Goal: Transaction & Acquisition: Download file/media

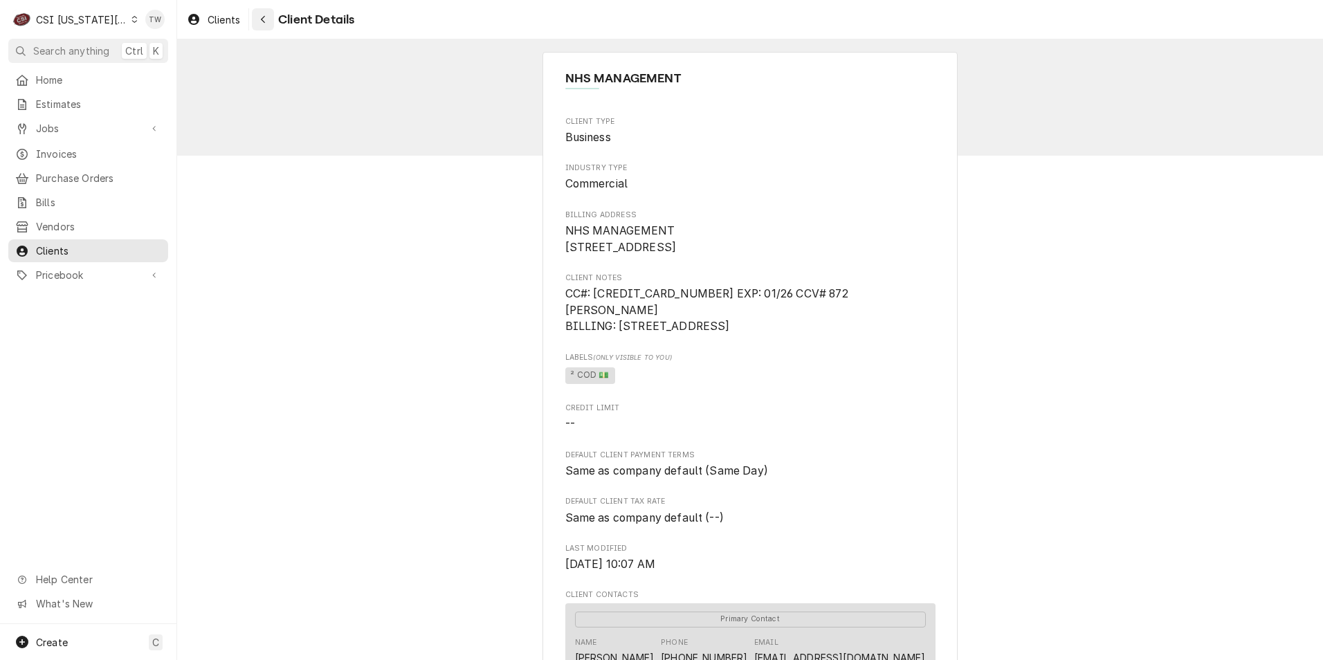
click at [266, 26] on div "Navigate back" at bounding box center [263, 19] width 14 height 14
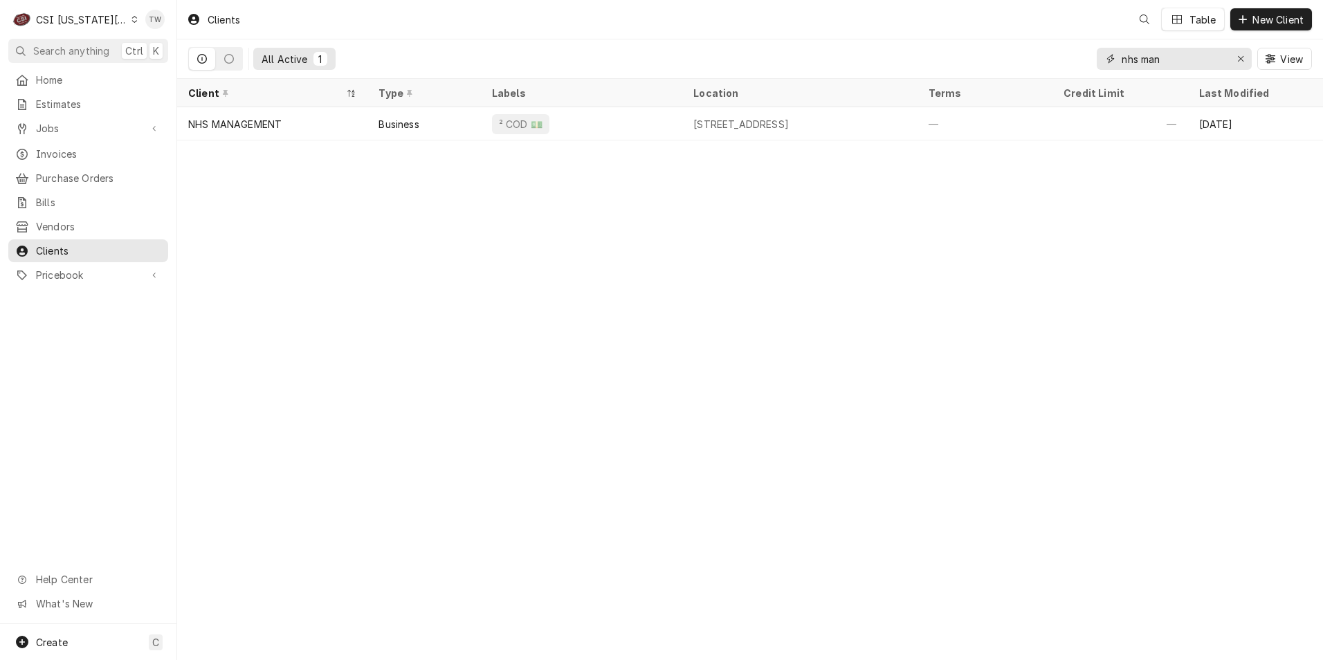
drag, startPoint x: 1180, startPoint y: 67, endPoint x: 993, endPoint y: 39, distance: 188.9
click at [993, 39] on div "Clients Table New Client All Active 1 nhs man View" at bounding box center [750, 39] width 1146 height 79
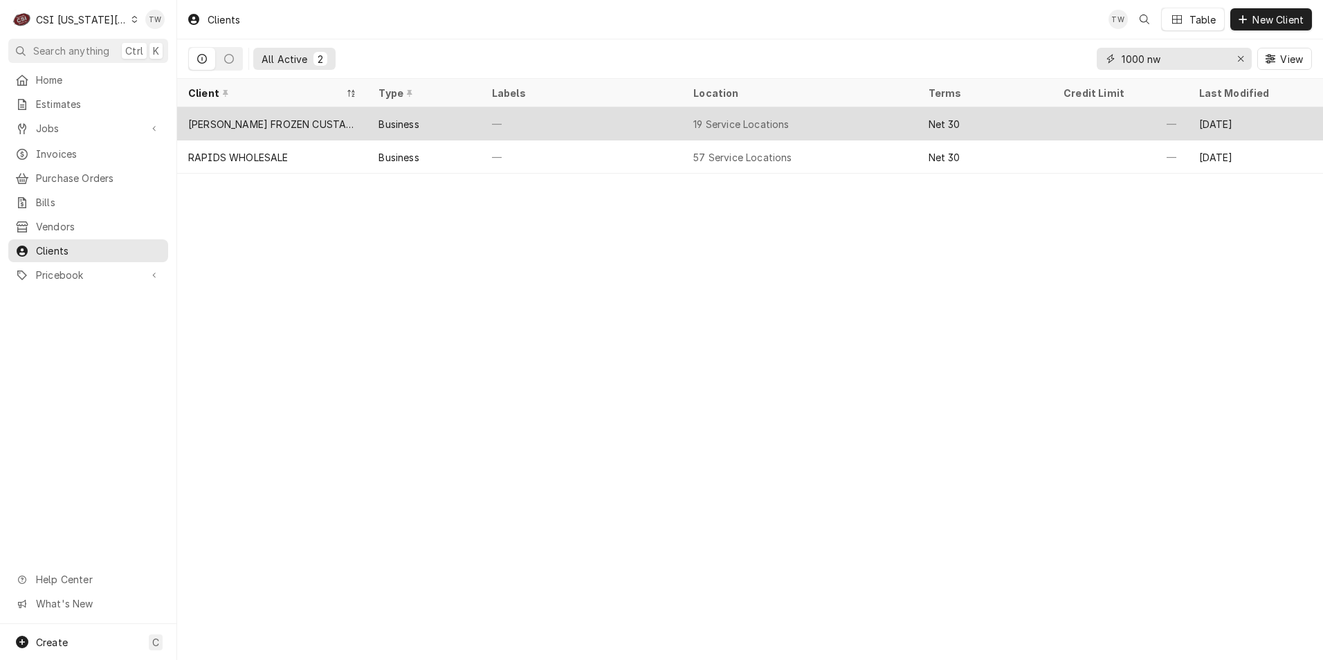
type input "1000 nw"
click at [600, 125] on div "—" at bounding box center [581, 123] width 201 height 33
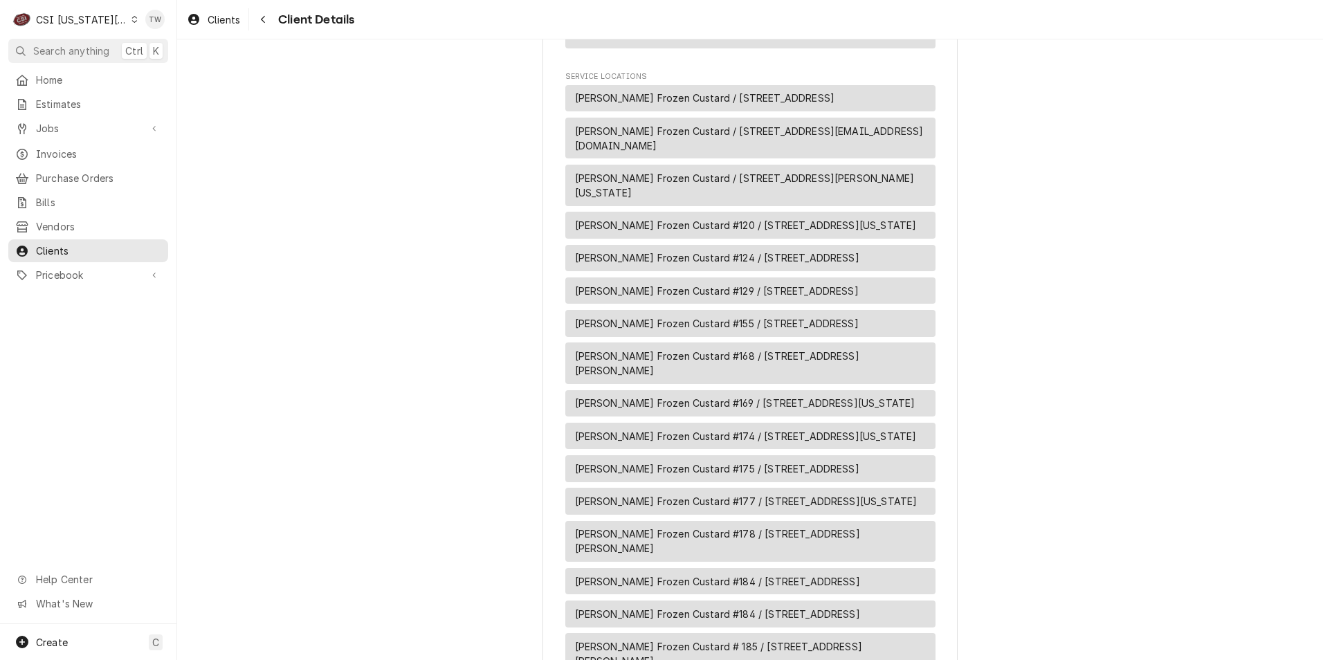
scroll to position [1107, 0]
click at [695, 284] on span "[PERSON_NAME] Frozen Custard #129 / [STREET_ADDRESS]" at bounding box center [717, 289] width 284 height 15
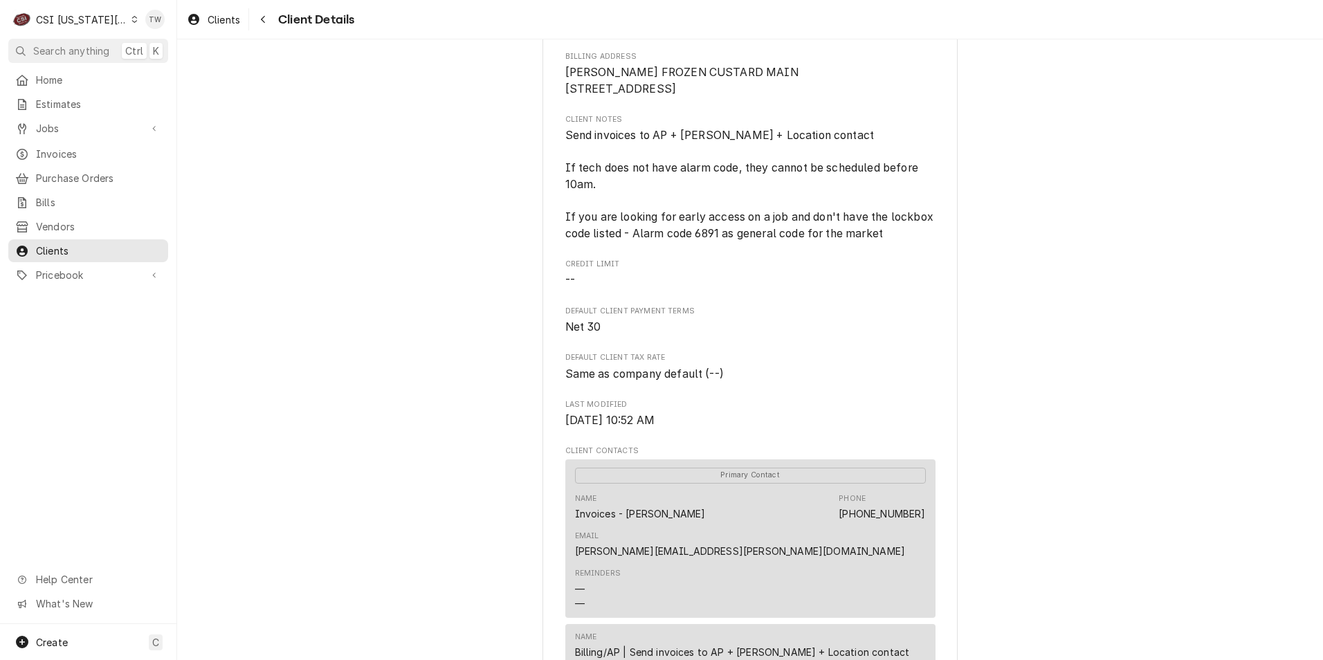
scroll to position [0, 0]
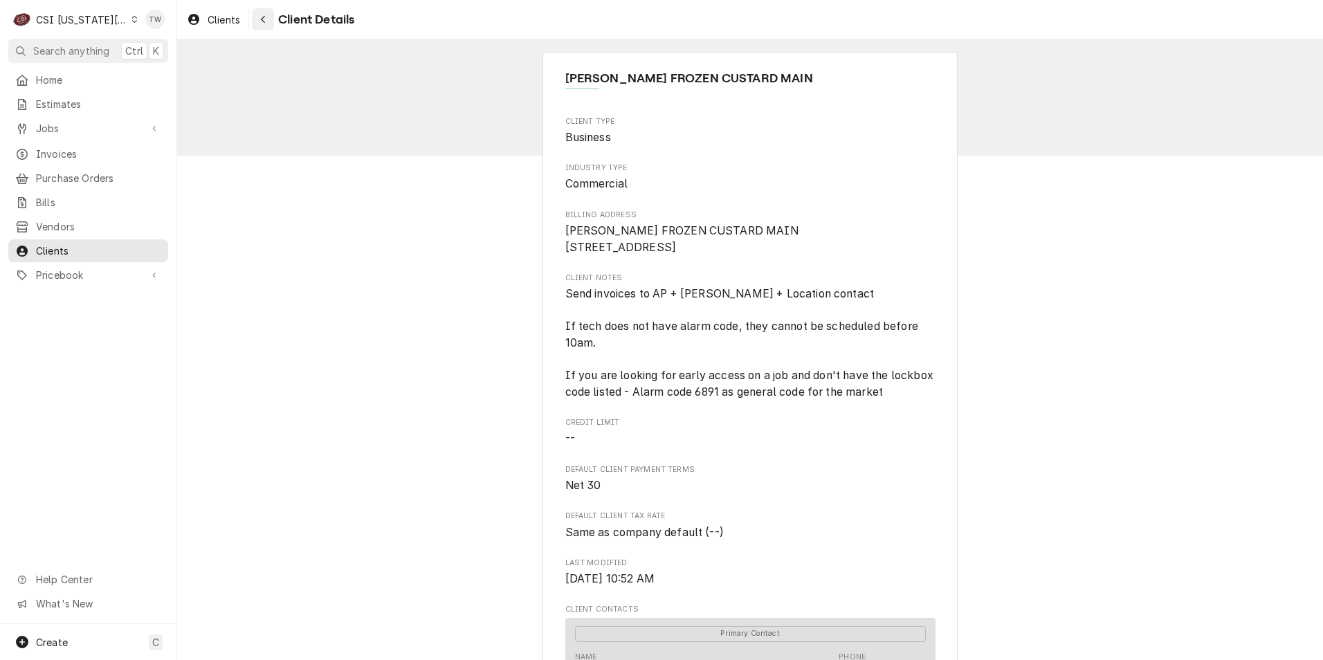
click at [260, 27] on button "Navigate back" at bounding box center [263, 19] width 22 height 22
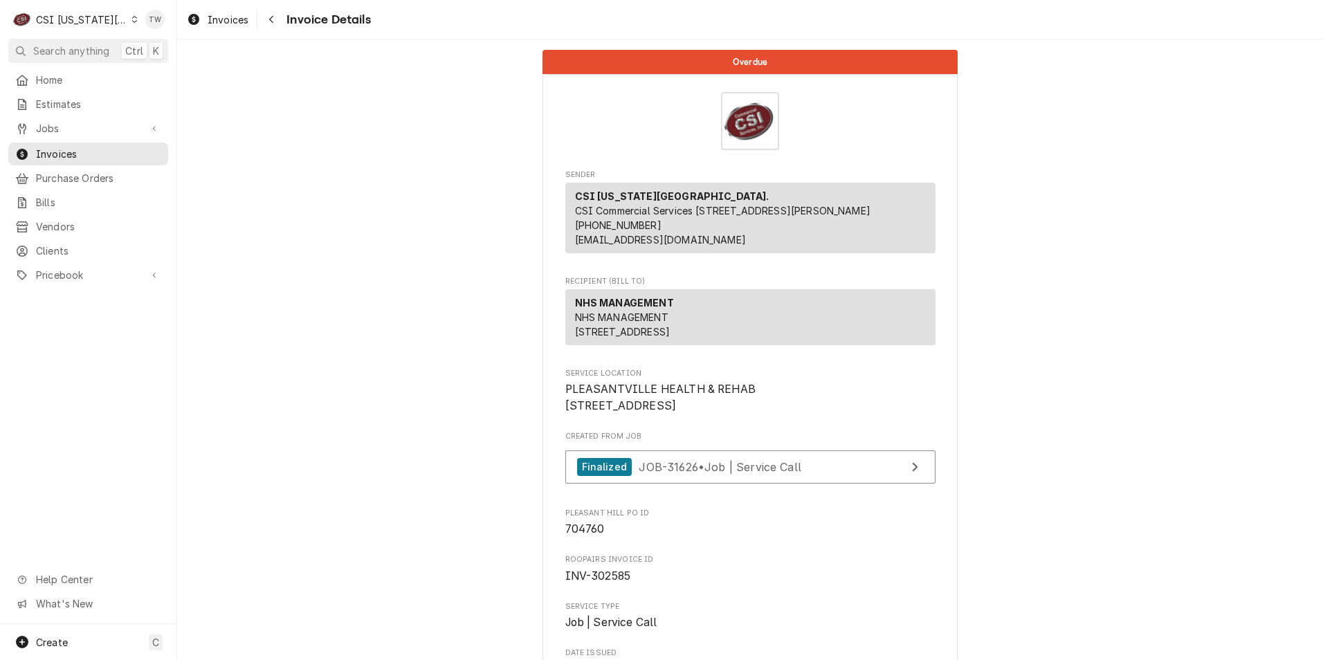
scroll to position [3074, 0]
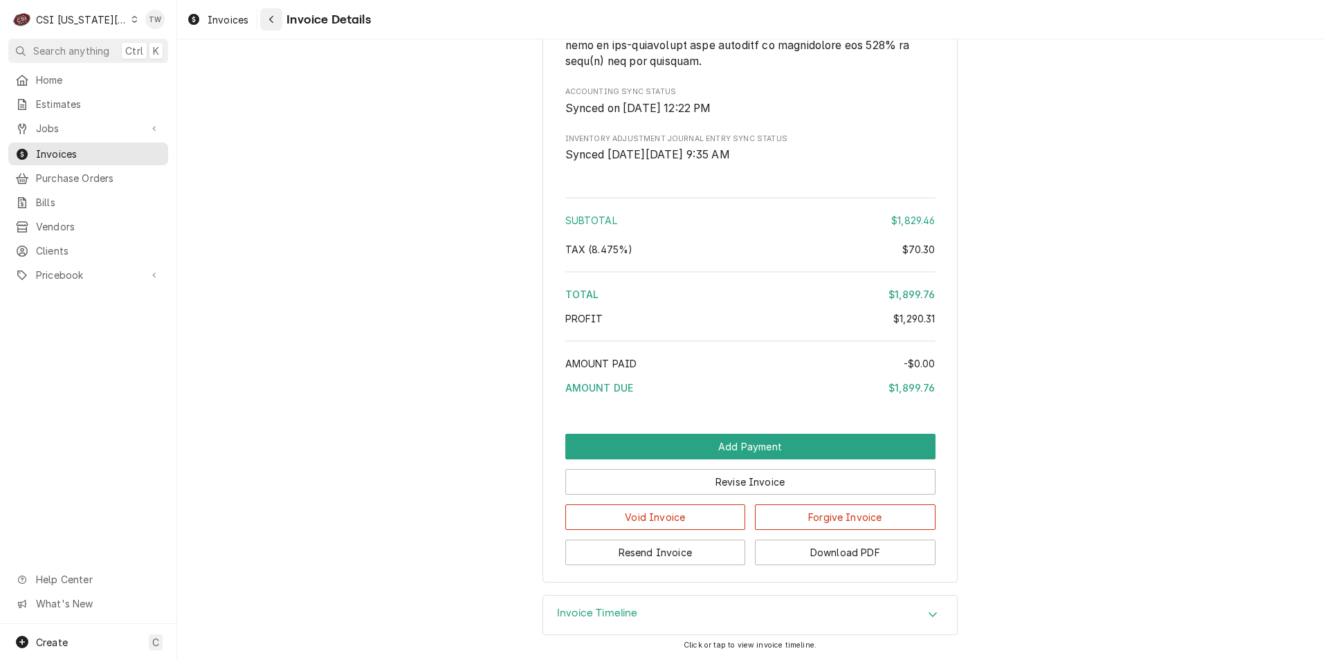
click at [271, 17] on icon "Navigate back" at bounding box center [271, 20] width 6 height 10
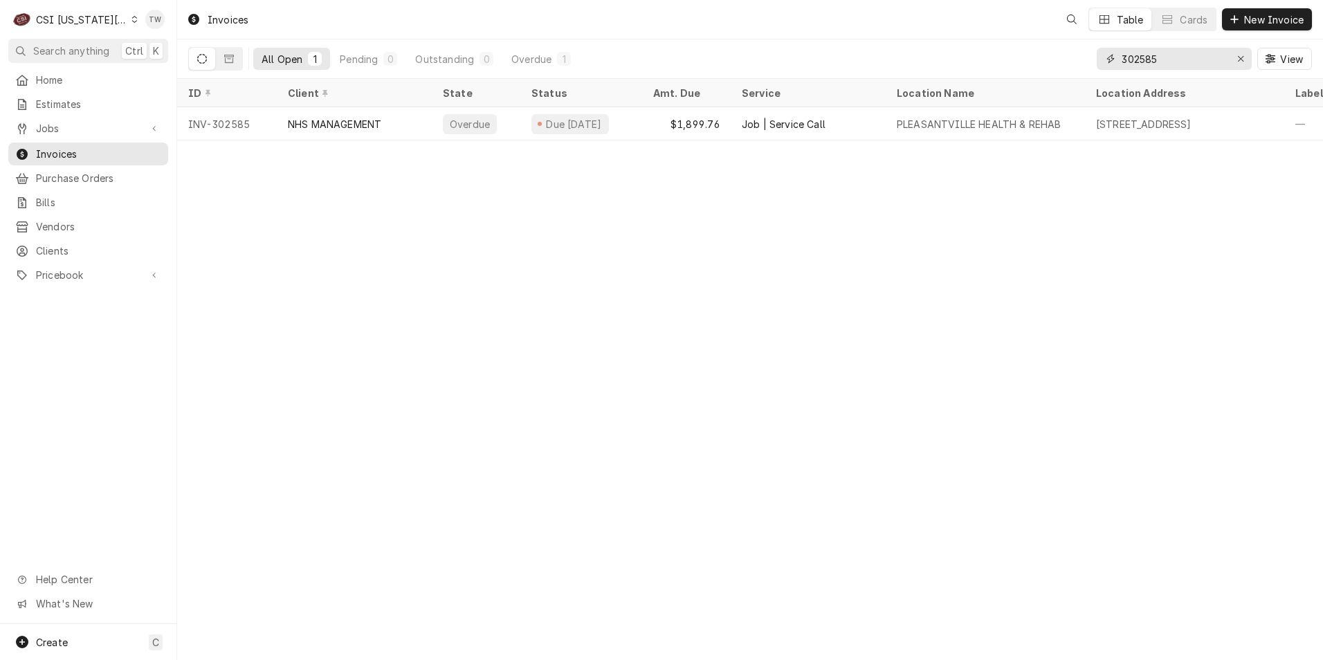
click at [1202, 61] on input "302585" at bounding box center [1173, 59] width 104 height 22
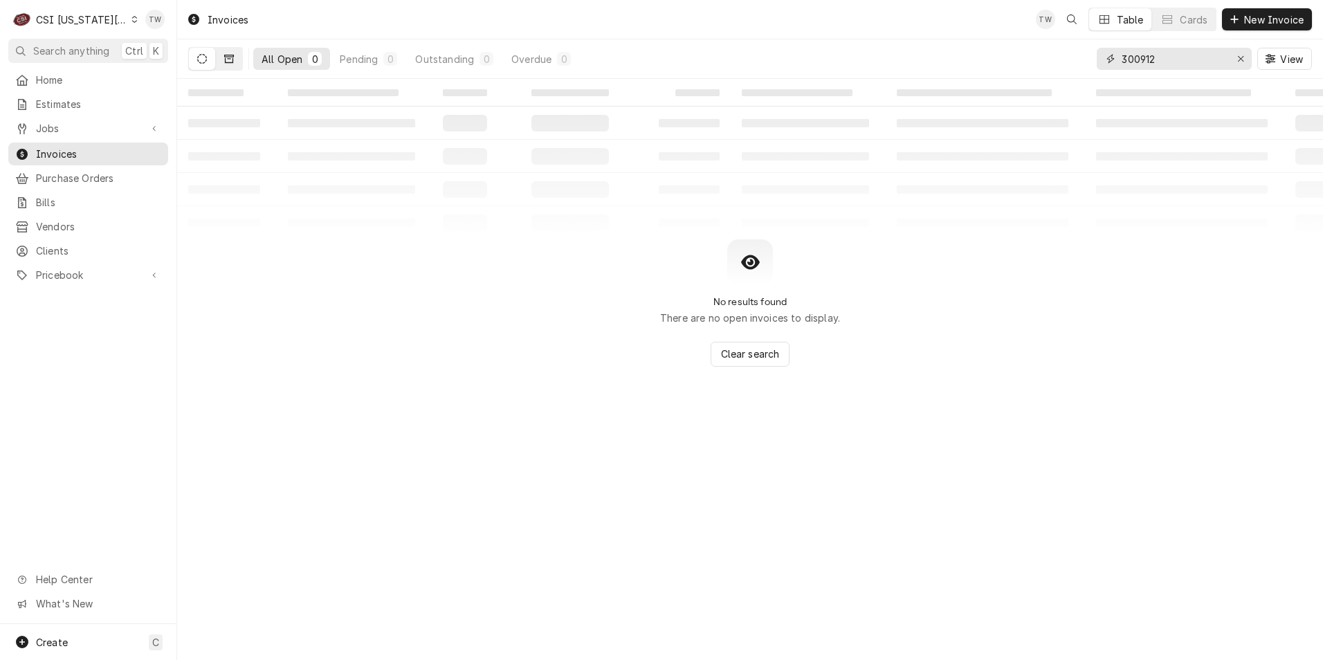
type input "300912"
click at [230, 61] on icon "Dynamic Content Wrapper" at bounding box center [229, 59] width 10 height 10
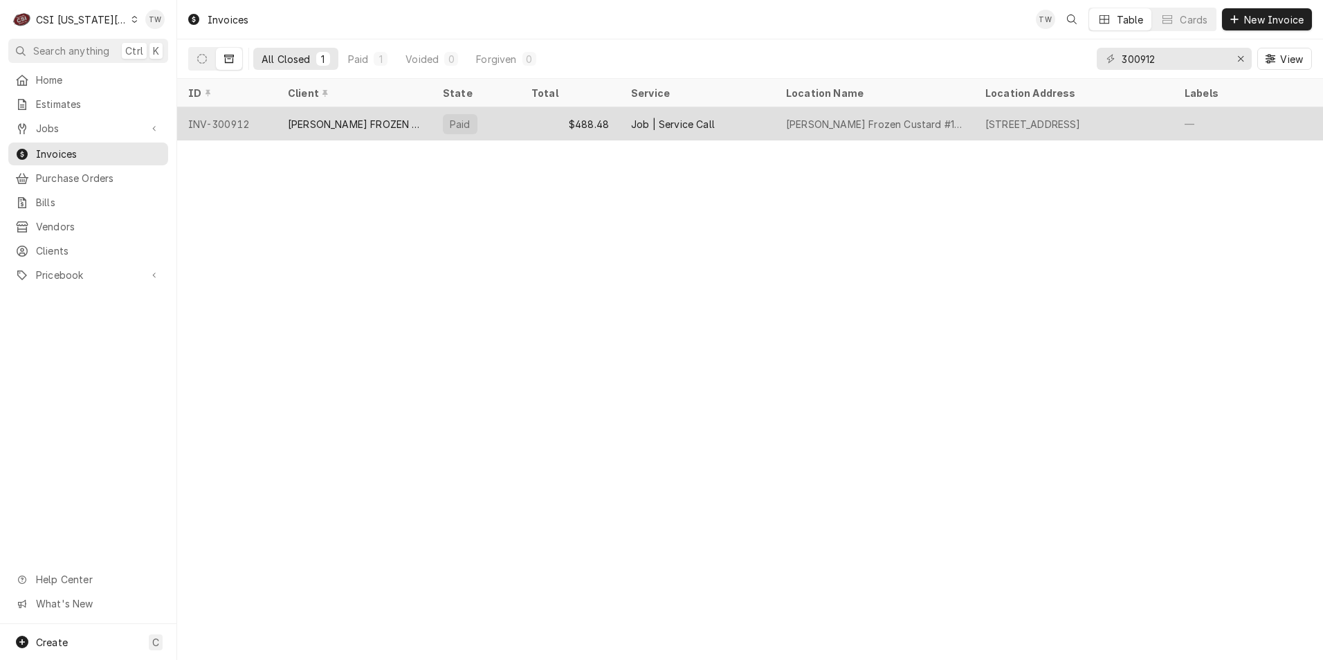
click at [374, 120] on div "[PERSON_NAME] FROZEN CUSTARD MAIN" at bounding box center [354, 124] width 133 height 15
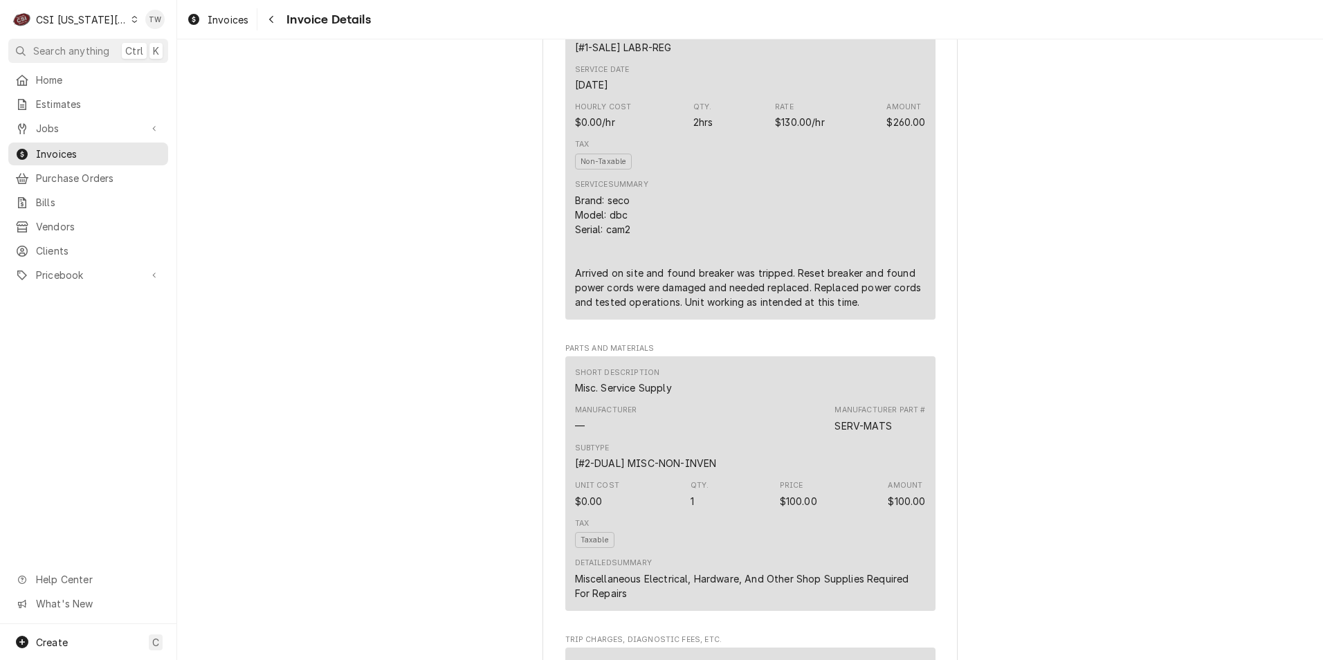
scroll to position [899, 0]
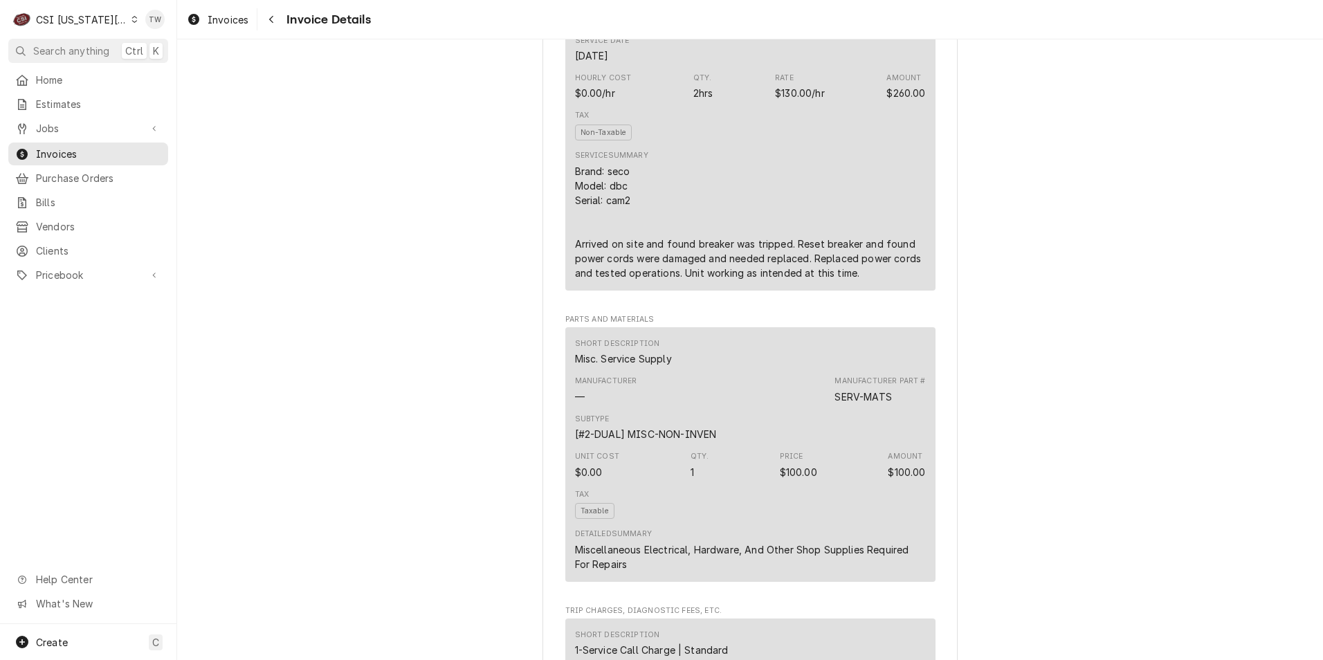
click at [283, 24] on span "Invoice Details" at bounding box center [326, 19] width 88 height 19
click at [276, 21] on div "Navigate back" at bounding box center [271, 19] width 14 height 14
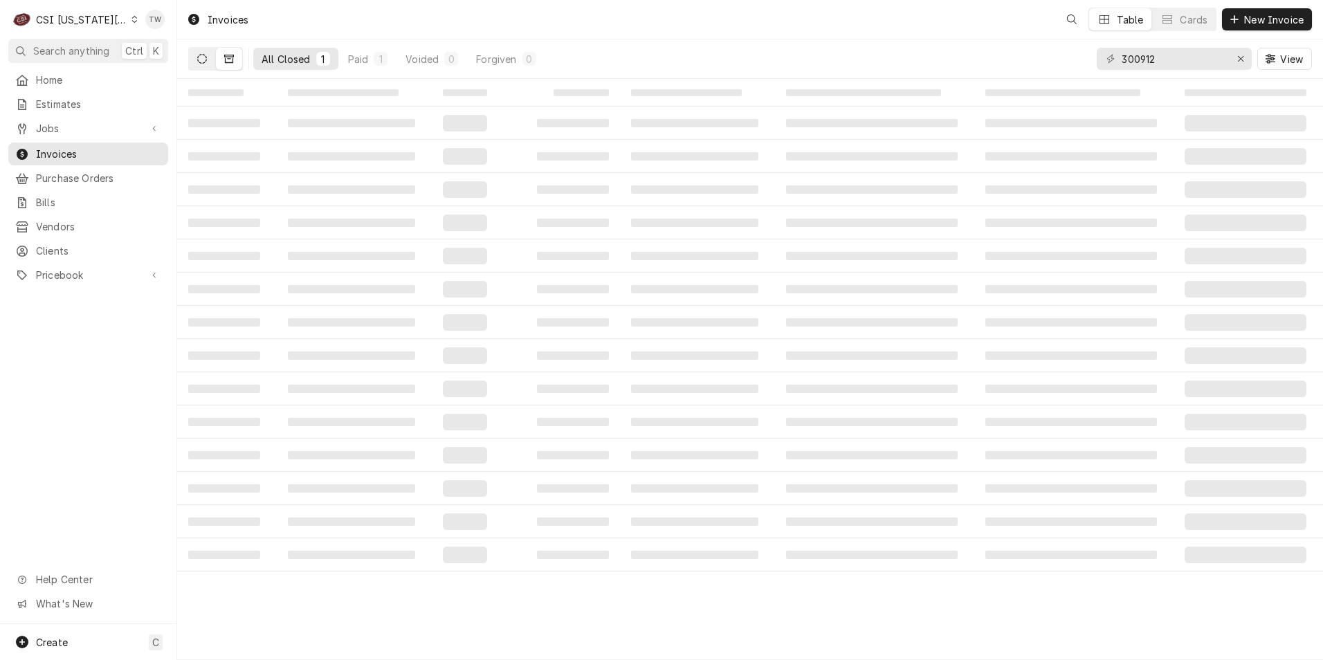
click at [204, 59] on icon "Dynamic Content Wrapper" at bounding box center [202, 59] width 10 height 10
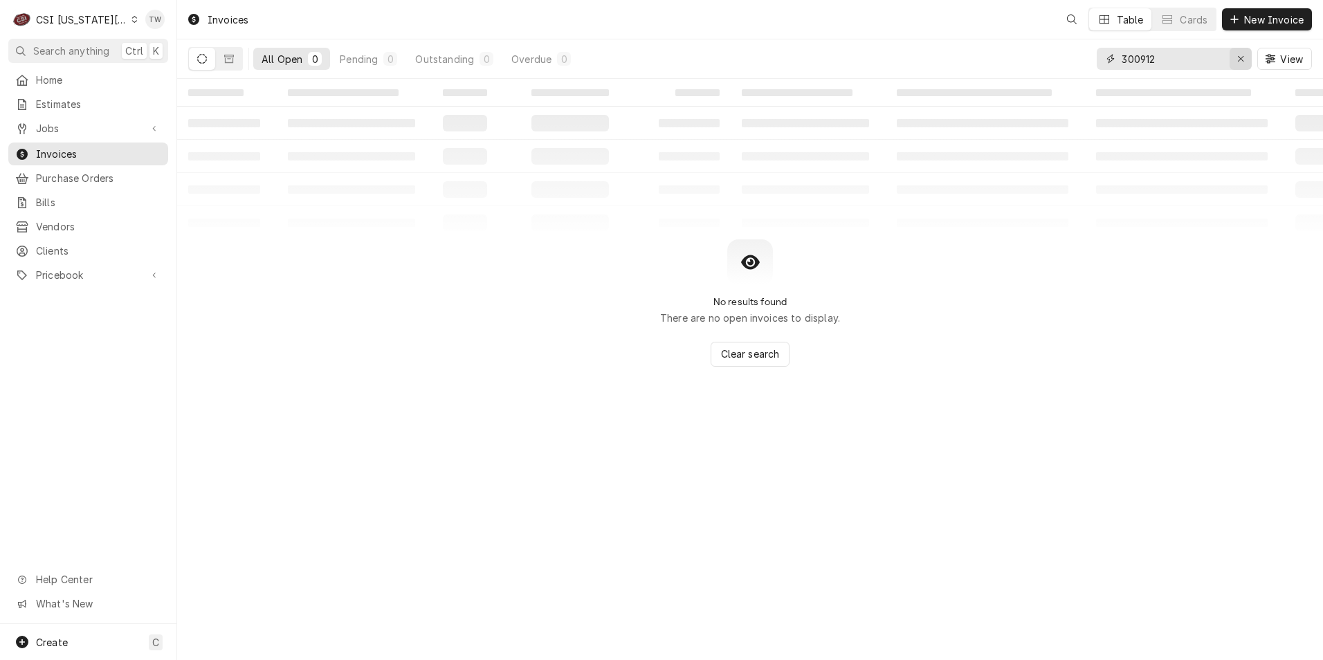
click at [1243, 62] on icon "Erase input" at bounding box center [1241, 59] width 8 height 10
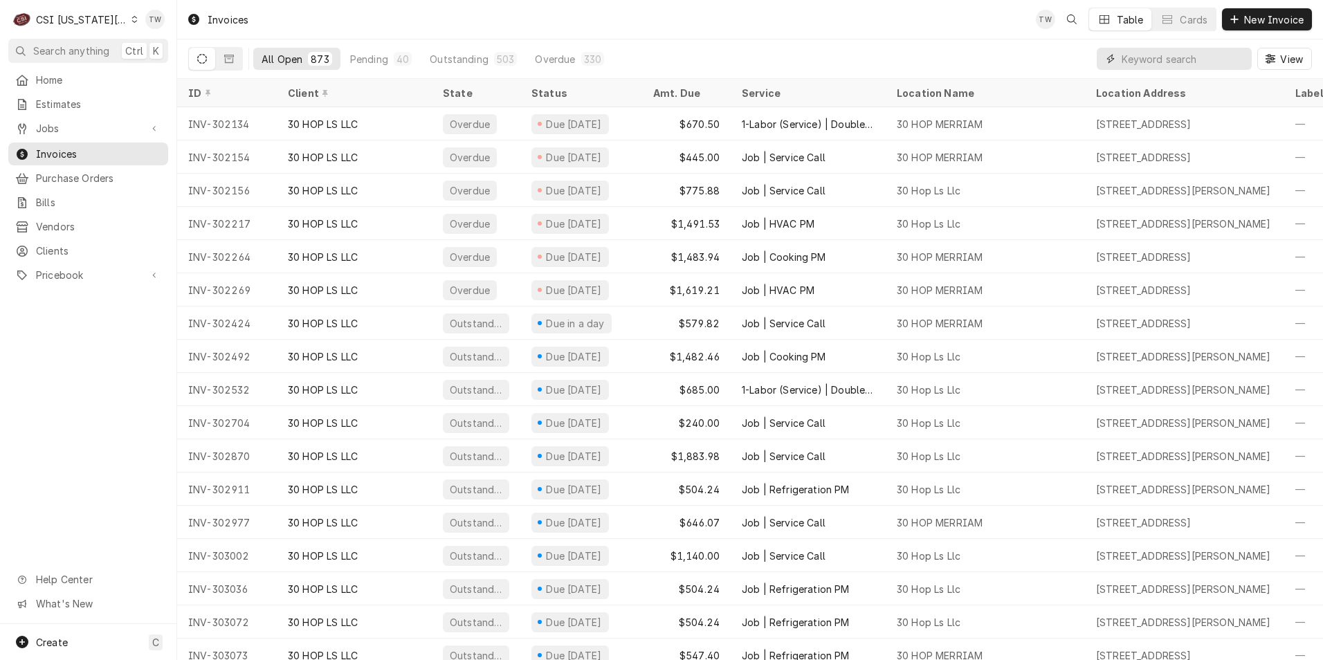
click at [1162, 55] on input "Dynamic Content Wrapper" at bounding box center [1182, 59] width 123 height 22
click at [46, 246] on span "Clients" at bounding box center [98, 251] width 125 height 15
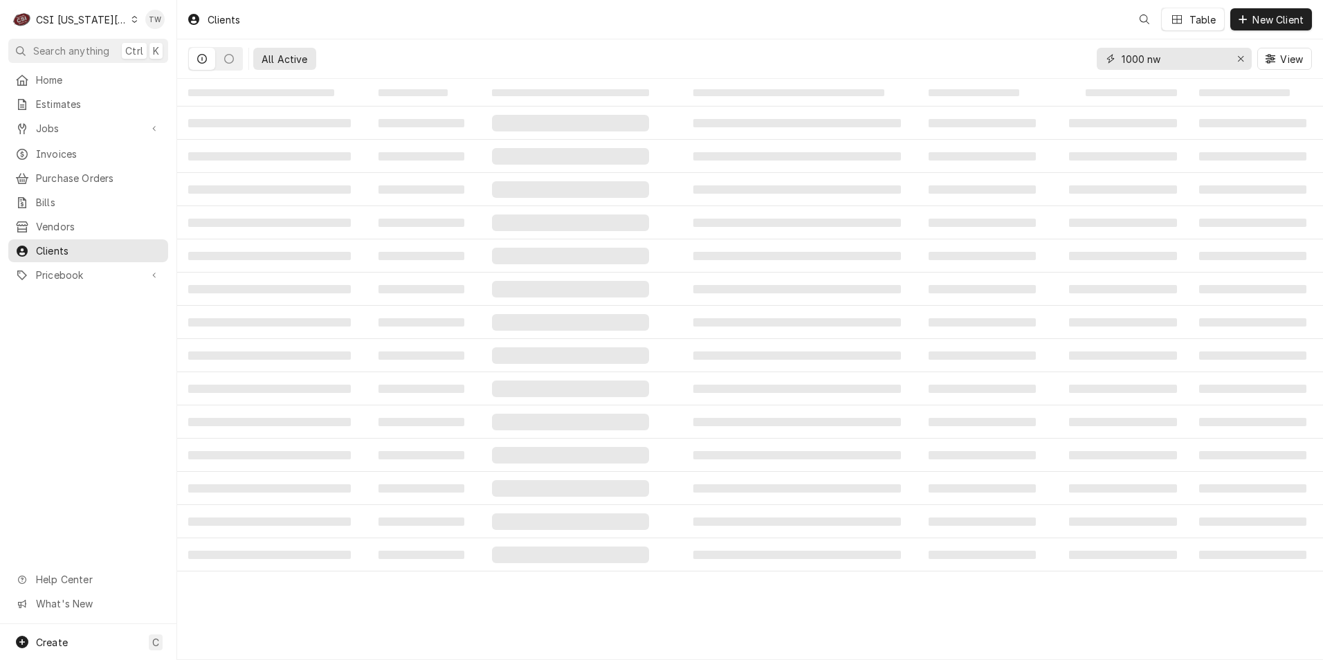
drag, startPoint x: 1179, startPoint y: 53, endPoint x: 992, endPoint y: 31, distance: 188.1
click at [992, 31] on div "Clients Table New Client All Active 1000 nw View" at bounding box center [750, 39] width 1146 height 79
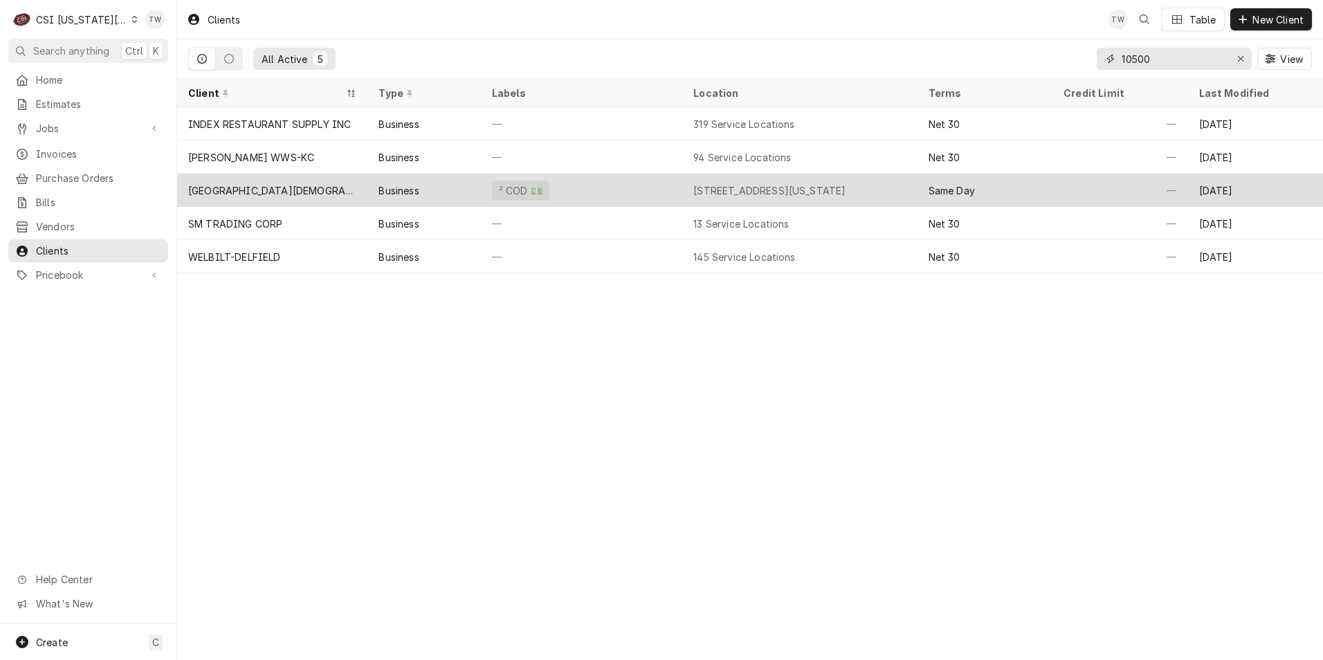
type input "10500"
click at [578, 194] on div "² COD 💵" at bounding box center [581, 190] width 201 height 33
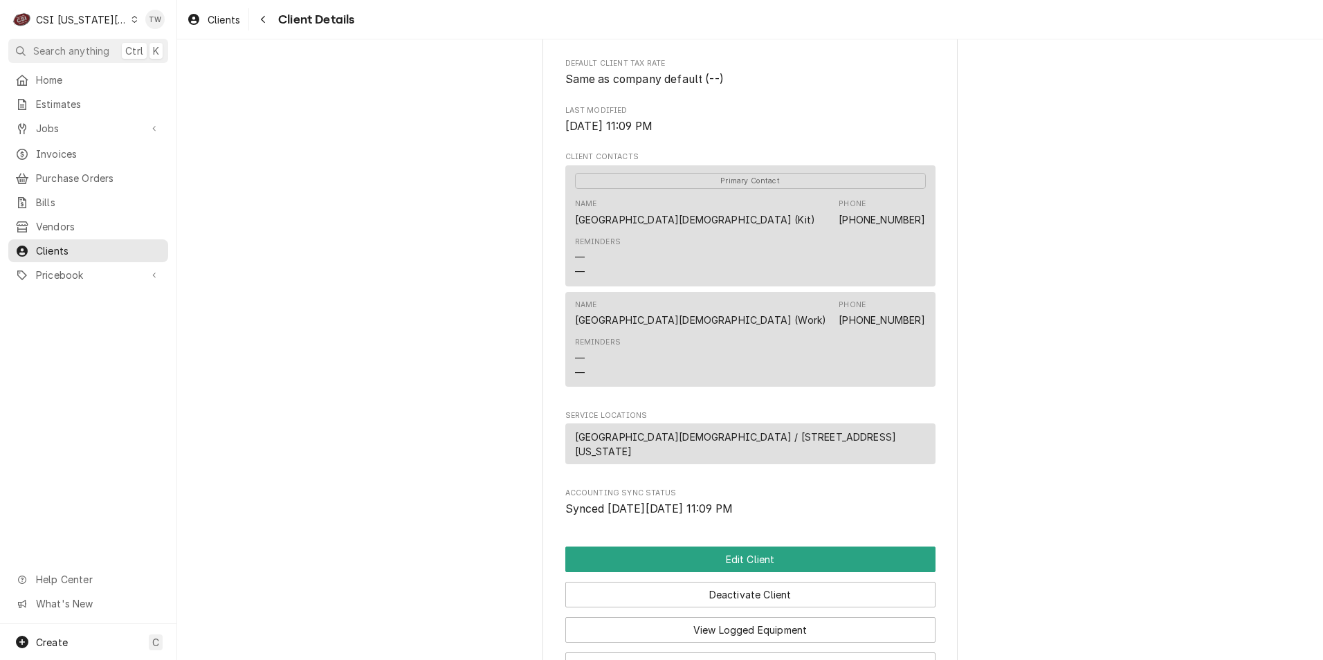
scroll to position [553, 0]
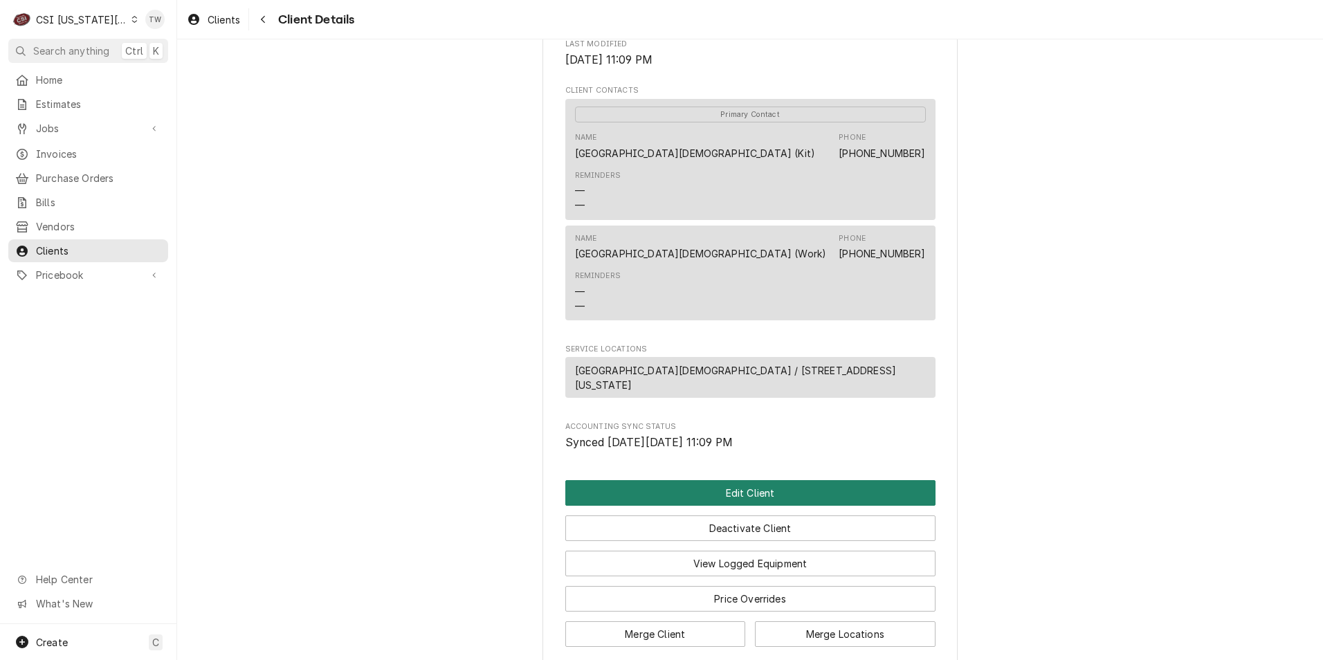
click at [776, 504] on button "Edit Client" at bounding box center [750, 493] width 370 height 26
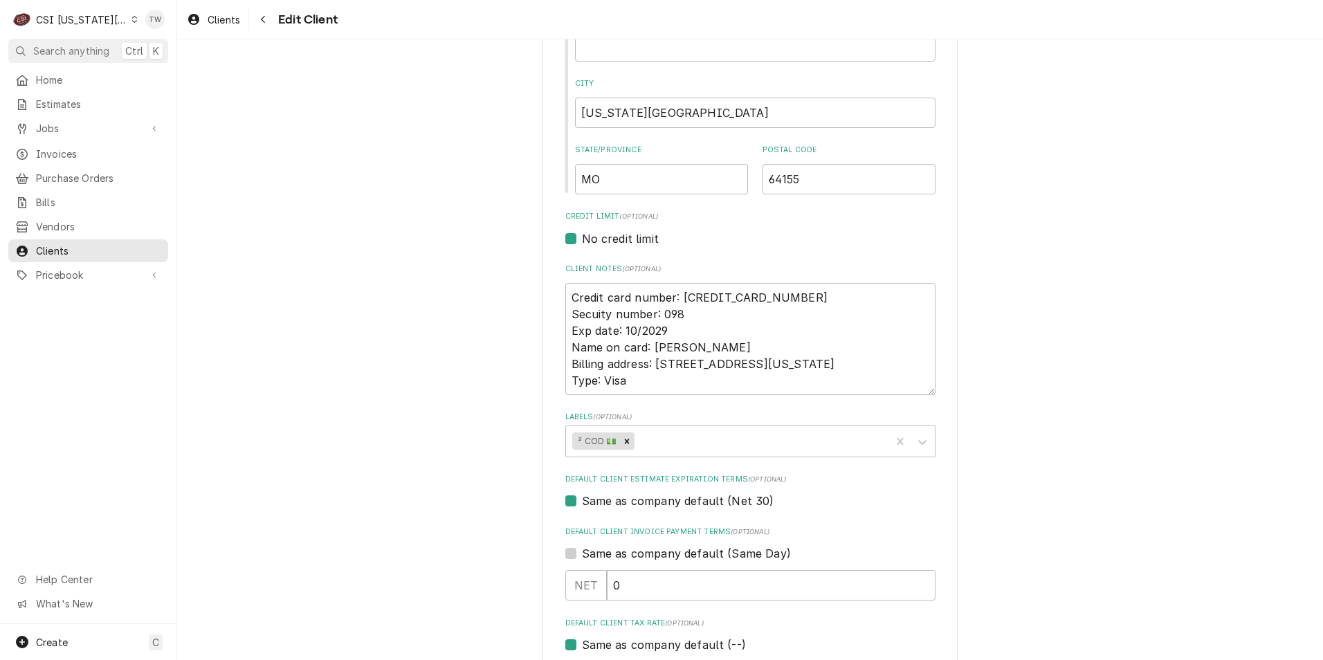
scroll to position [484, 0]
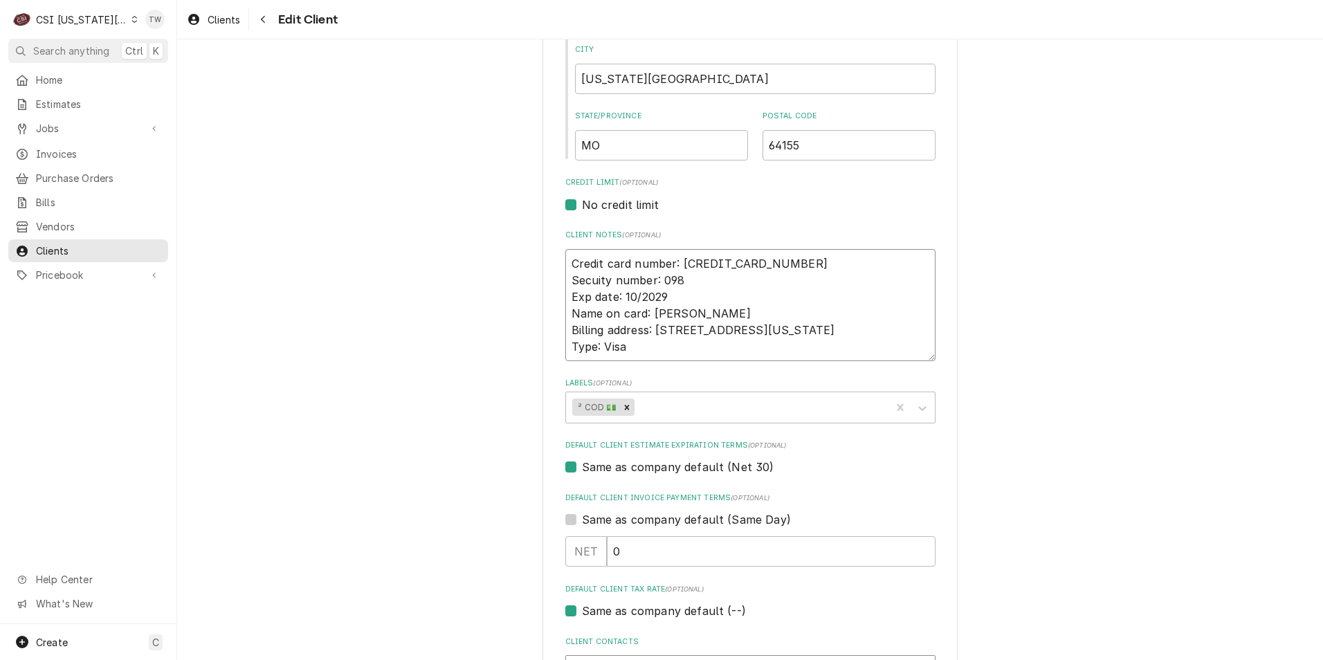
drag, startPoint x: 675, startPoint y: 263, endPoint x: 816, endPoint y: 256, distance: 141.3
click at [816, 256] on textarea "Credit card number: 4754 9840 0551 7417 Secuity number: 098 Exp date: 10/2029 N…" at bounding box center [750, 305] width 370 height 112
type textarea "x"
type textarea "Credit card number: Secuity number: 098 Exp date: 10/2029 Name on card: Melissa…"
click at [676, 283] on textarea "Credit card number: Secuity number: 098 Exp date: 10/2029 Name on card: Melissa…" at bounding box center [750, 305] width 370 height 112
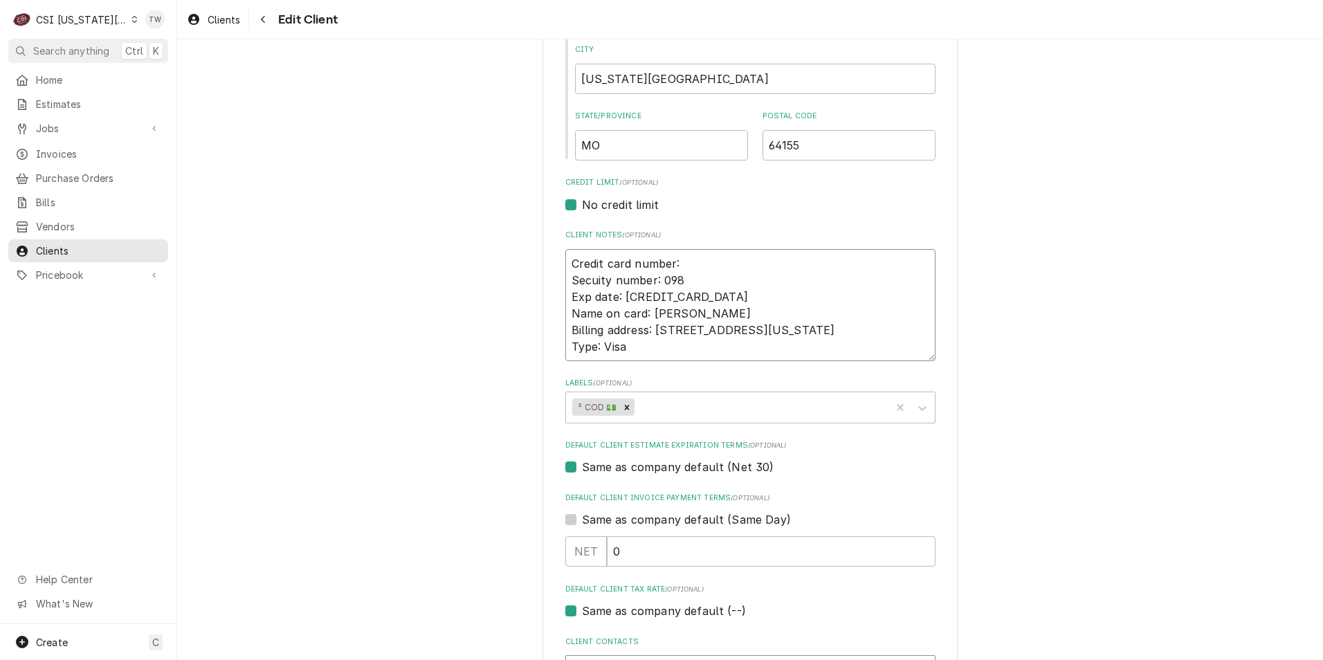
type textarea "x"
type textarea "Credit card number: Secuity number: 09 Exp date: 10/2029 Name on card: Melissa …"
type textarea "x"
type textarea "Credit card number: Secuity number: 0 Exp date: 10/2029 Name on card: Melissa O…"
type textarea "x"
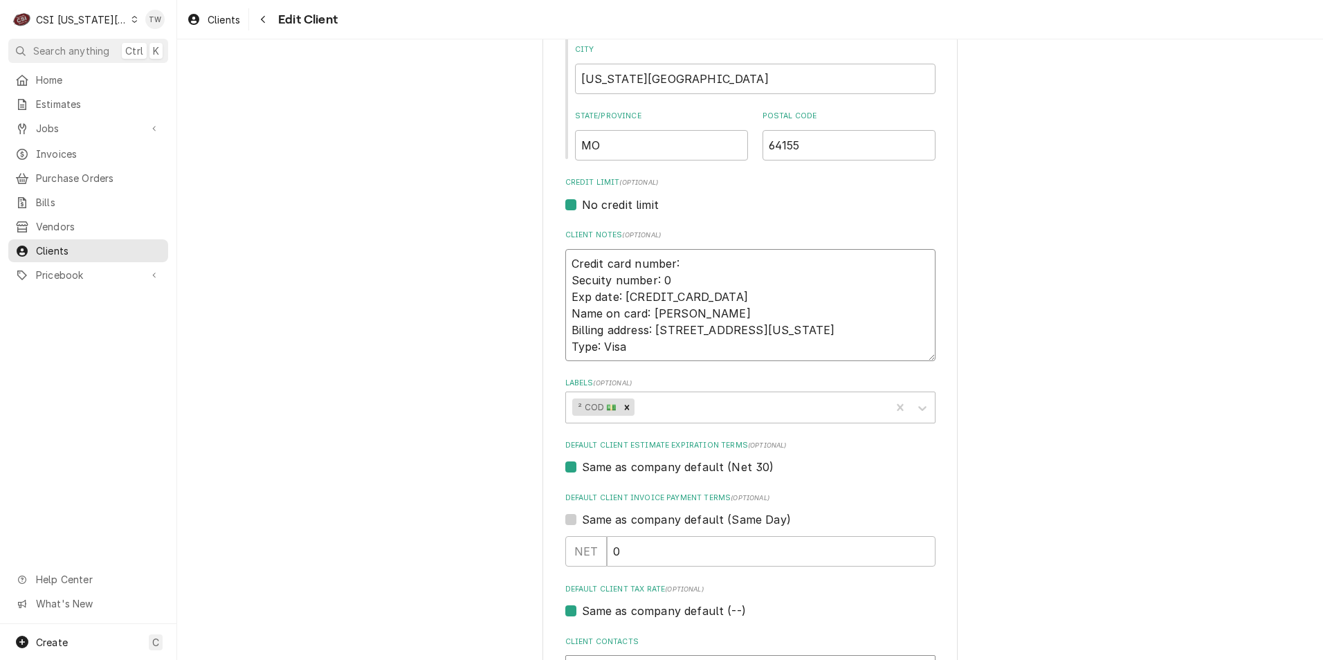
type textarea "Credit card number: Secuity number: Exp date: 10/2029 Name on card: Melissa Ols…"
click at [671, 300] on textarea "Credit card number: Secuity number: Exp date: 10/2029 Name on card: Melissa Ols…" at bounding box center [750, 305] width 370 height 112
type textarea "x"
type textarea "Credit card number: Secuity number: Exp date: 10/202 Name on card: Melissa Olse…"
type textarea "x"
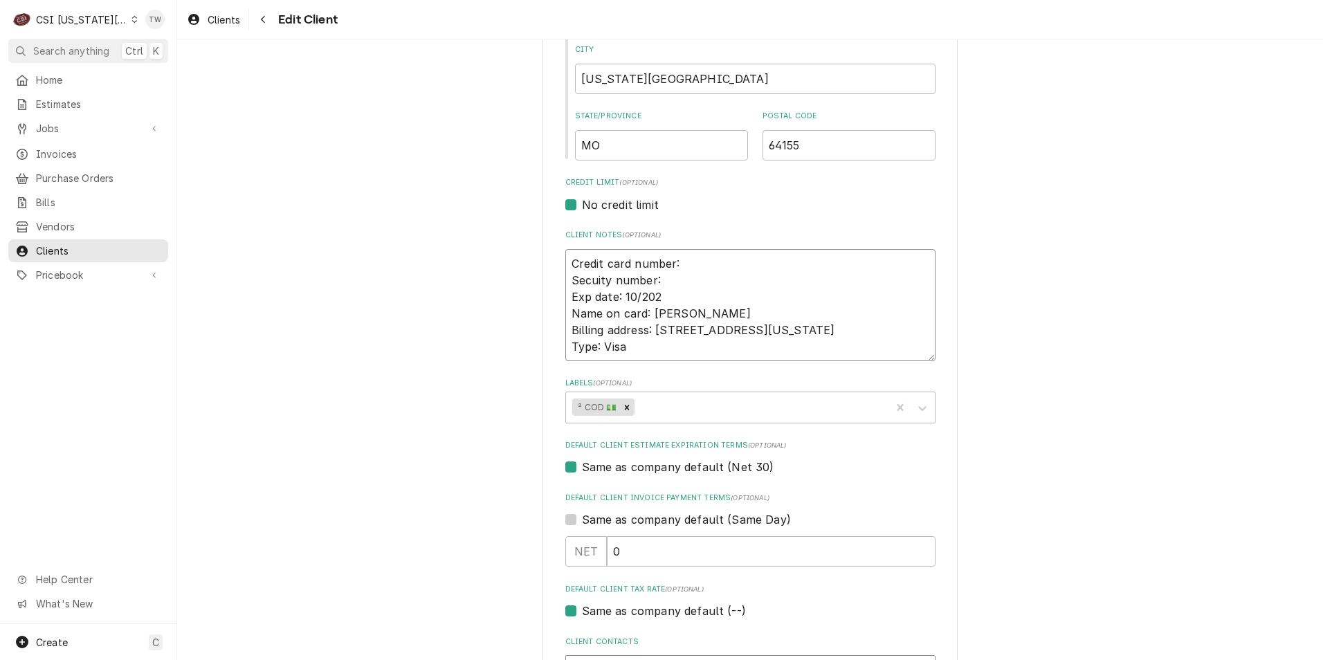
type textarea "Credit card number: Secuity number: Exp date: 10/20 Name on card: Melissa Olsen…"
type textarea "x"
type textarea "Credit card number: Secuity number: Exp date: 10/2 Name on card: Melissa Olsen …"
type textarea "x"
type textarea "Credit card number: Secuity number: Exp date: 10/ Name on card: Melissa Olsen B…"
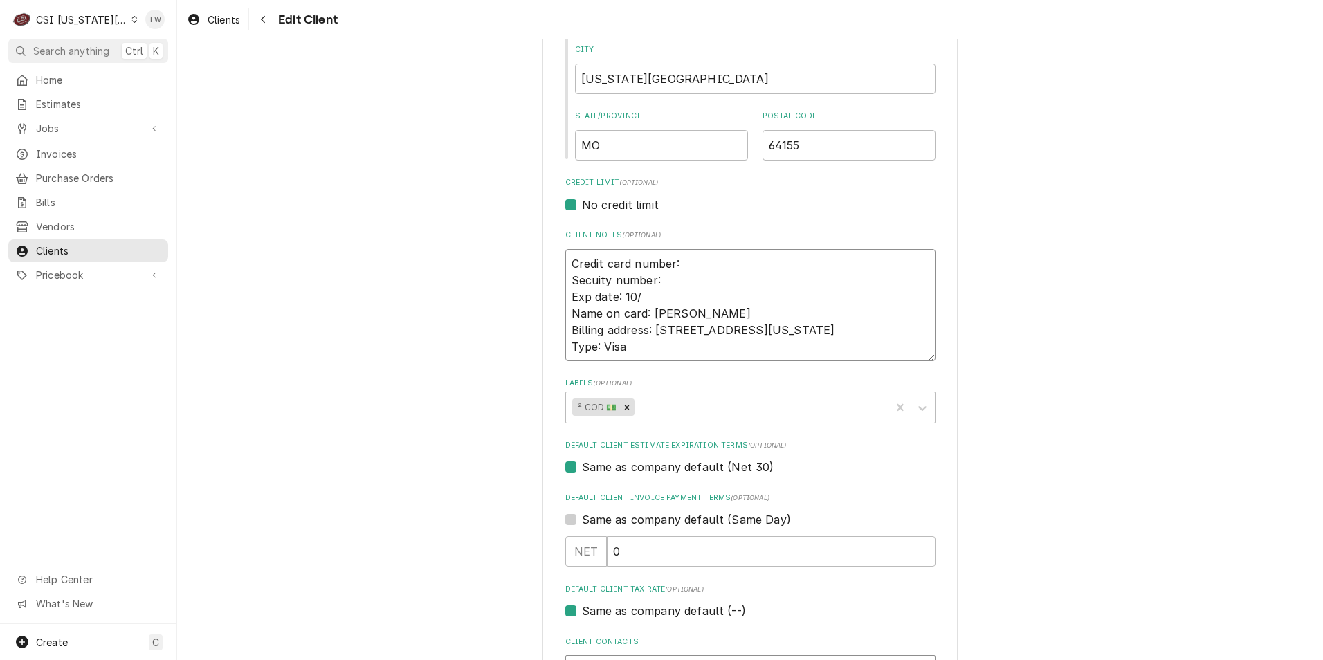
type textarea "x"
type textarea "Credit card number: Secuity number: Exp date: 10 Name on card: Melissa Olsen Bi…"
type textarea "x"
type textarea "Credit card number: Secuity number: Exp date: 1 Name on card: Melissa Olsen Bil…"
type textarea "x"
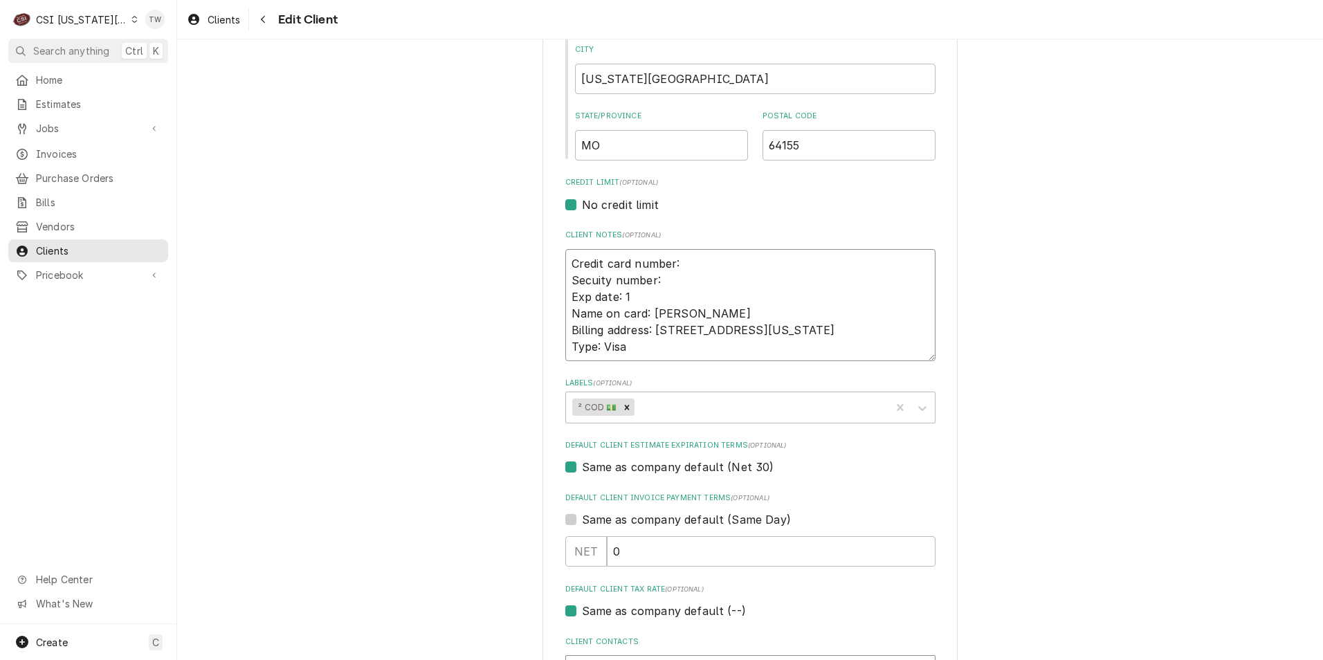
type textarea "Credit card number: Secuity number: Exp date: Name on card: Melissa Olsen Billi…"
click at [686, 261] on textarea "Credit card number: Secuity number: Exp date: Name on card: Melissa Olsen Billi…" at bounding box center [750, 305] width 370 height 112
type textarea "x"
type textarea "Credit card number: 4 Secuity number: Exp date: Name on card: Melissa Olsen Bil…"
type textarea "x"
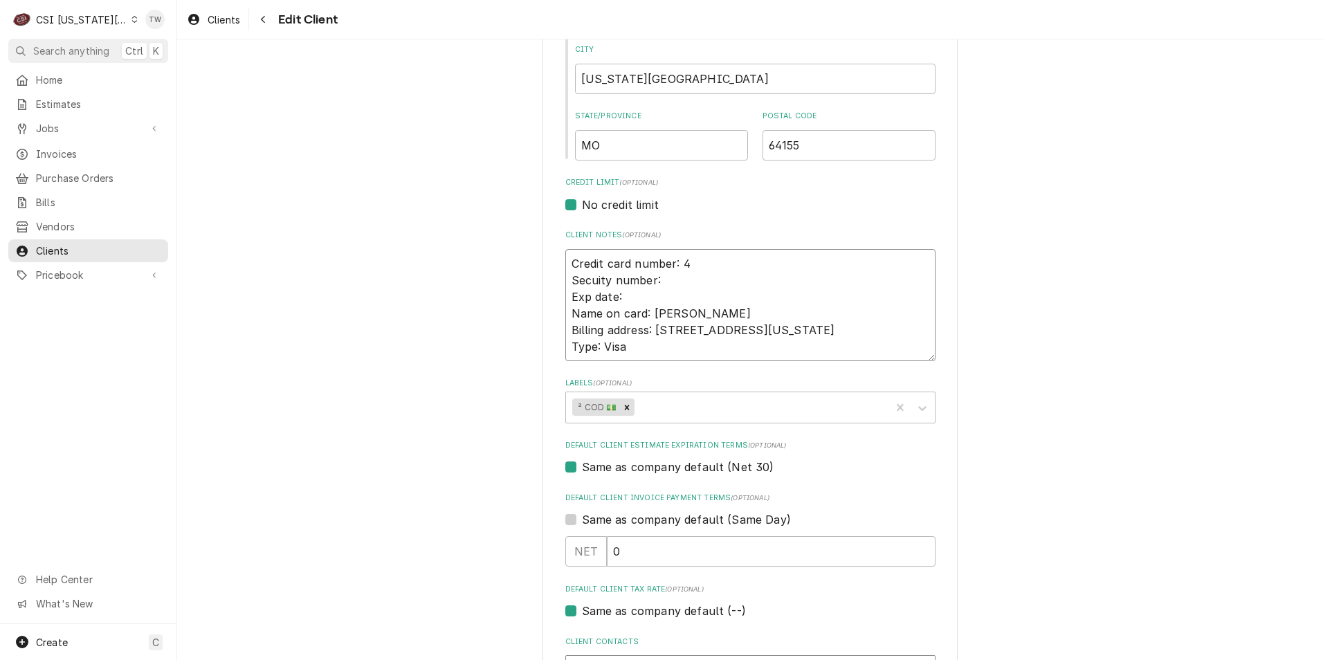
type textarea "Credit card number: 47 Secuity number: Exp date: Name on card: Melissa Olsen Bi…"
type textarea "x"
type textarea "Credit card number: 475 Secuity number: Exp date: Name on card: Melissa Olsen B…"
type textarea "x"
type textarea "Credit card number: 4754 Secuity number: Exp date: Name on card: Melissa Olsen …"
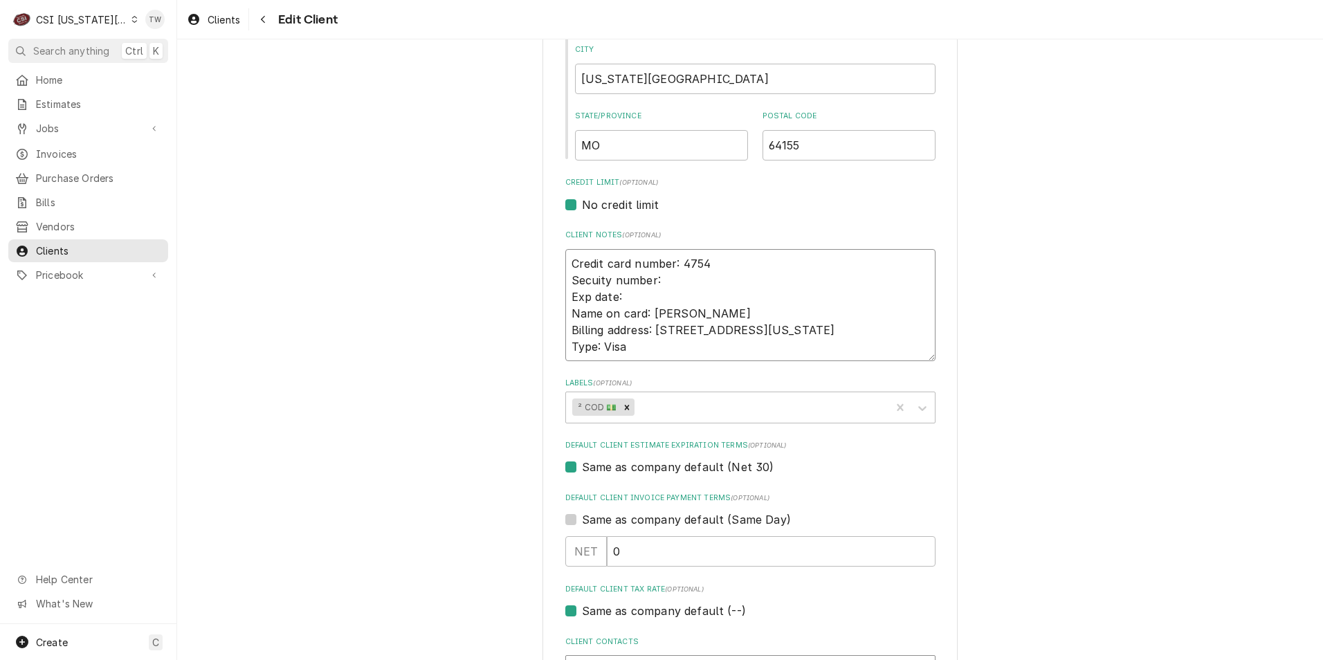
type textarea "x"
type textarea "Credit card number: 4754 Secuity number: Exp date: Name on card: Melissa Olsen …"
type textarea "x"
type textarea "Credit card number: 4754 9 Secuity number: Exp date: Name on card: Melissa Olse…"
type textarea "x"
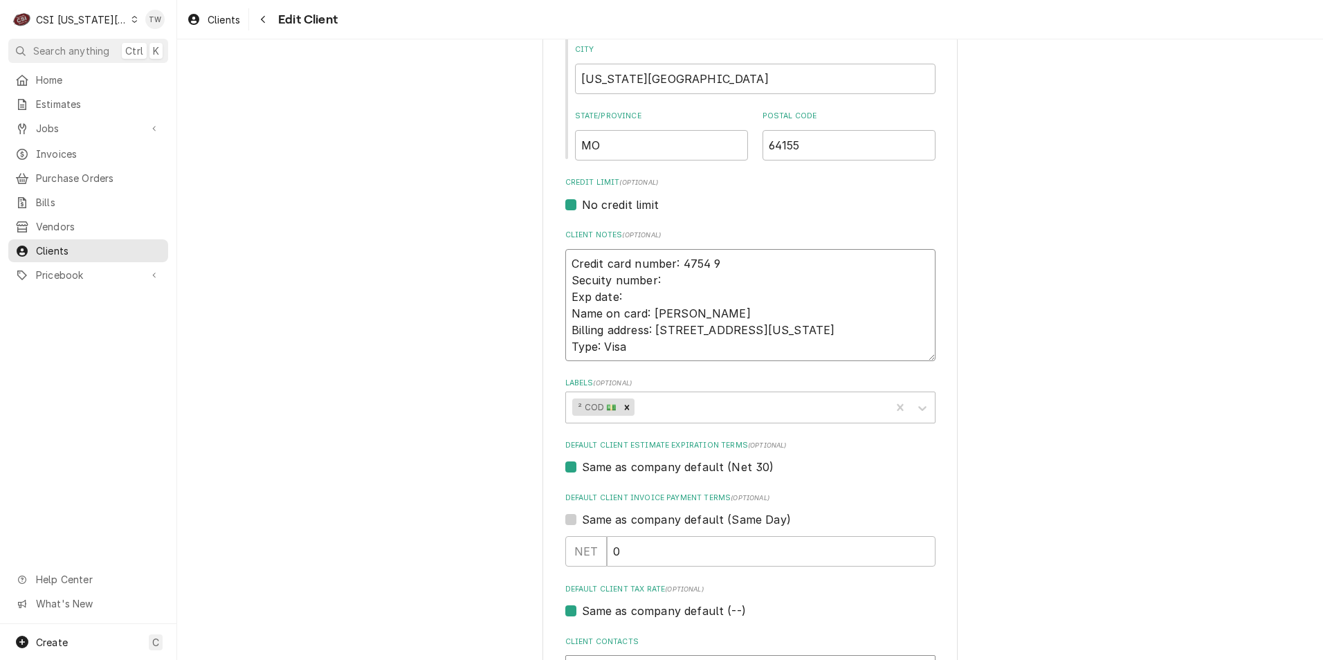
type textarea "Credit card number: 4754 98 Secuity number: Exp date: Name on card: Melissa Ols…"
type textarea "x"
type textarea "Credit card number: 4754 984 Secuity number: Exp date: Name on card: Melissa Ol…"
type textarea "x"
type textarea "Credit card number: 4754 9840 Secuity number: Exp date: Name on card: Melissa O…"
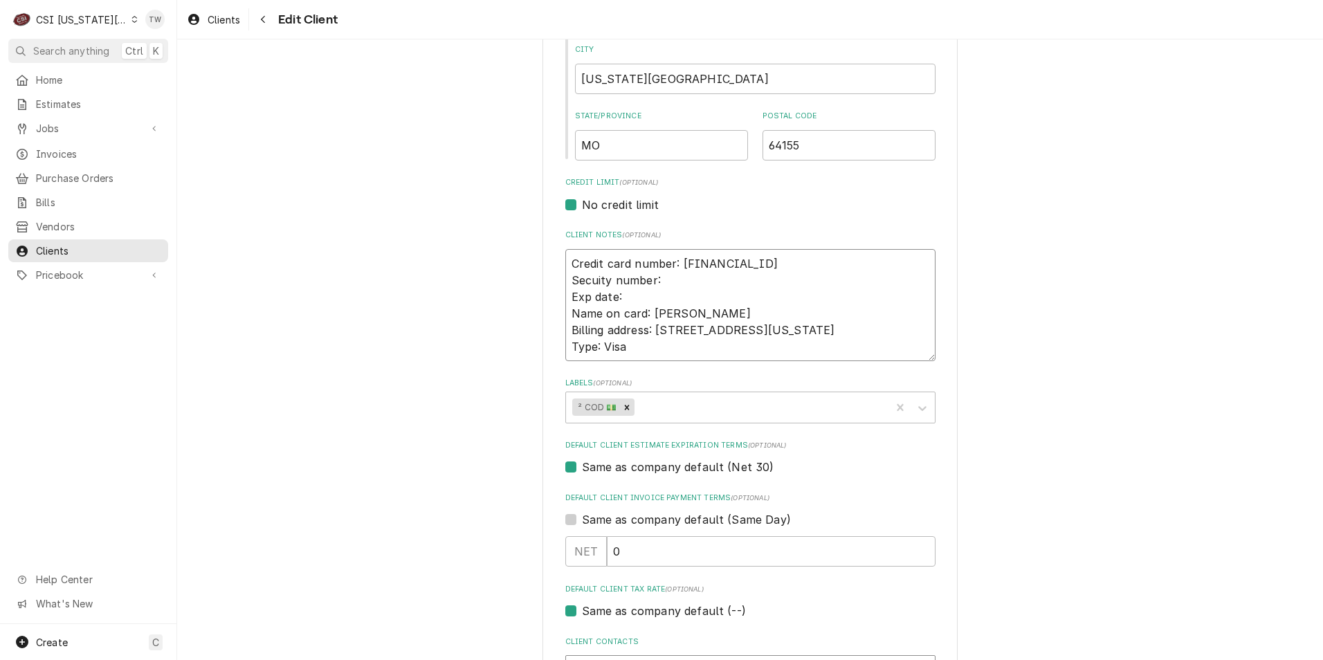
type textarea "x"
type textarea "Credit card number: 4754 9840 Secuity number: Exp date: Name on card: Melissa O…"
type textarea "x"
type textarea "Credit card number: 4754 9840 0 Secuity number: Exp date: Name on card: Melissa…"
type textarea "x"
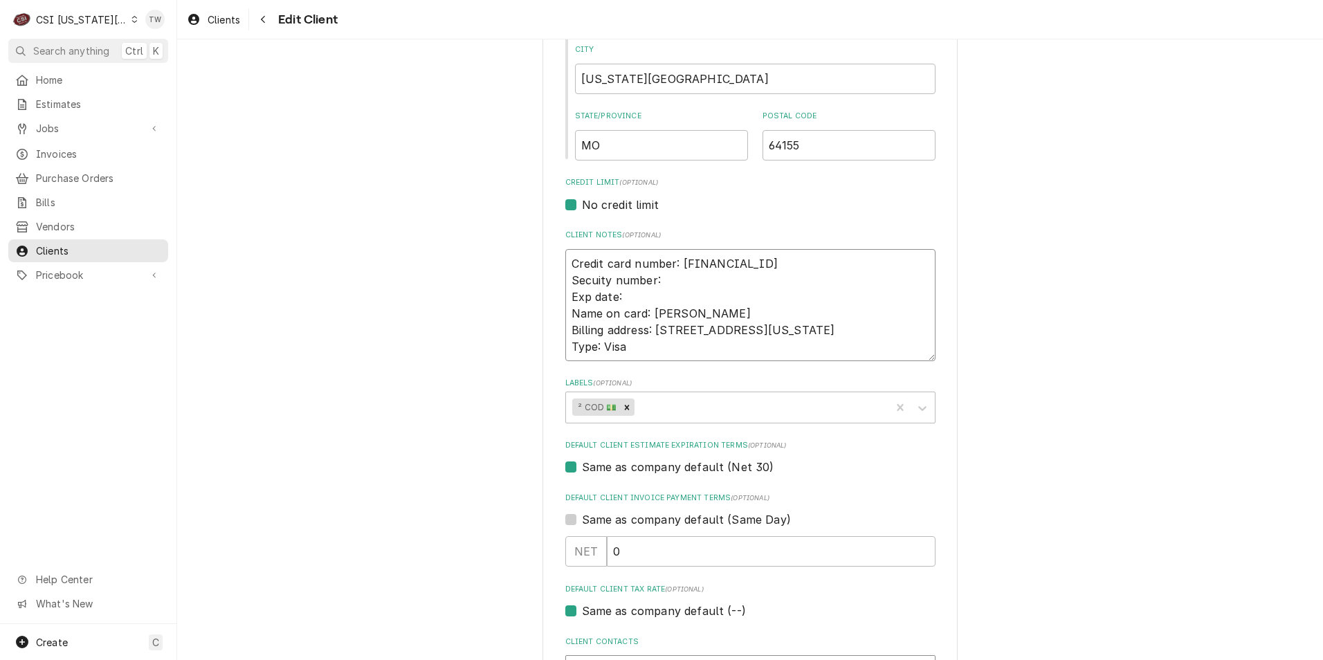
type textarea "Credit card number: 4754 9840 05 Secuity number: Exp date: Name on card: Meliss…"
type textarea "x"
type textarea "Credit card number: 4754 9840 055 Secuity number: Exp date: Name on card: Melis…"
type textarea "x"
type textarea "Credit card number: 4754 9840 0552 Secuity number: Exp date: Name on card: Meli…"
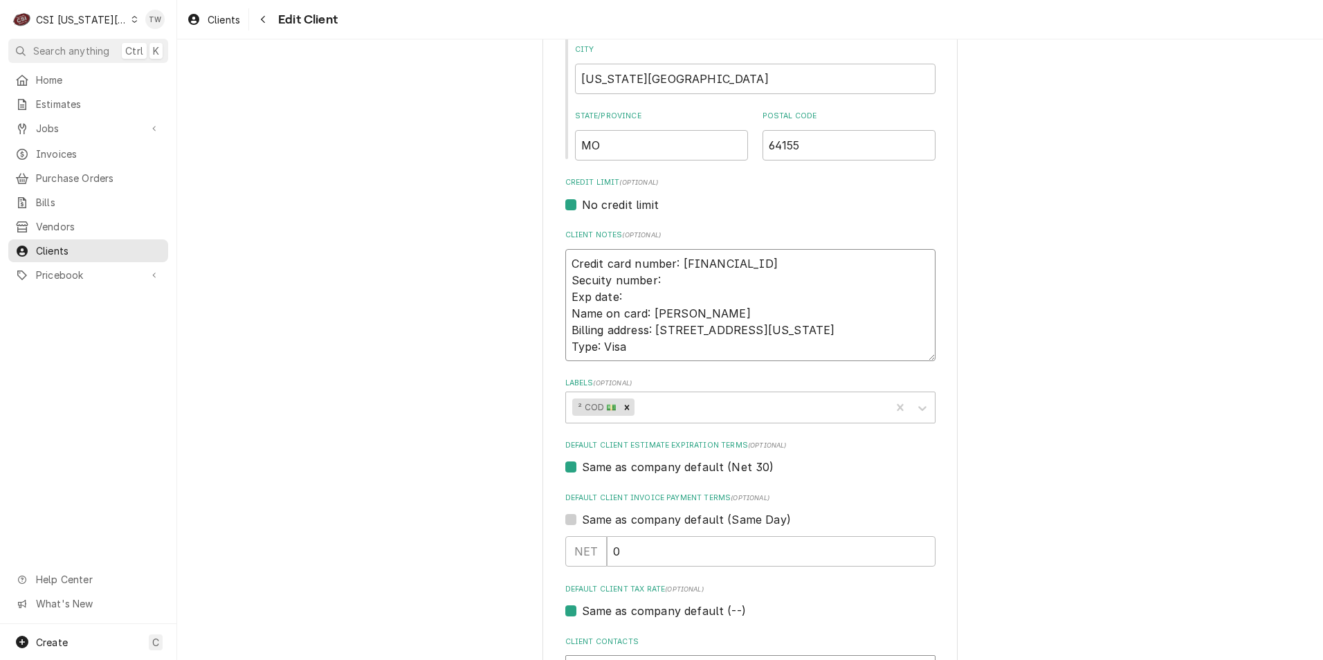
type textarea "x"
type textarea "Credit card number: 4754 9840 0552 Secuity number: Exp date: Name on card: Meli…"
type textarea "x"
type textarea "Credit card number: 4754 9840 0552 1 Secuity number: Exp date: Name on card: Me…"
type textarea "x"
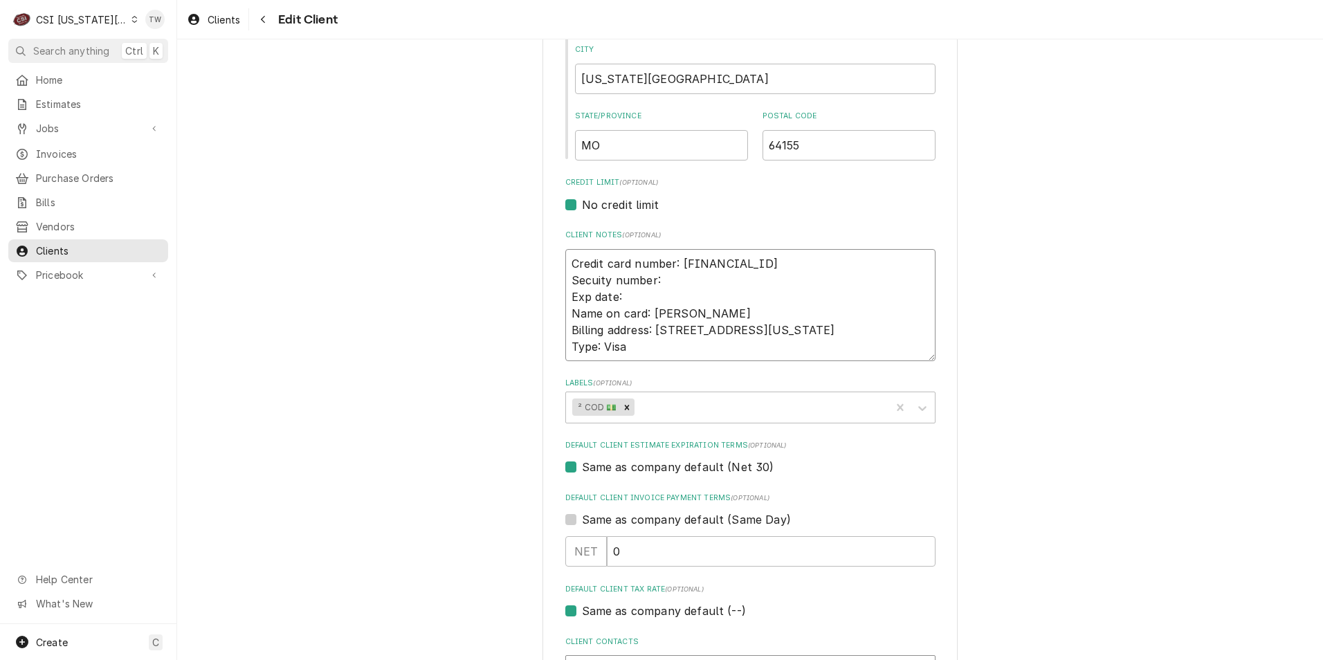
type textarea "Credit card number: 4754 9840 0552 18 Secuity number: Exp date: Name on card: M…"
type textarea "x"
type textarea "Credit card number: 4754 9840 0552 182 Secuity number: Exp date: Name on card: …"
type textarea "x"
type textarea "Credit card number: 4754 9840 0552 1823 Secuity number: Exp date: Name on card:…"
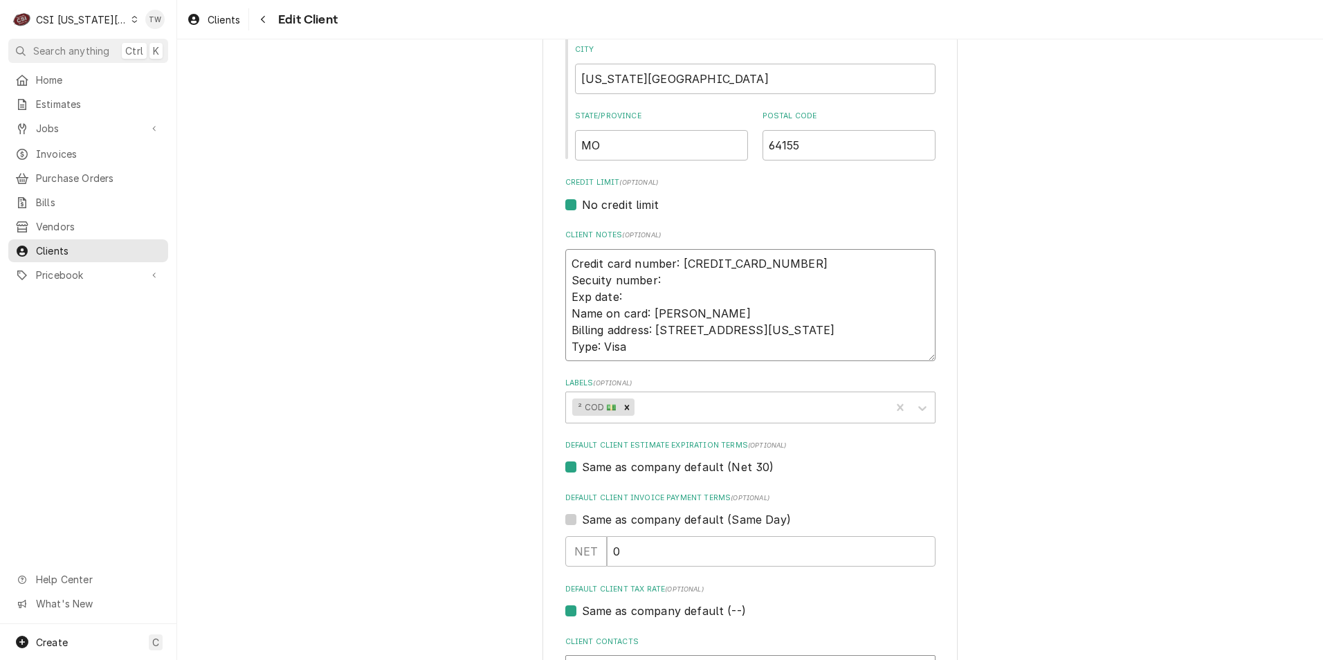
click at [659, 276] on textarea "Credit card number: 4754 9840 0552 1823 Secuity number: Exp date: Name on card:…" at bounding box center [750, 305] width 370 height 112
type textarea "x"
type textarea "Credit card number: 4754 9840 0552 1823 Secuity number: 8 Exp date: Name on car…"
type textarea "x"
type textarea "Credit card number: 4754 9840 0552 1823 Secuity number: 89 Exp date: Name on ca…"
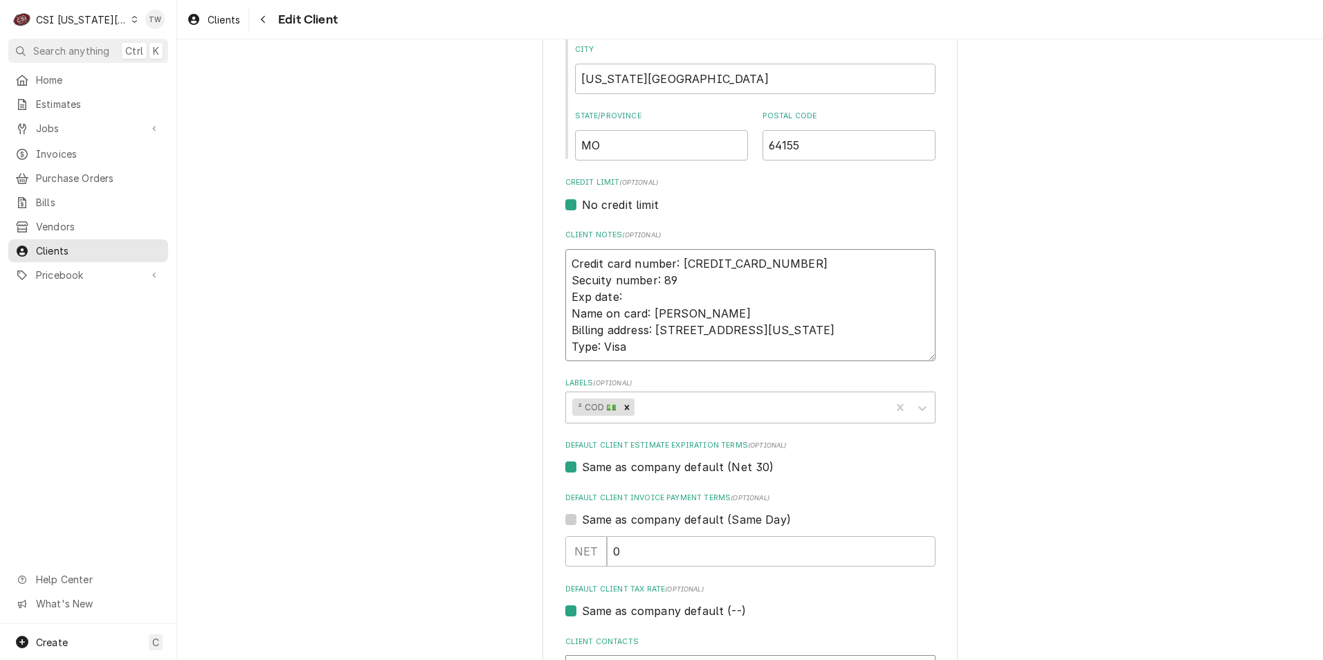
type textarea "x"
type textarea "Credit card number: 4754 9840 0552 1823 Secuity number: 899 Exp date: Name on c…"
click at [623, 300] on textarea "Credit card number: 4754 9840 0552 1823 Secuity number: 899 Exp date: Name on c…" at bounding box center [750, 305] width 370 height 112
type textarea "x"
type textarea "Credit card number: 4754 9840 0552 1823 Secuity number: 899 Exp date: 0 Name on…"
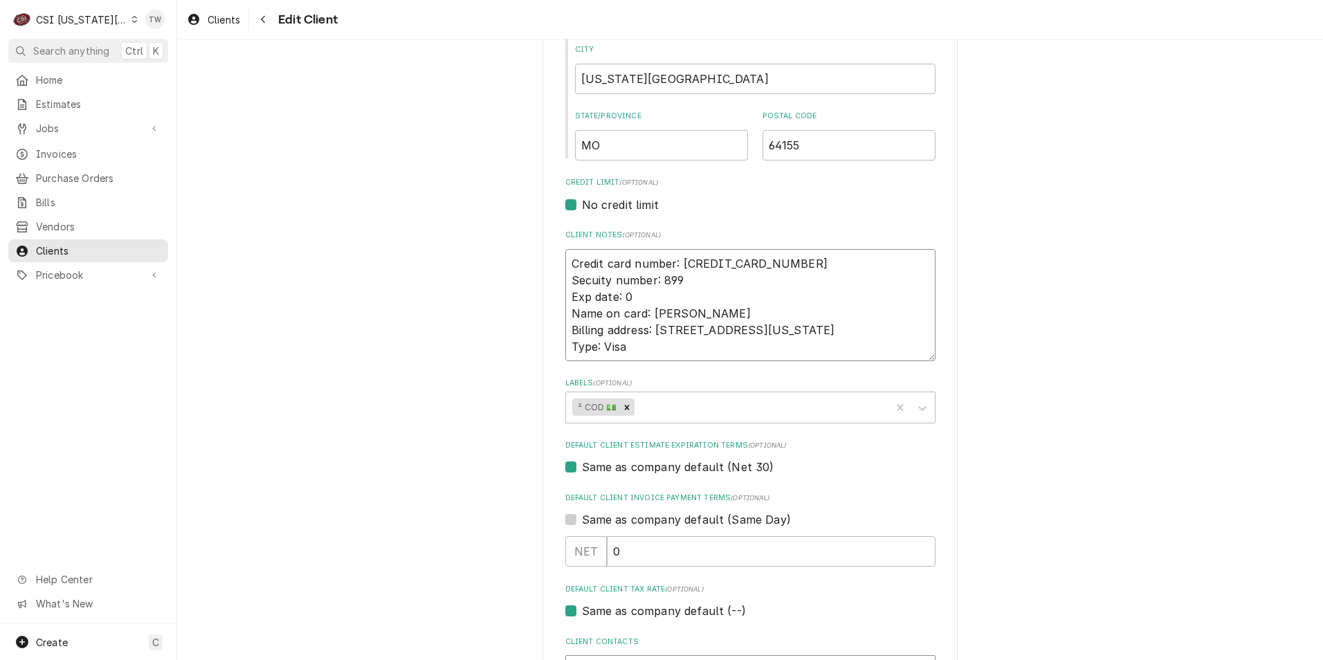
type textarea "x"
type textarea "Credit card number: 4754 9840 0552 1823 Secuity number: 899 Exp date: 09 Name o…"
type textarea "x"
type textarea "Credit card number: 4754 9840 0552 1823 Secuity number: 899 Exp date: 09/ Name …"
type textarea "x"
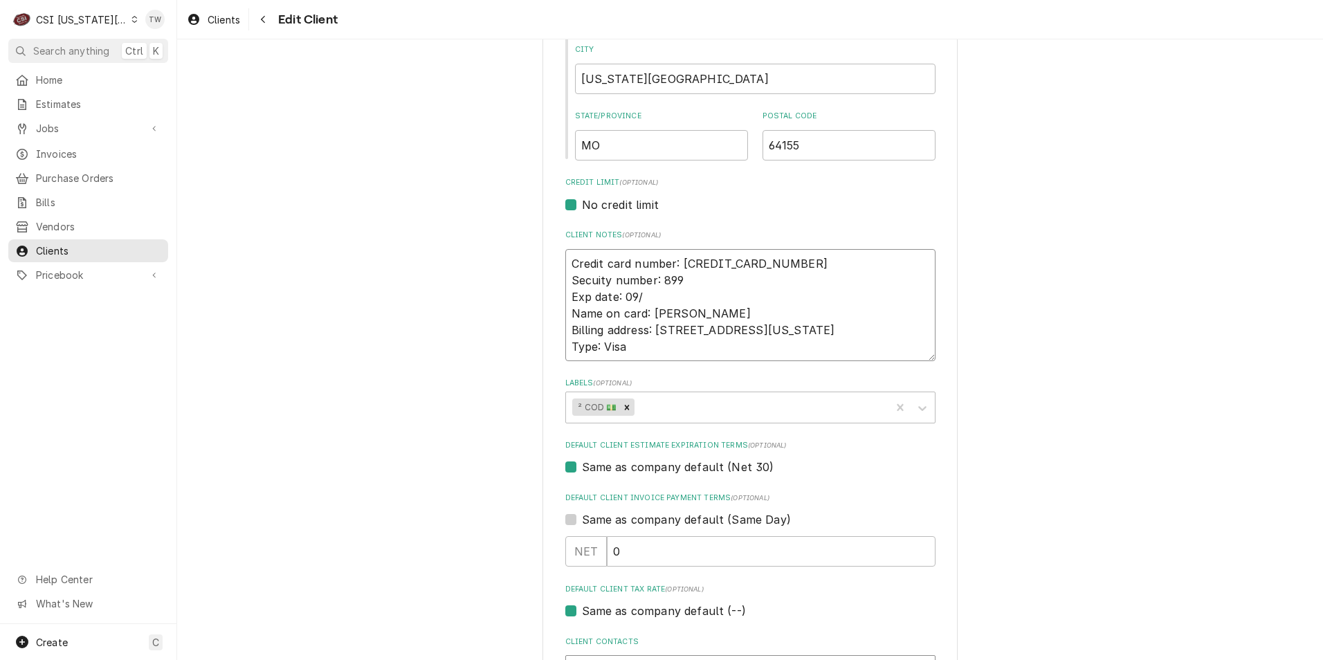
type textarea "Credit card number: 4754 9840 0552 1823 Secuity number: 899 Exp date: 09/3 Name…"
type textarea "x"
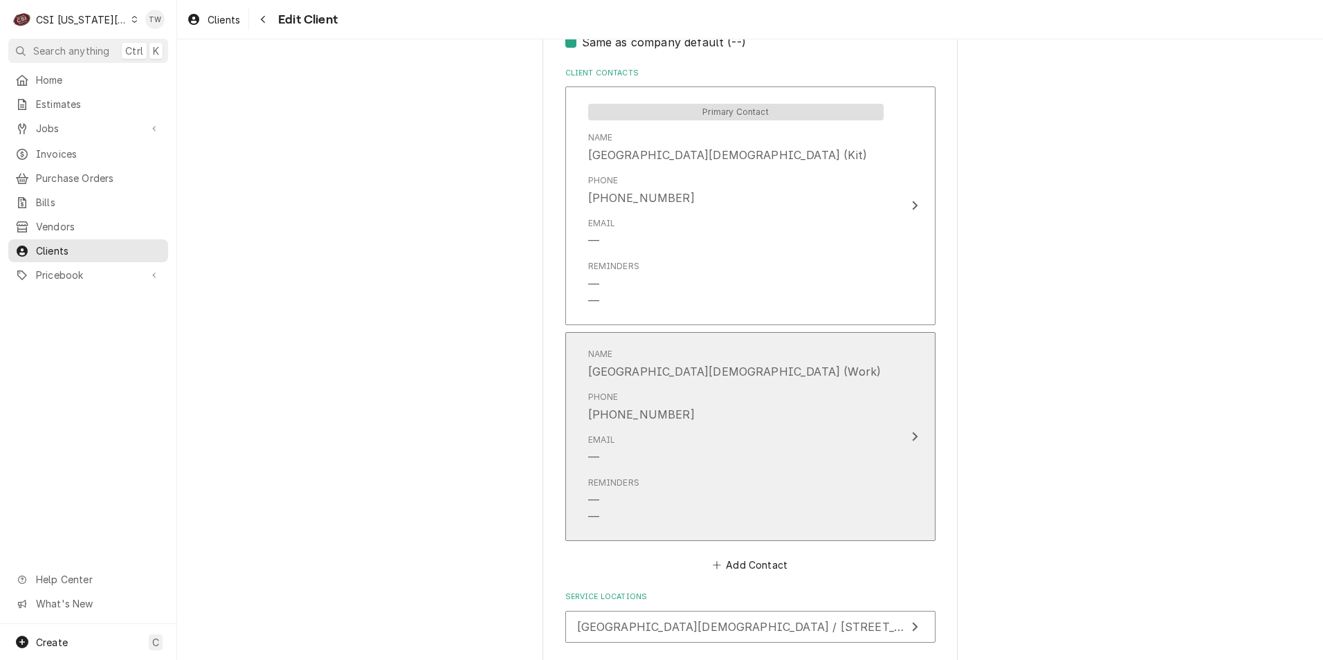
scroll to position [1153, 0]
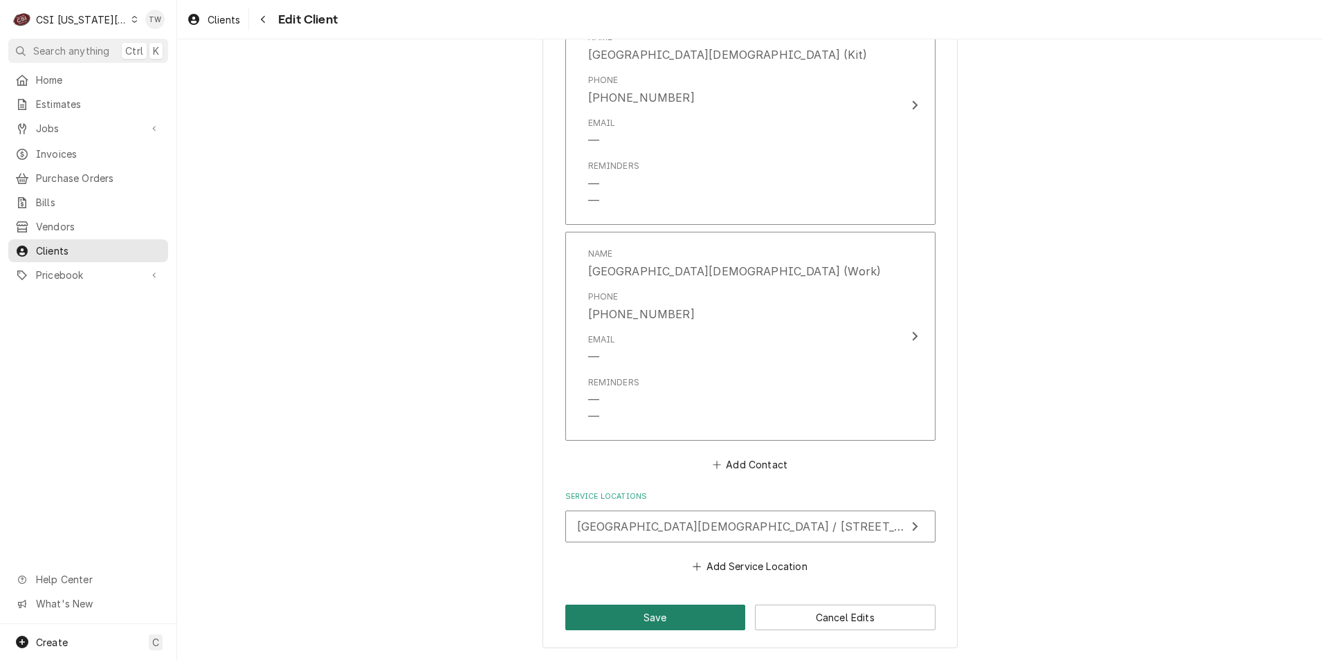
type textarea "Credit card number: 4754 9840 0552 1823 Secuity number: 899 Exp date: 09/30 Nam…"
click at [669, 607] on button "Save" at bounding box center [655, 618] width 181 height 26
type textarea "x"
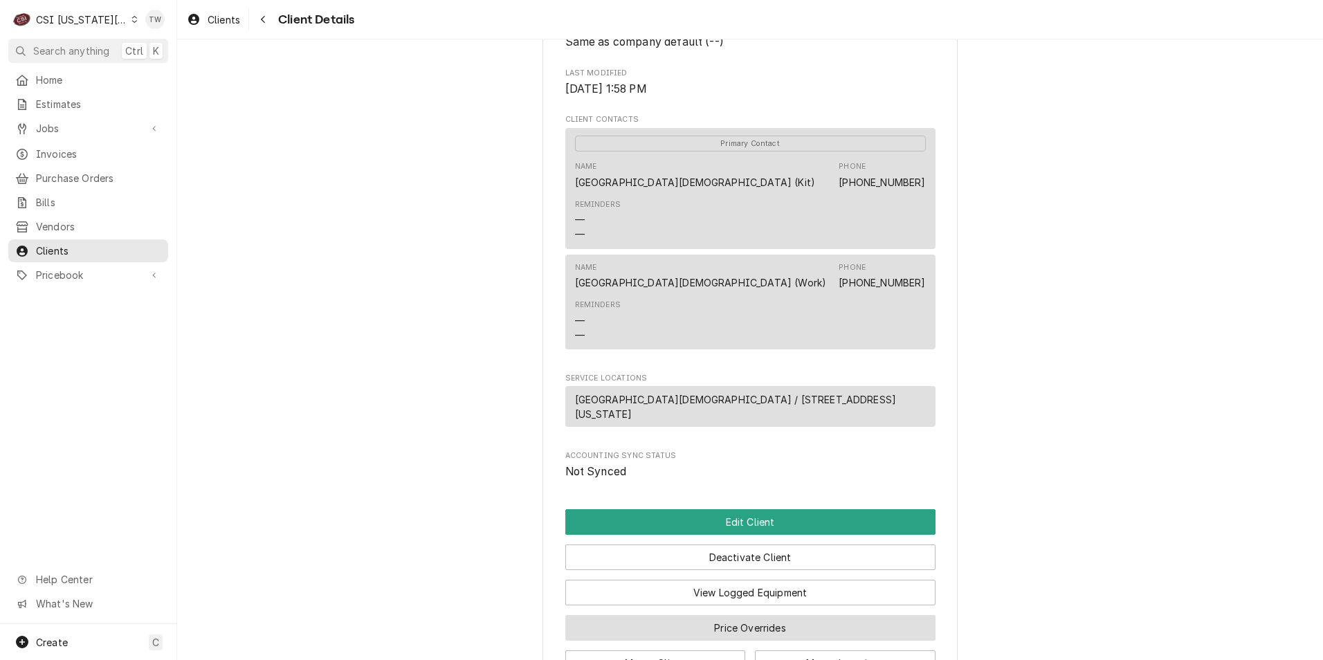
scroll to position [652, 0]
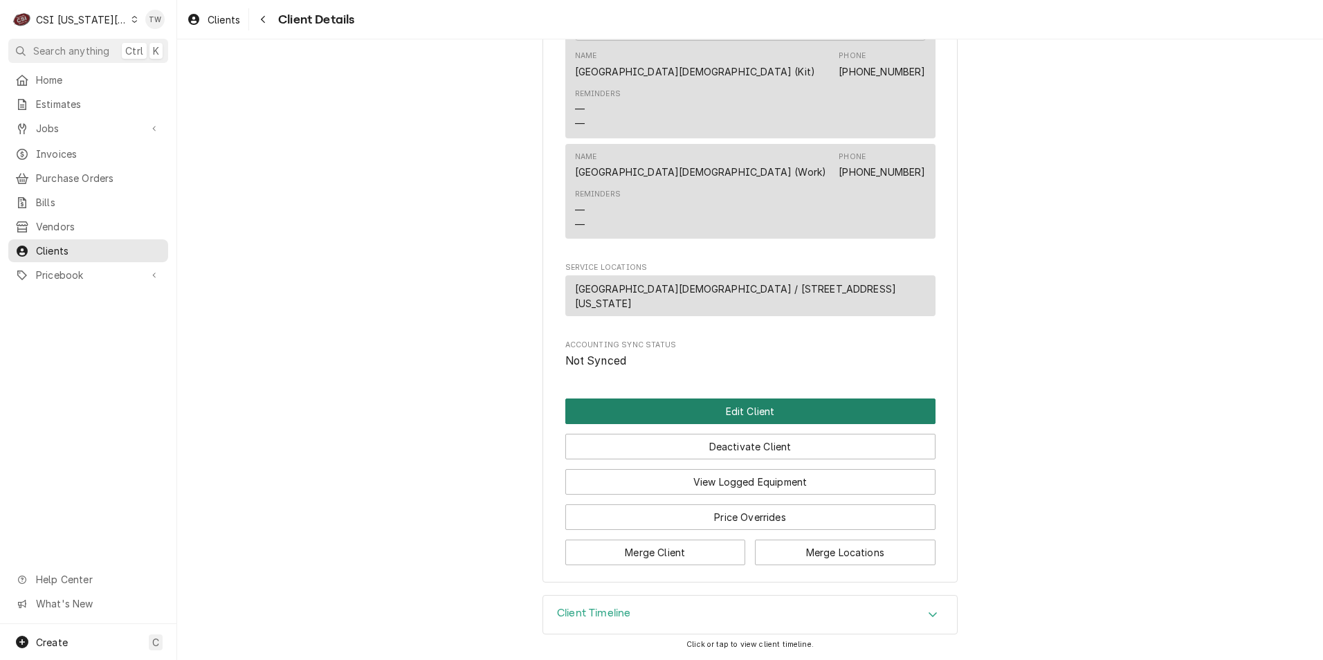
click at [724, 416] on button "Edit Client" at bounding box center [750, 411] width 370 height 26
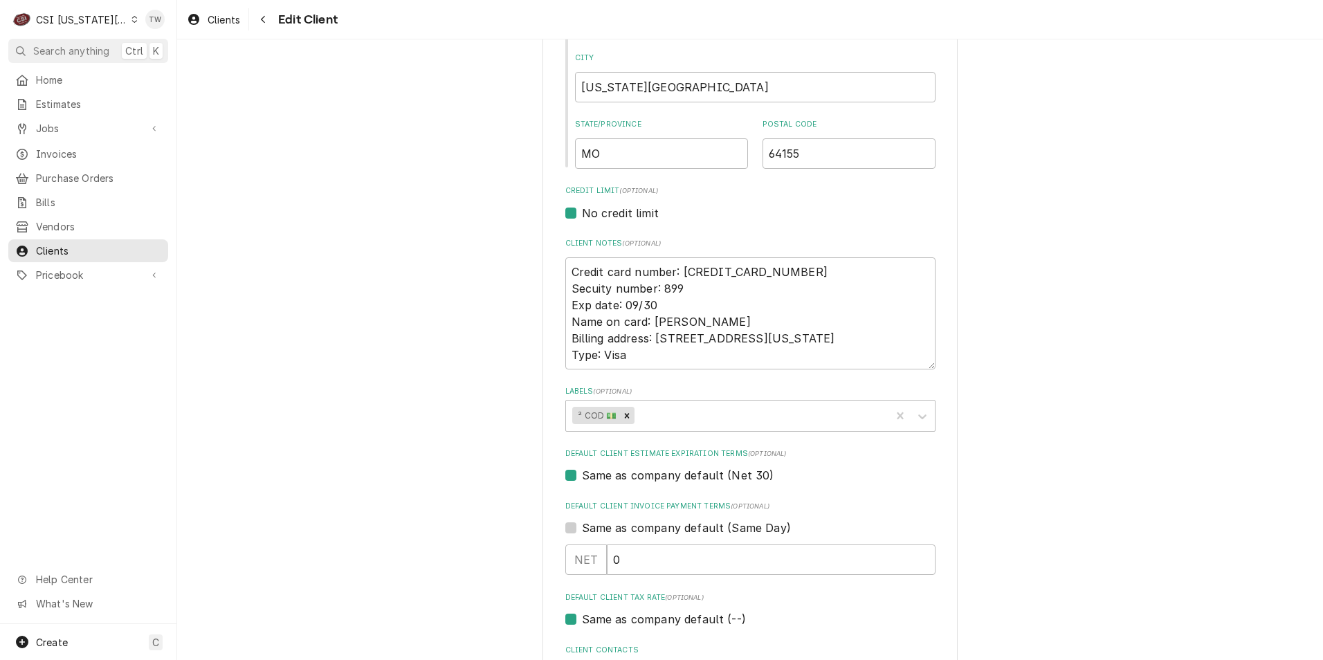
scroll to position [553, 0]
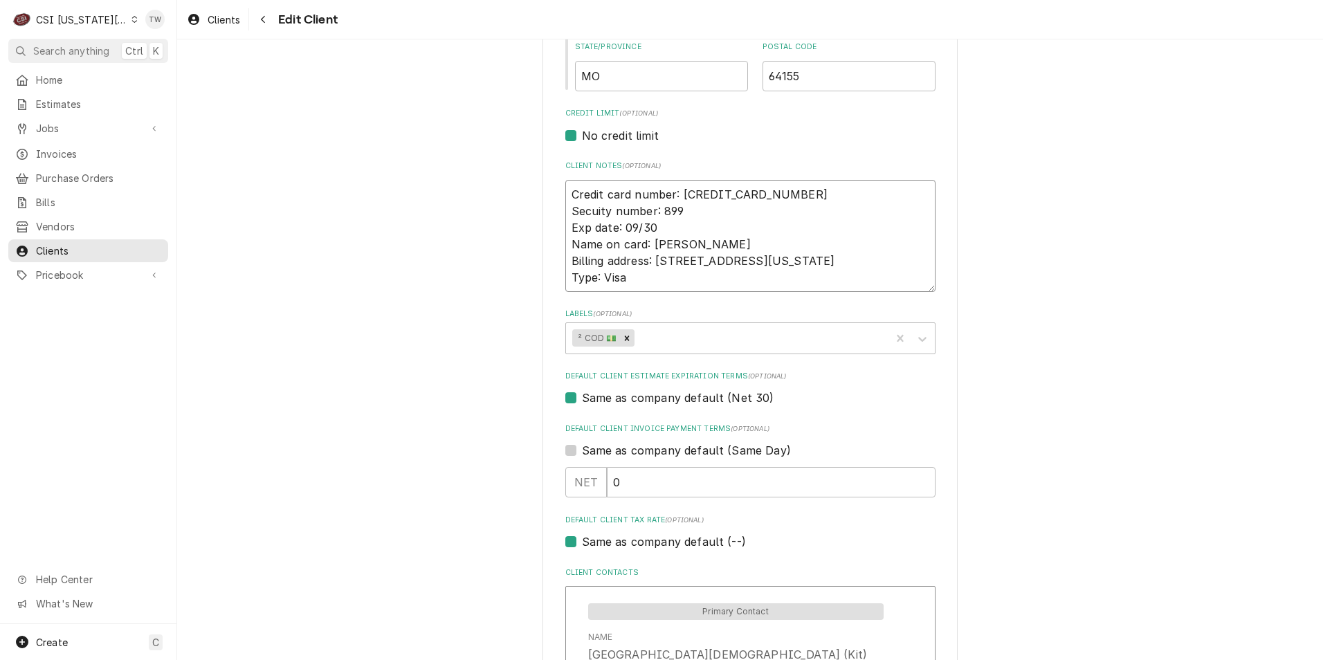
click at [894, 261] on textarea "Credit card number: 4754 9840 0552 1823 Secuity number: 899 Exp date: 09/30 Nam…" at bounding box center [750, 236] width 370 height 112
type textarea "x"
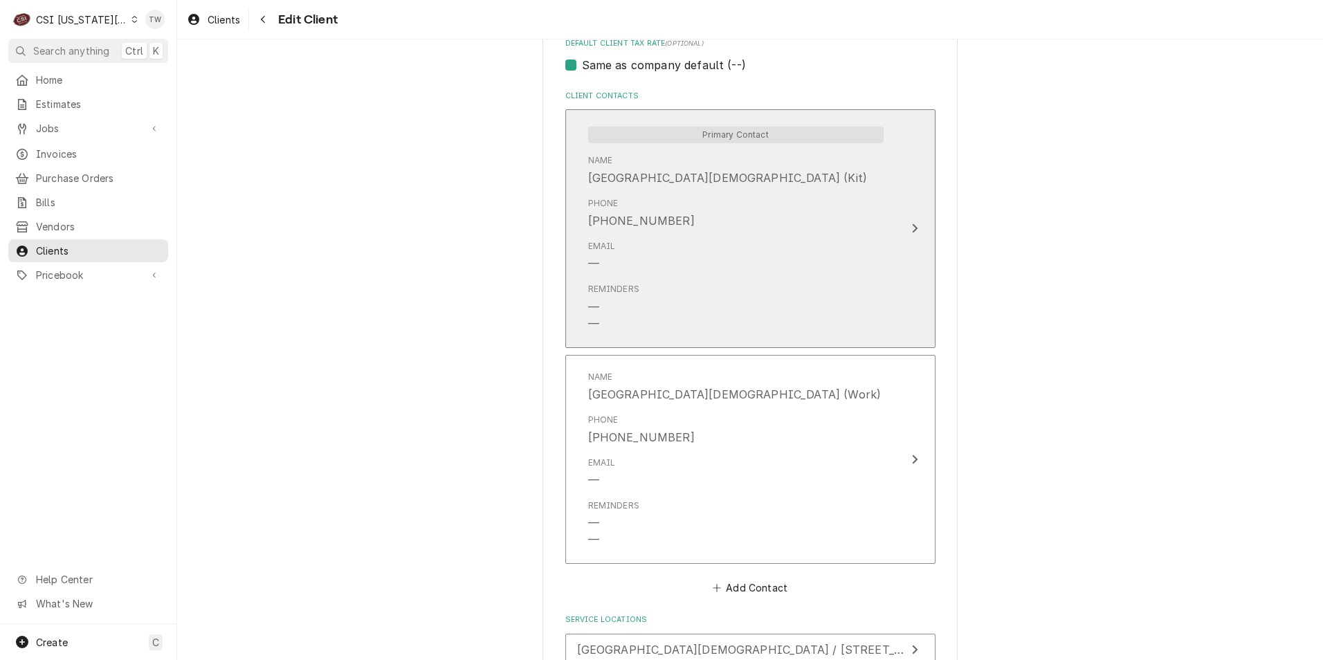
scroll to position [1038, 0]
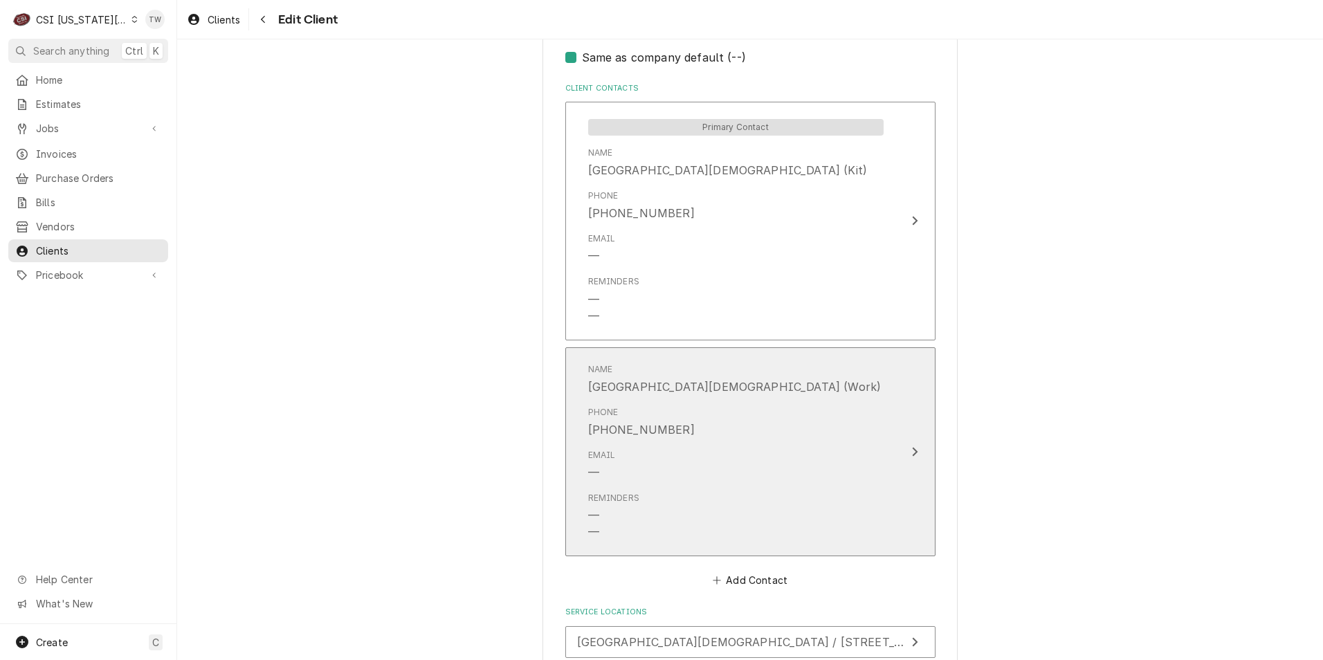
type textarea "Credit card number: 4754 9840 0552 1823 Secuity number: 899 Exp date: 09/30 Nam…"
click at [768, 444] on div "Email —" at bounding box center [735, 464] width 295 height 43
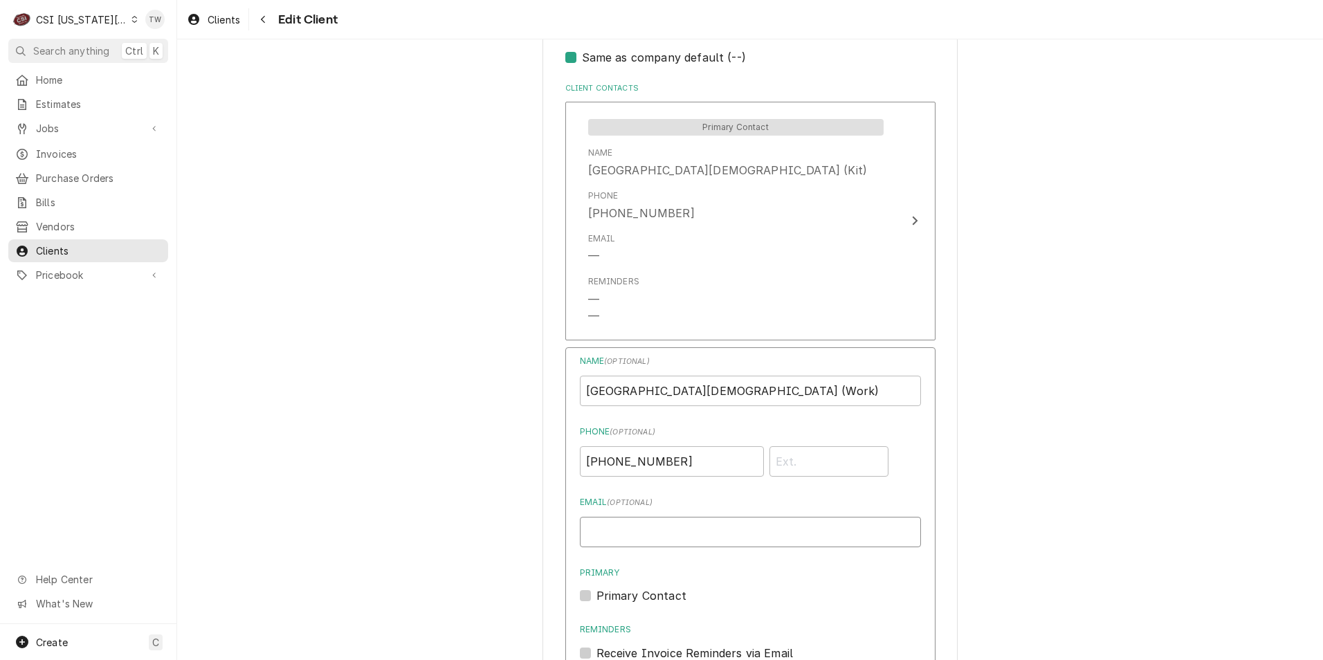
click at [657, 524] on input "Email ( optional )" at bounding box center [750, 532] width 341 height 30
click at [693, 532] on input "accounting@ncblakzers.org" at bounding box center [750, 532] width 341 height 30
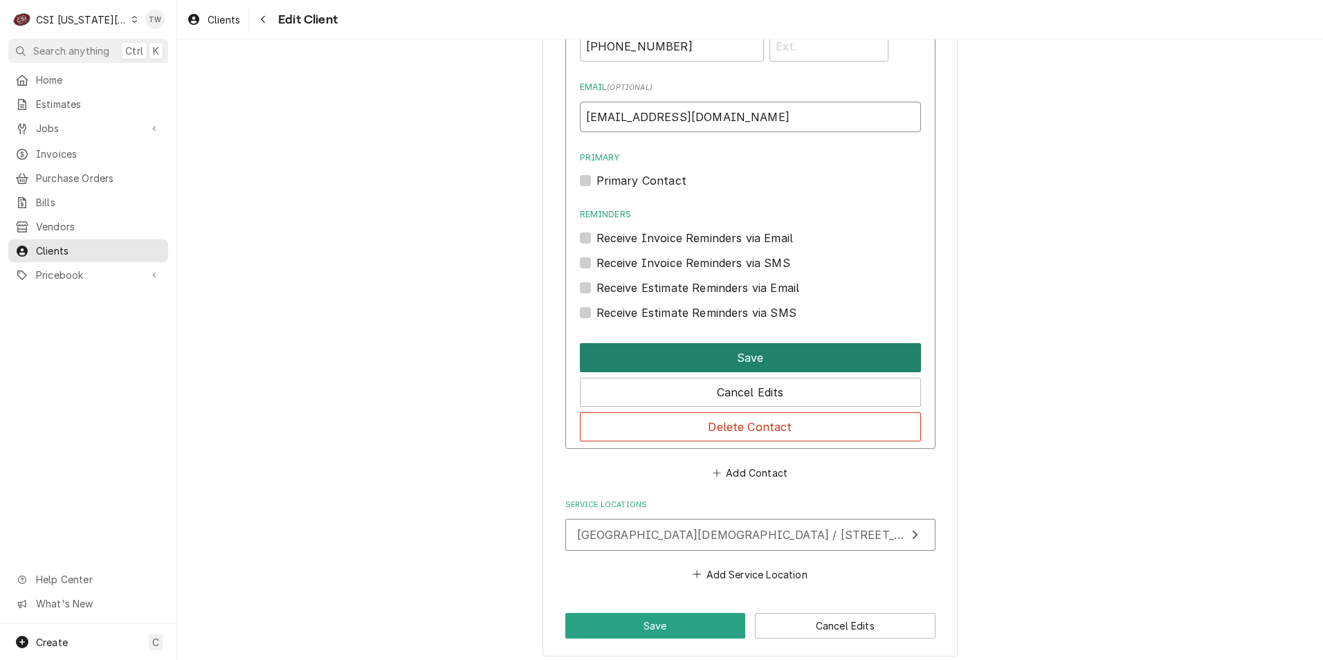
type input "accounting@ncblazers.org"
click at [772, 363] on button "Save" at bounding box center [750, 357] width 341 height 29
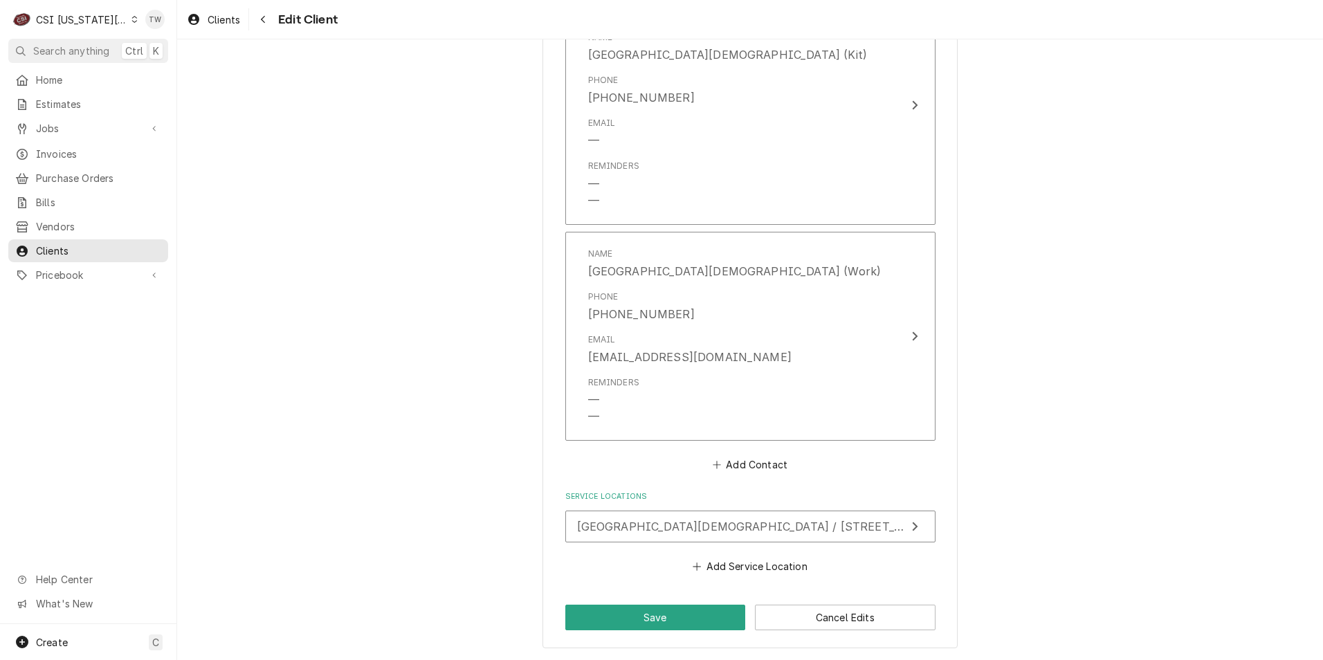
scroll to position [1153, 0]
click at [630, 625] on button "Save" at bounding box center [655, 618] width 181 height 26
type textarea "x"
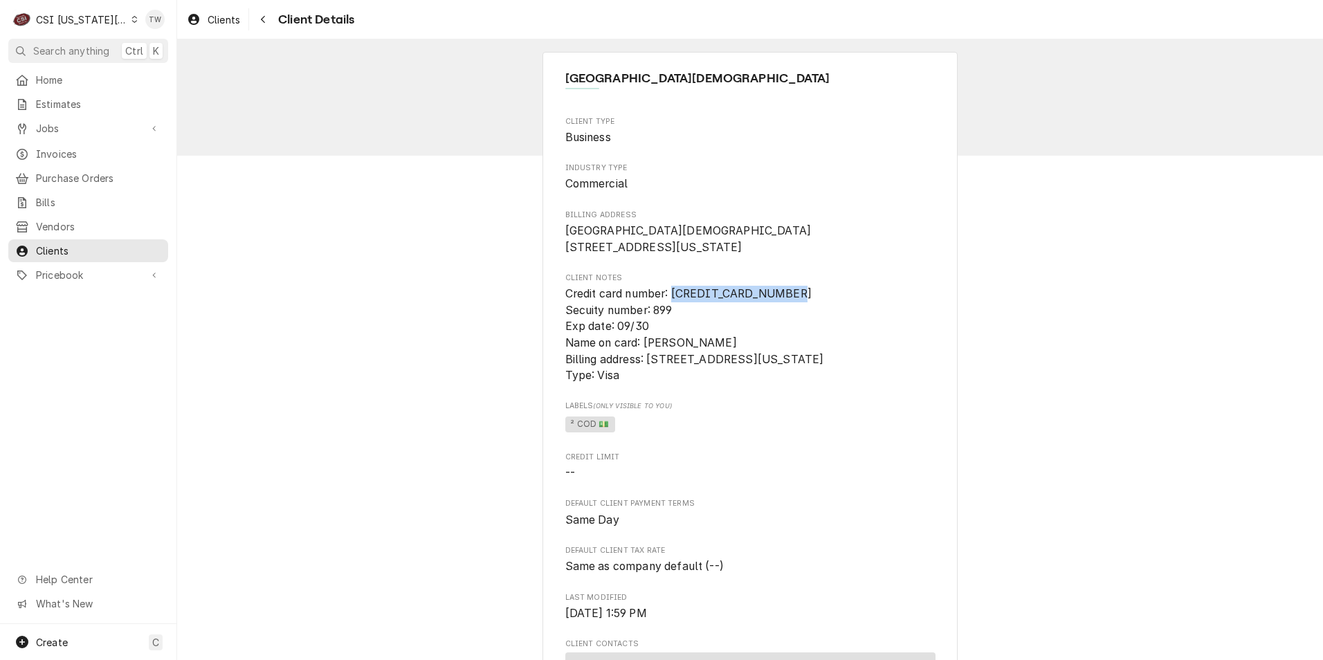
drag, startPoint x: 791, startPoint y: 310, endPoint x: 670, endPoint y: 318, distance: 122.0
click at [670, 318] on span "Credit card number: [CREDIT_CARD_NUMBER] Secuity number: 899 Exp date: 09/30 Na…" at bounding box center [750, 335] width 370 height 98
copy span "4754 9840 0552 1823"
click at [706, 351] on span "Credit card number: [CREDIT_CARD_NUMBER] Secuity number: 899 Exp date: 09/30 Na…" at bounding box center [750, 335] width 370 height 98
drag, startPoint x: 711, startPoint y: 360, endPoint x: 643, endPoint y: 356, distance: 67.9
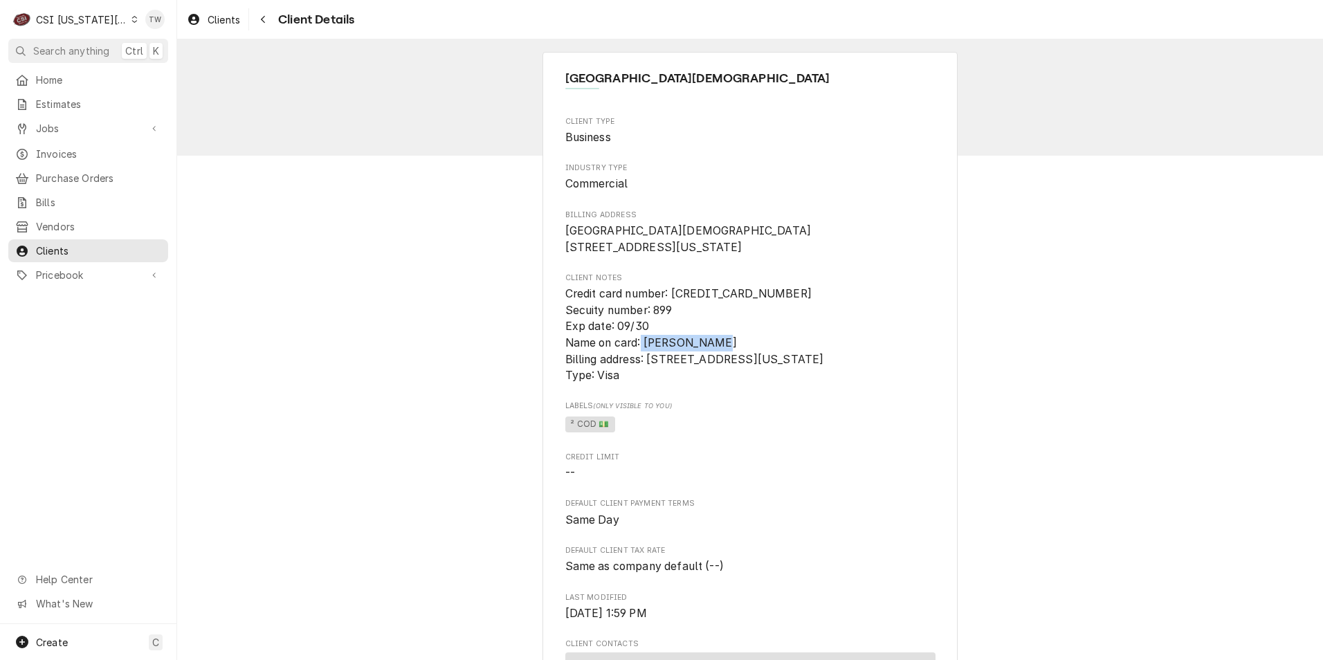
click at [643, 356] on span "Credit card number: [CREDIT_CARD_NUMBER] Secuity number: 899 Exp date: 09/30 Na…" at bounding box center [694, 334] width 259 height 95
copy span "Melissa Olsen"
drag, startPoint x: 645, startPoint y: 375, endPoint x: 860, endPoint y: 378, distance: 214.5
click at [824, 378] on span "Credit card number: [CREDIT_CARD_NUMBER] Secuity number: 899 Exp date: 09/30 Na…" at bounding box center [694, 334] width 259 height 95
copy span "10500 N Trail Brazler dr, Kansas City MO"
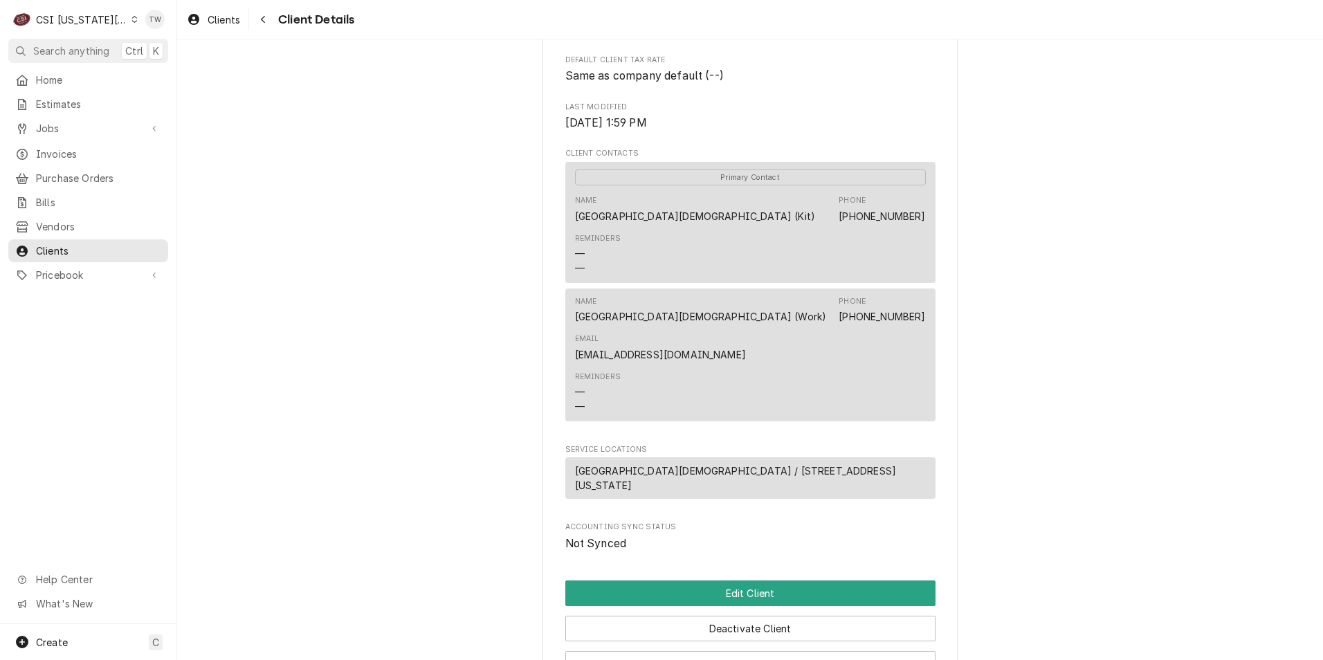
scroll to position [623, 0]
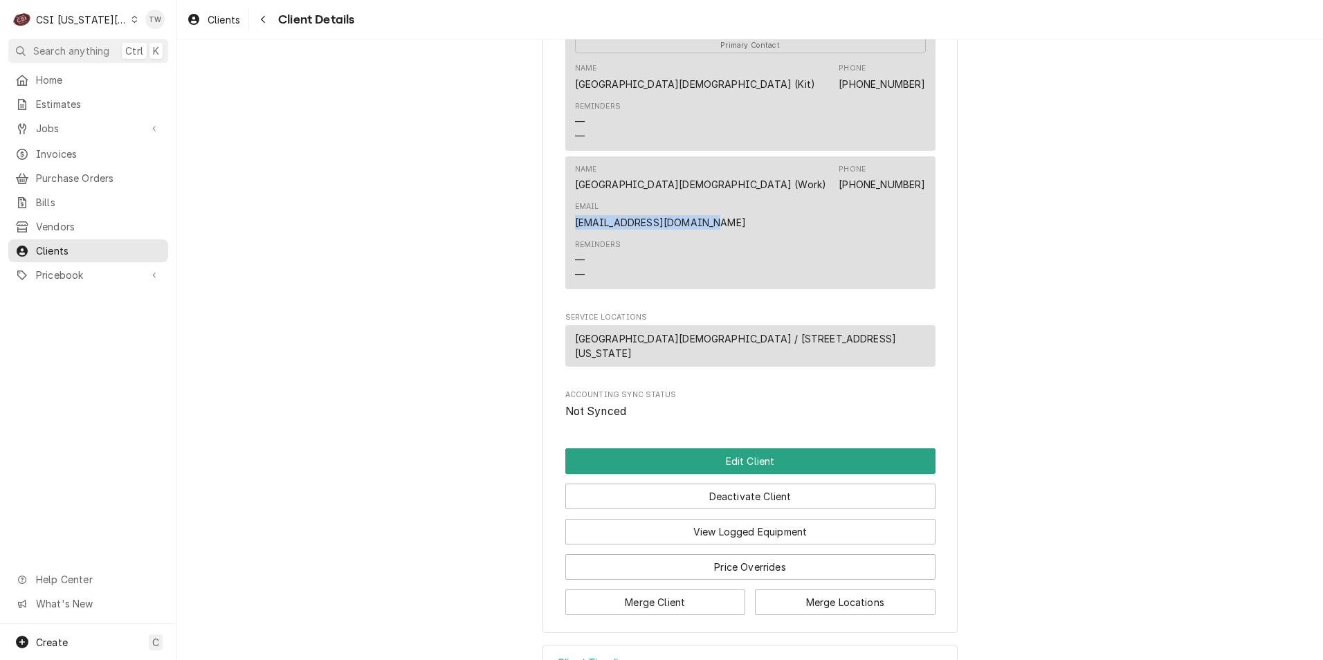
drag, startPoint x: 699, startPoint y: 240, endPoint x: 565, endPoint y: 234, distance: 133.7
click at [565, 234] on div "Name Northland Christian School (Work) Phone (816) 548-2222 Email accounting@nc…" at bounding box center [750, 222] width 370 height 132
drag, startPoint x: 565, startPoint y: 234, endPoint x: 583, endPoint y: 233, distance: 17.3
click at [99, 156] on div "Invoices" at bounding box center [88, 153] width 154 height 17
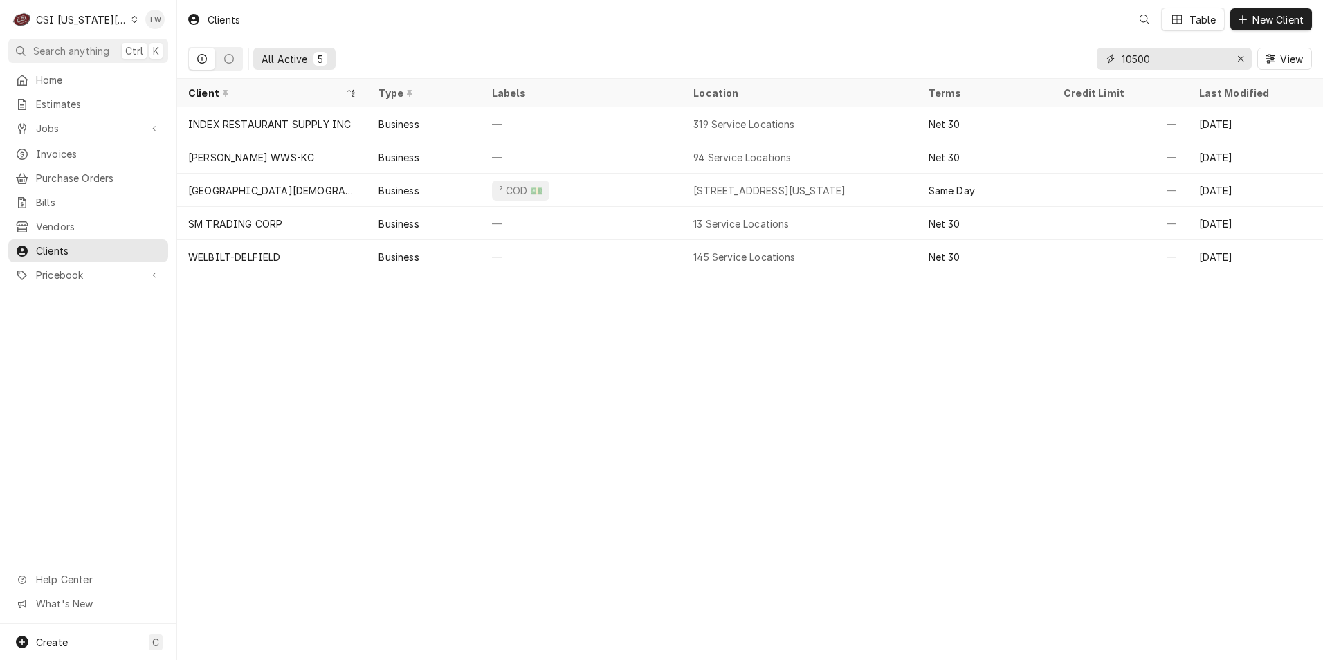
drag, startPoint x: 1166, startPoint y: 65, endPoint x: 1028, endPoint y: 38, distance: 141.0
click at [1032, 40] on div "All Active 5 10500 View" at bounding box center [750, 58] width 1124 height 39
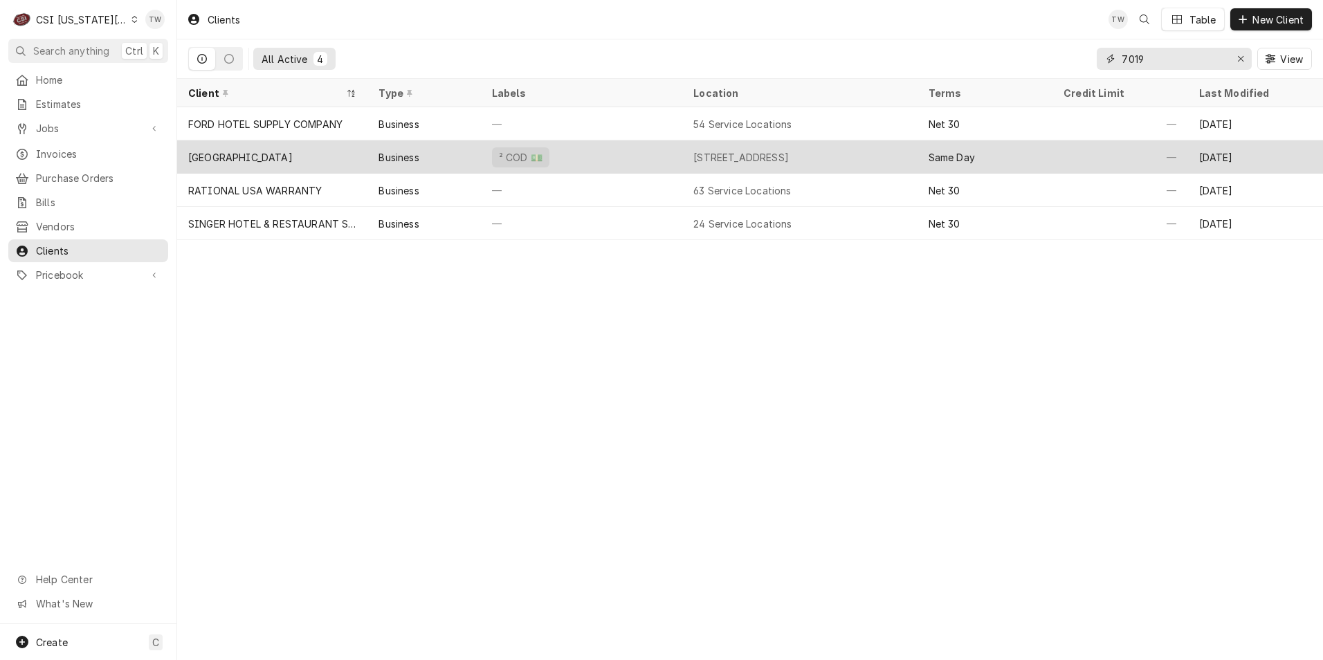
type input "7019"
click at [634, 160] on div "² COD 💵" at bounding box center [581, 156] width 201 height 33
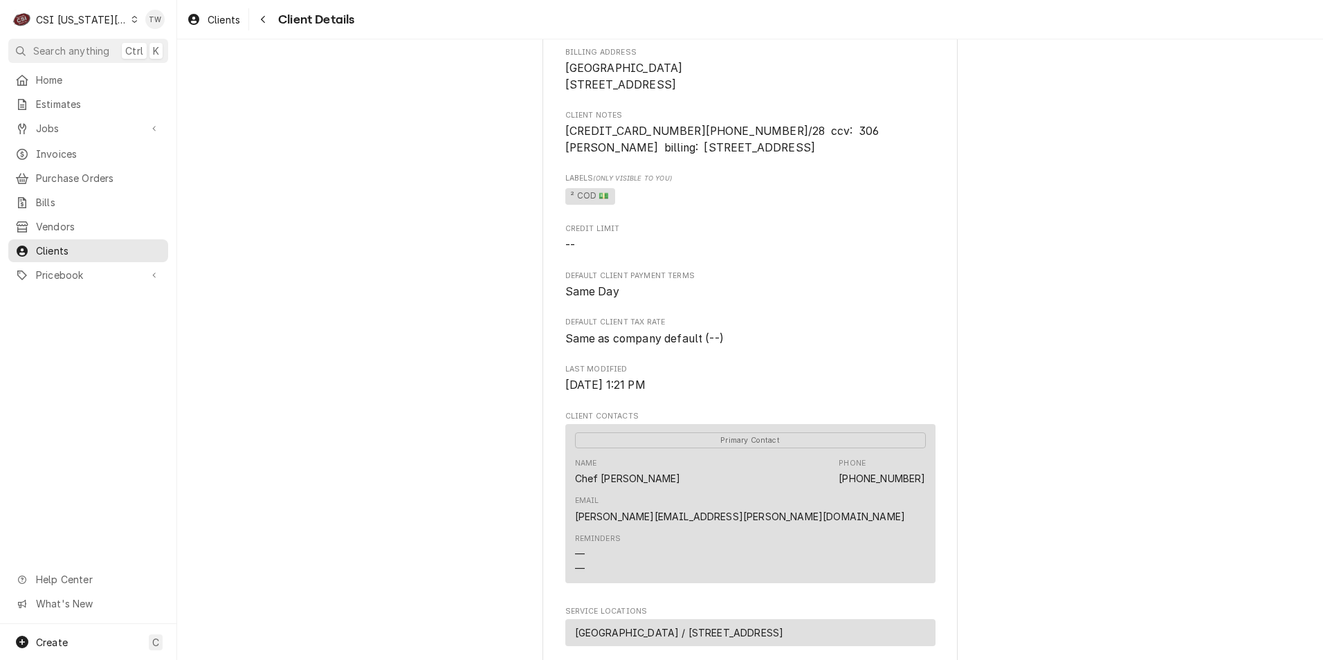
scroll to position [138, 0]
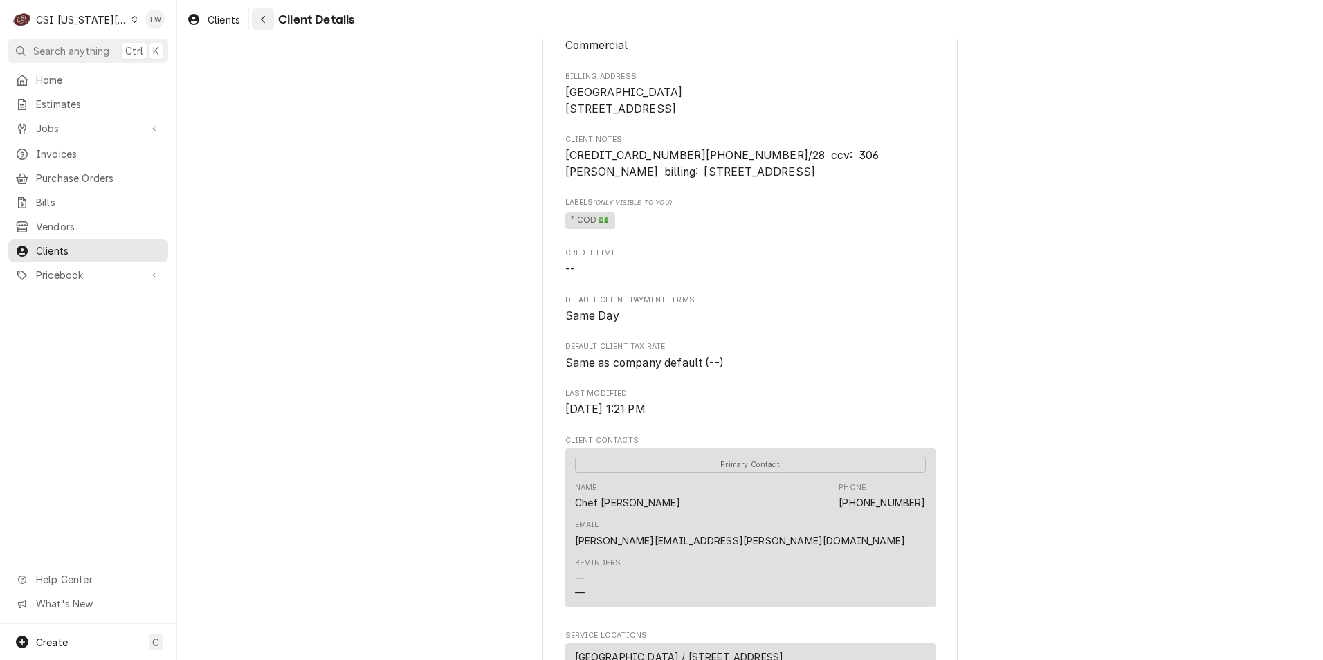
click at [273, 24] on button "Navigate back" at bounding box center [263, 19] width 22 height 22
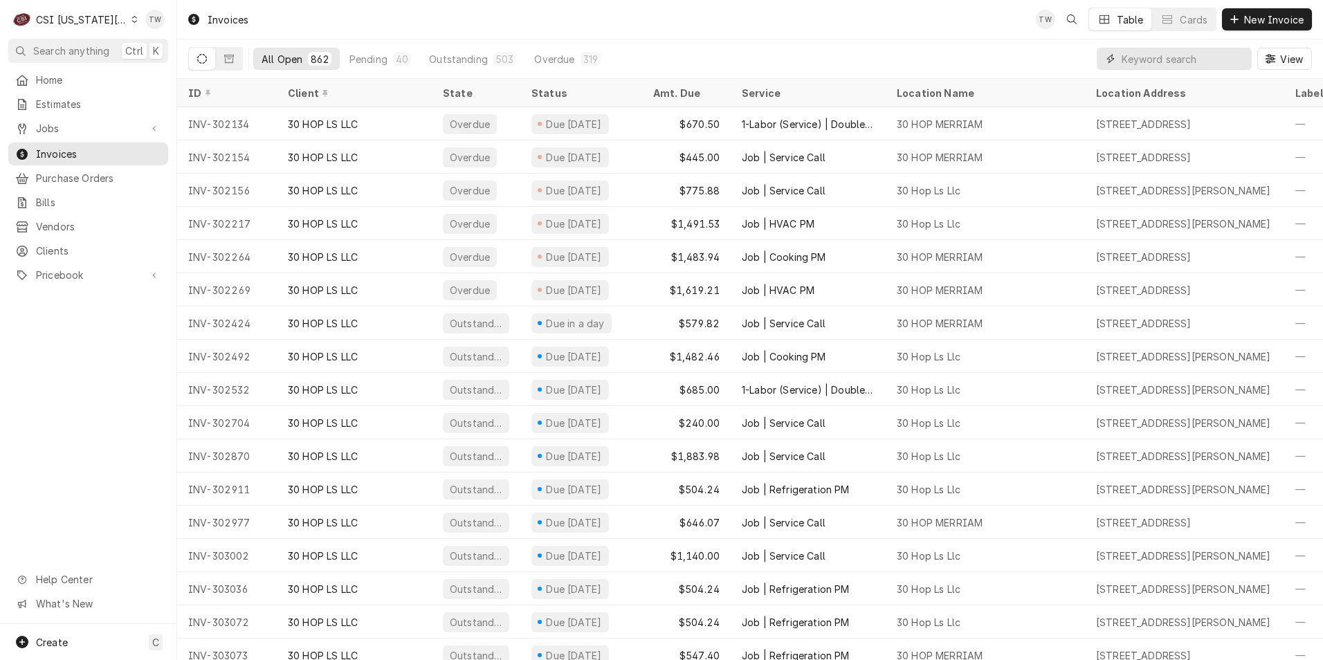
click at [1157, 68] on input "Dynamic Content Wrapper" at bounding box center [1182, 59] width 123 height 22
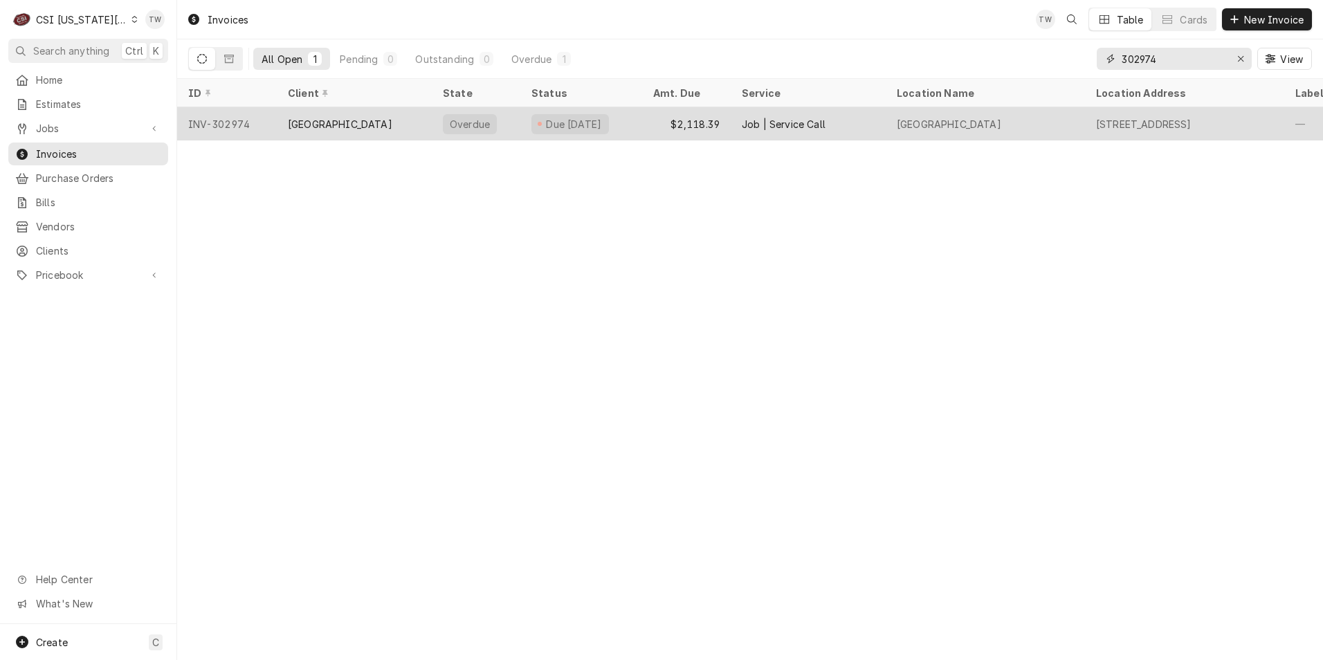
type input "302974"
click at [323, 124] on div "[GEOGRAPHIC_DATA]" at bounding box center [340, 124] width 104 height 15
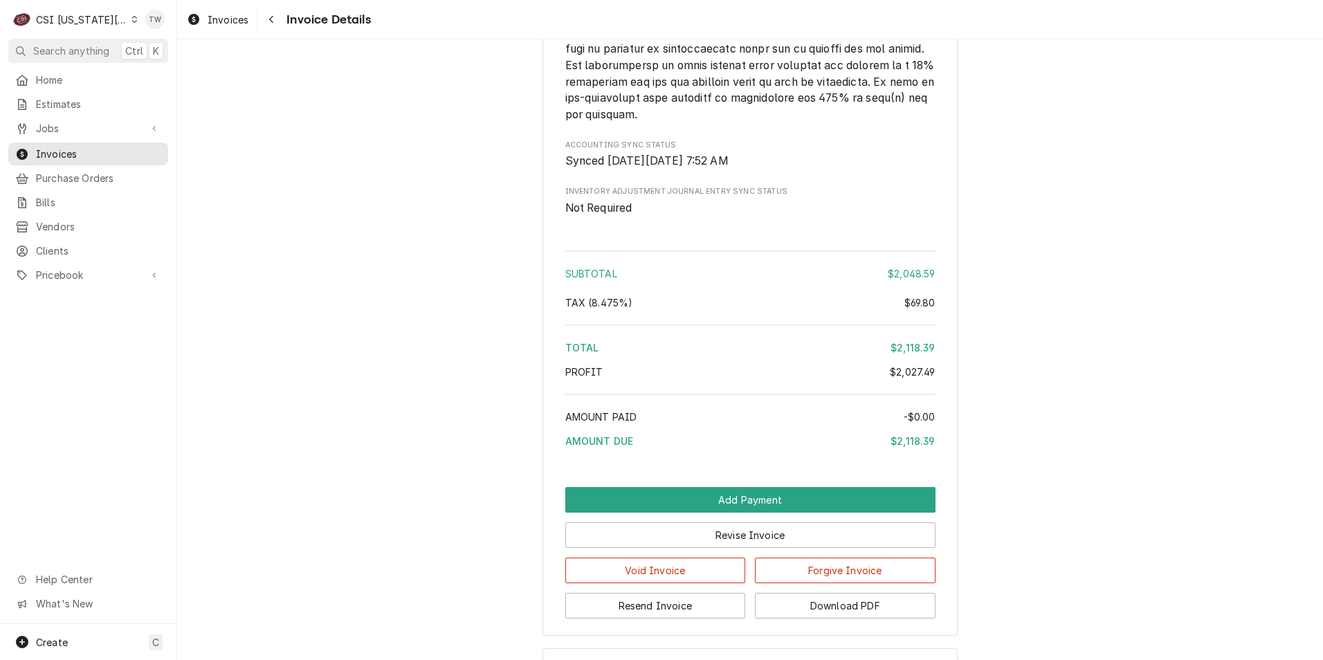
scroll to position [2856, 0]
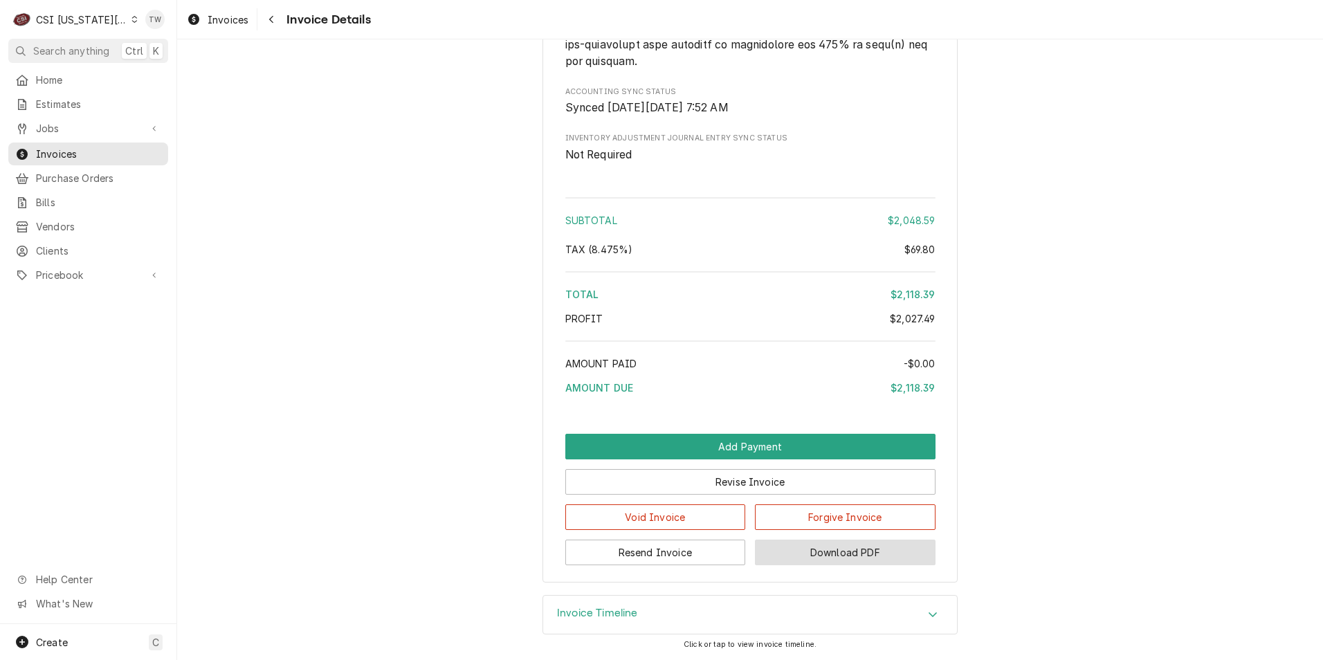
click at [863, 561] on button "Download PDF" at bounding box center [845, 553] width 181 height 26
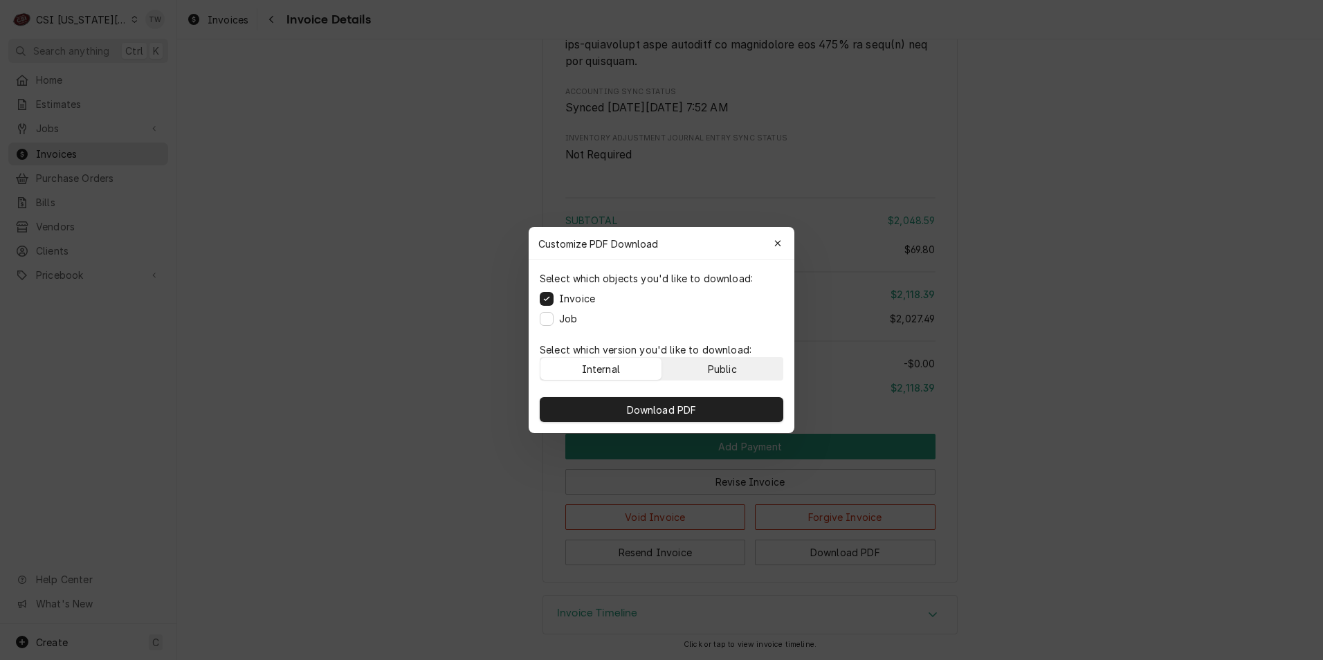
click at [722, 371] on div "Public" at bounding box center [722, 369] width 29 height 15
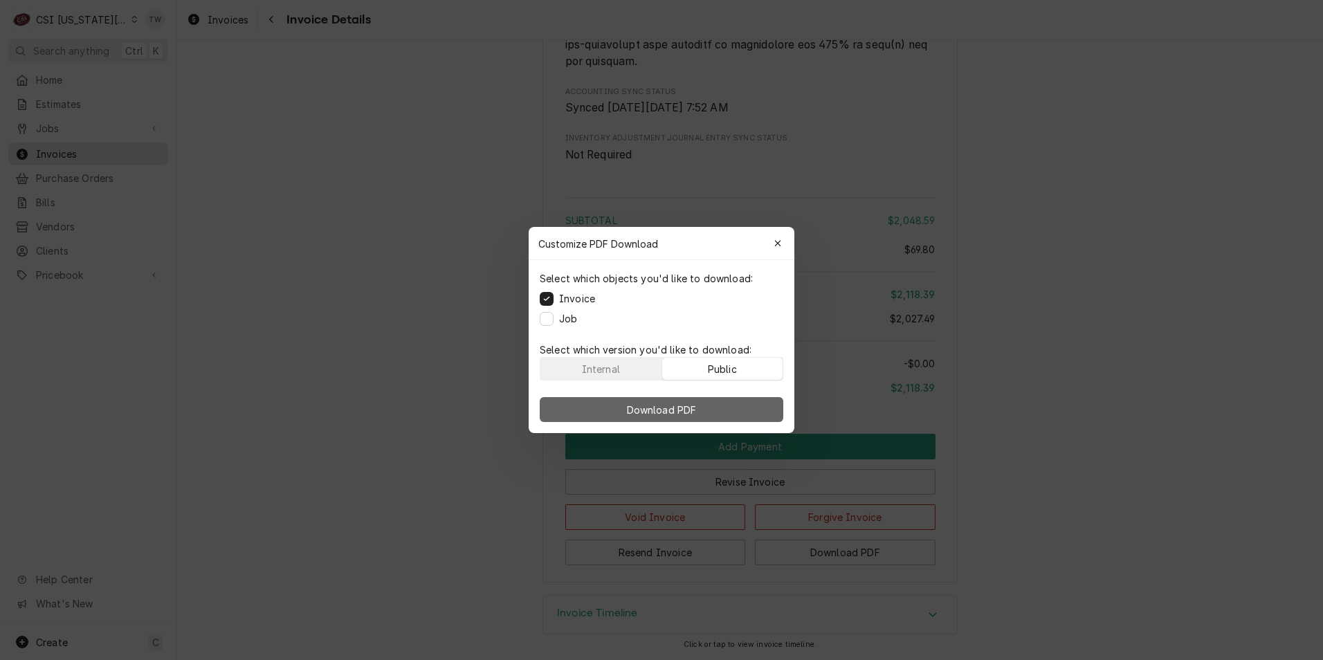
click at [718, 399] on button "Download PDF" at bounding box center [662, 409] width 244 height 25
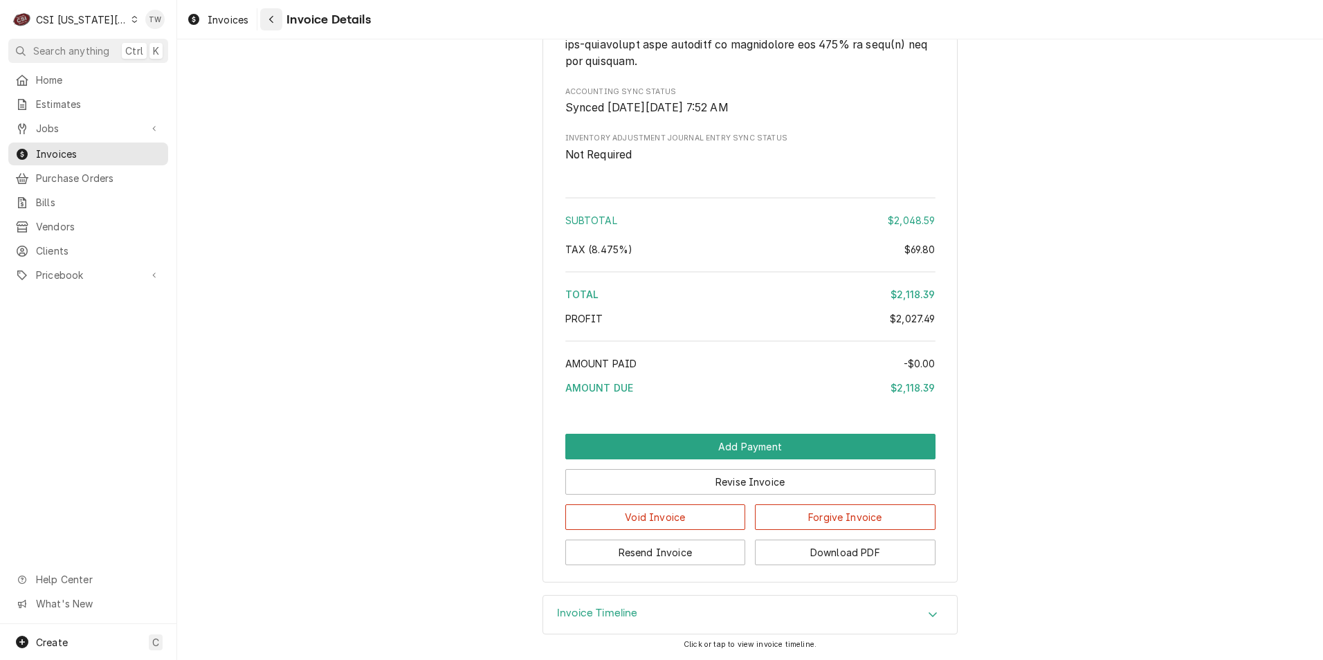
click at [264, 20] on div "Navigate back" at bounding box center [271, 19] width 14 height 14
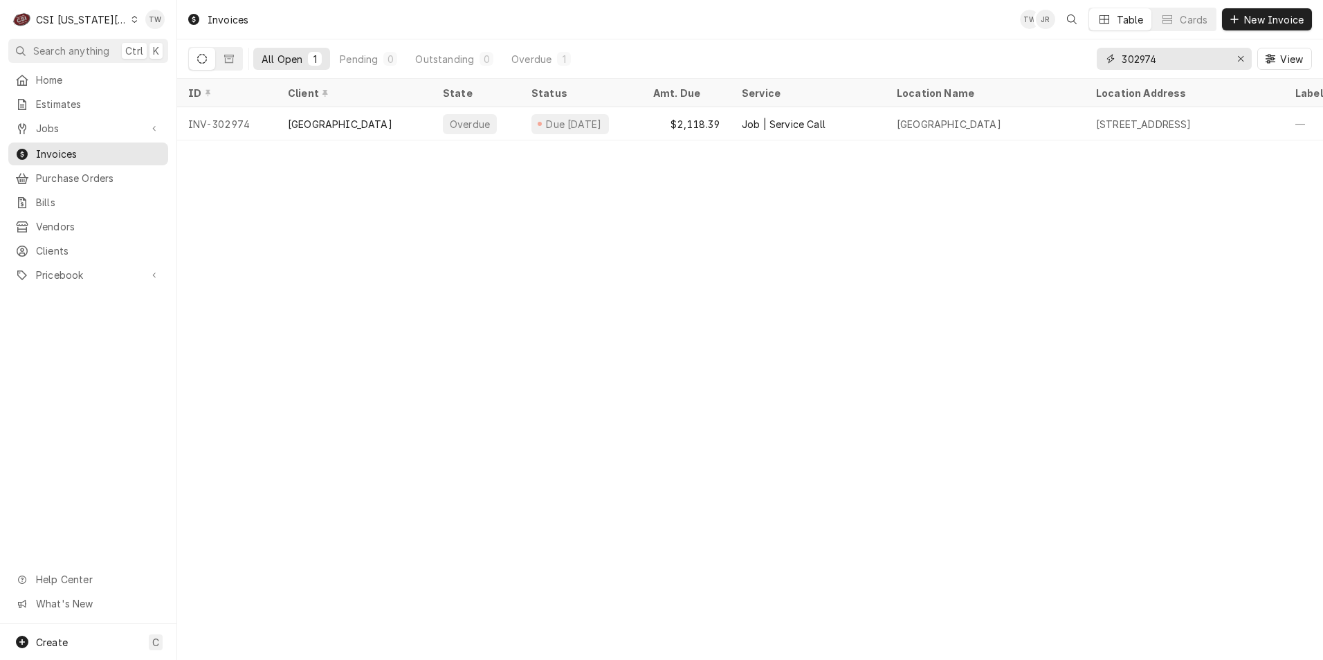
click at [1164, 64] on input "302974" at bounding box center [1173, 59] width 104 height 22
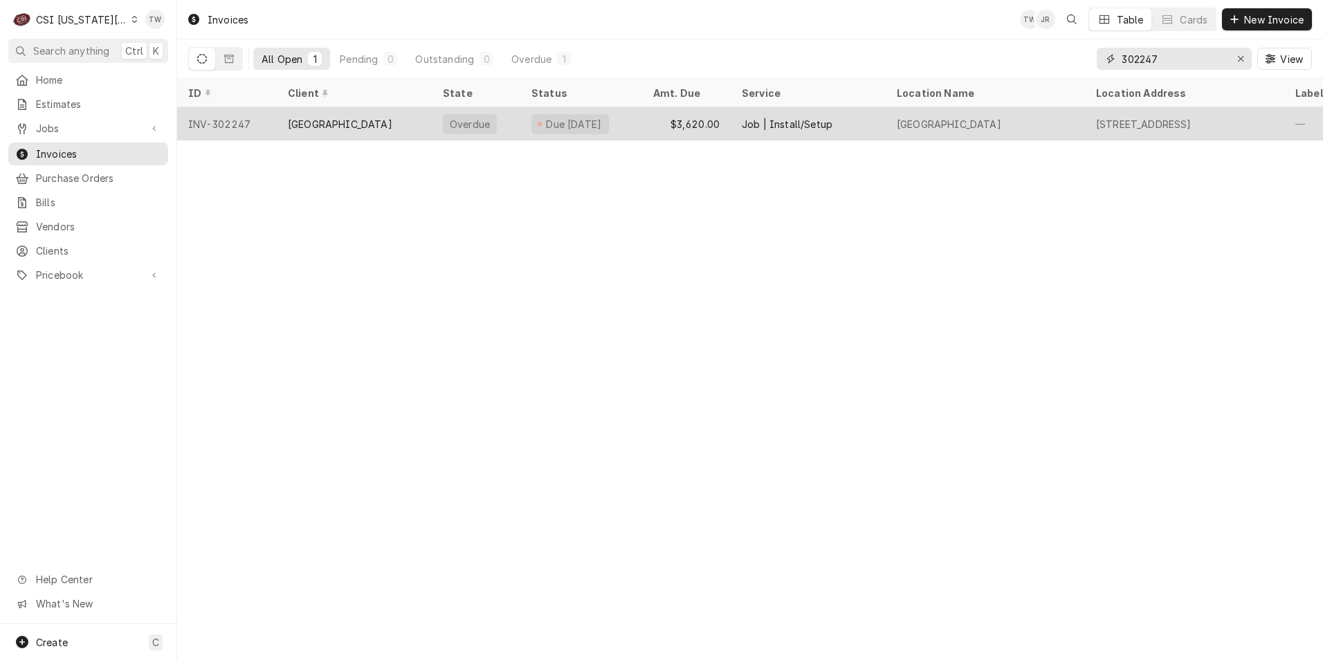
type input "302247"
click at [374, 127] on div "PARK HILL SCHOOL DISTRICT" at bounding box center [340, 124] width 104 height 15
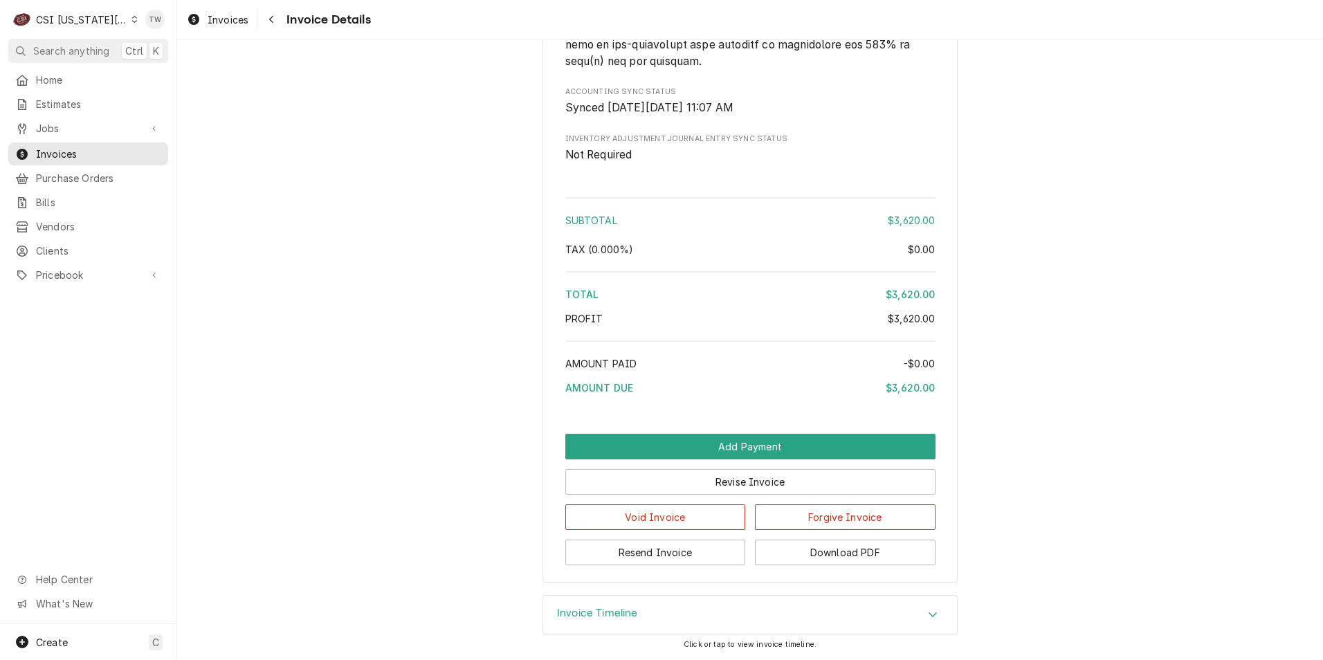
scroll to position [2340, 0]
click at [852, 550] on button "Download PDF" at bounding box center [845, 553] width 181 height 26
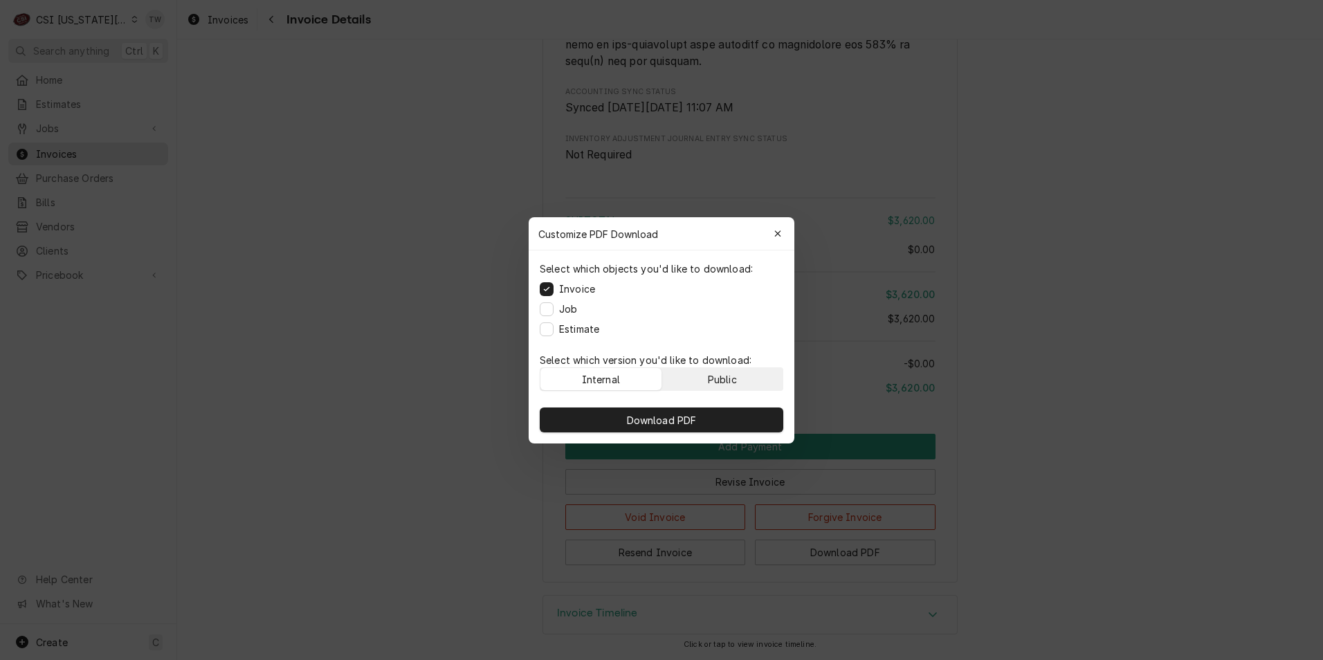
click at [737, 383] on button "Public" at bounding box center [722, 379] width 121 height 22
click at [700, 419] on button "Download PDF" at bounding box center [662, 419] width 244 height 25
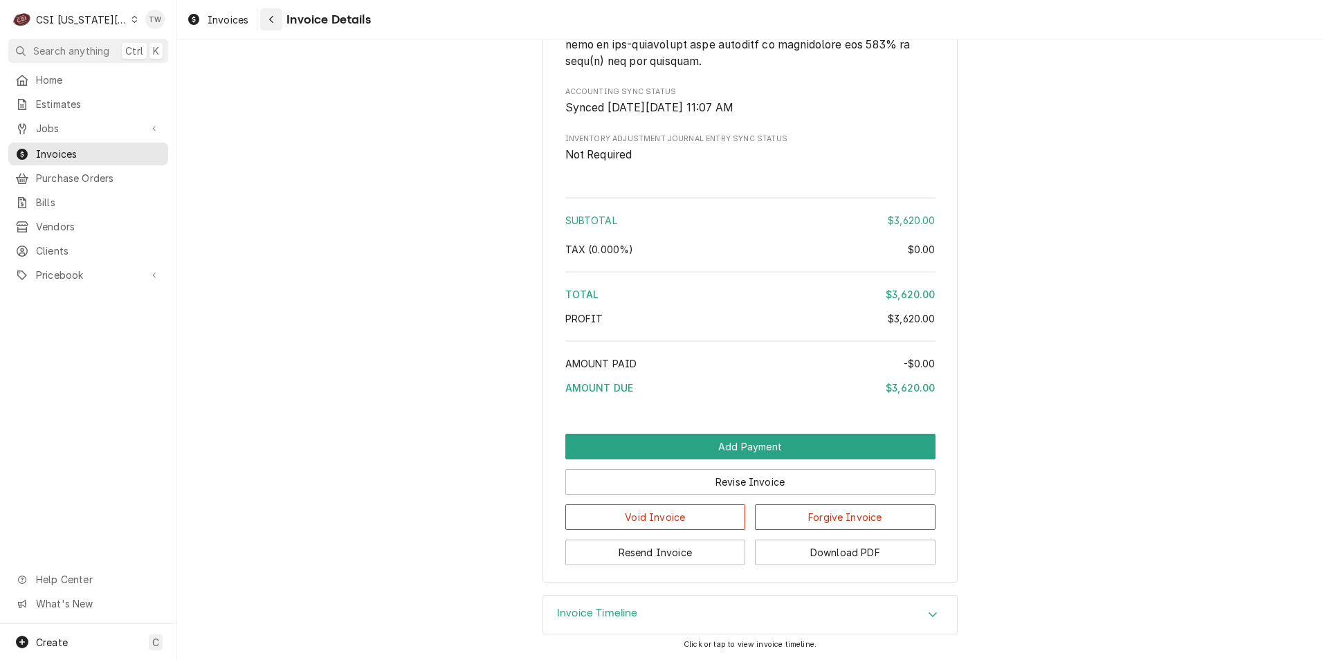
click at [267, 18] on div "Navigate back" at bounding box center [271, 19] width 14 height 14
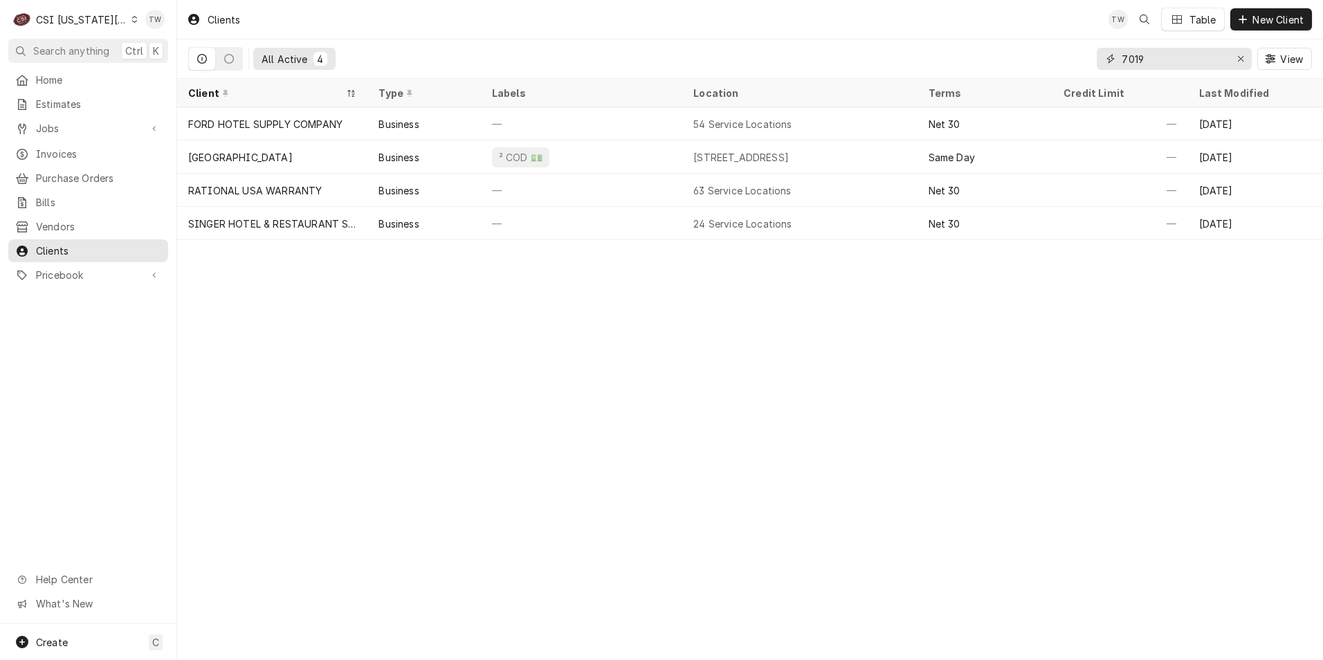
click at [1144, 57] on input "7019" at bounding box center [1173, 59] width 104 height 22
type input "7"
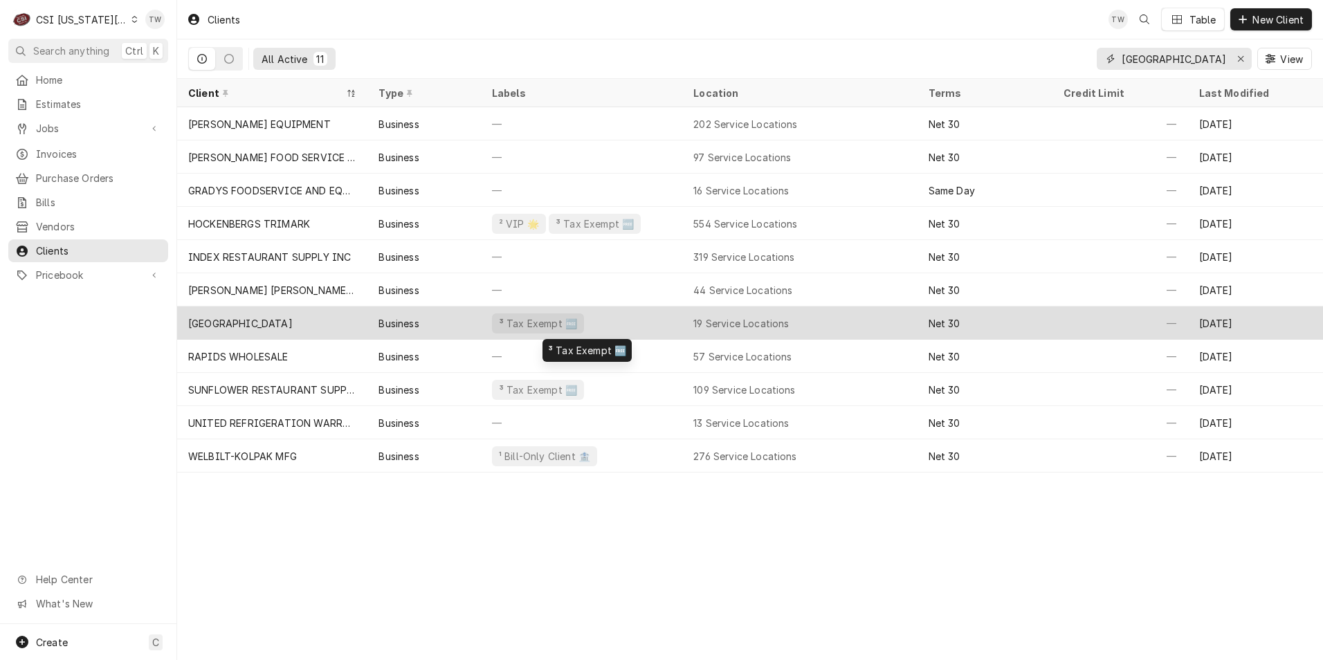
type input "[GEOGRAPHIC_DATA]"
click at [651, 316] on div "³ Tax Exempt 🆓" at bounding box center [581, 322] width 201 height 33
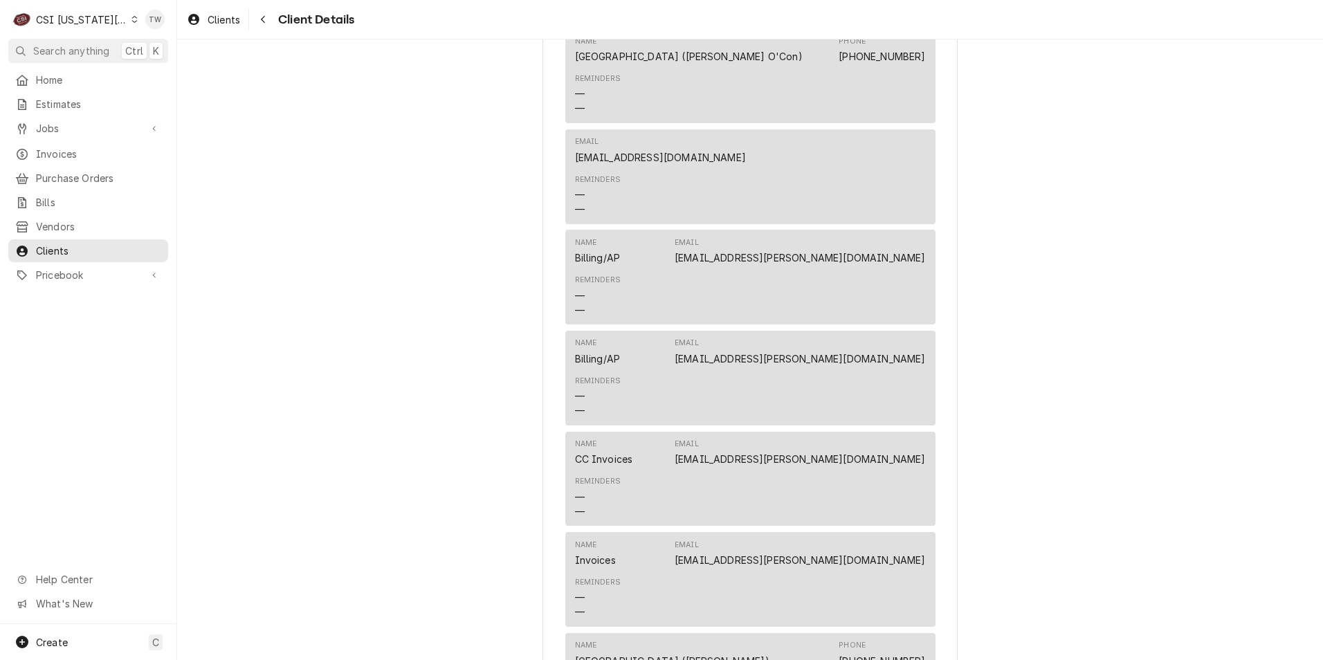
scroll to position [553, 0]
click at [261, 21] on div "Navigate back" at bounding box center [263, 19] width 14 height 14
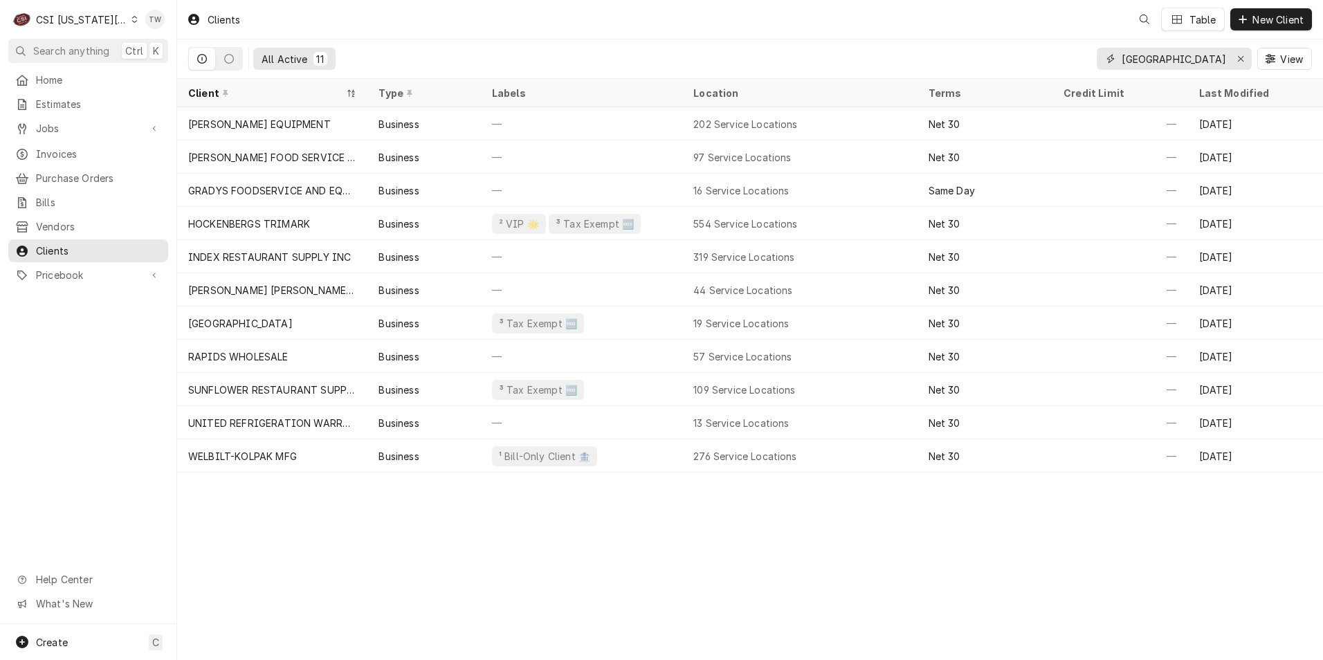
drag, startPoint x: 1195, startPoint y: 57, endPoint x: 989, endPoint y: 41, distance: 206.8
click at [992, 41] on div "All Active [GEOGRAPHIC_DATA] View" at bounding box center [750, 58] width 1124 height 39
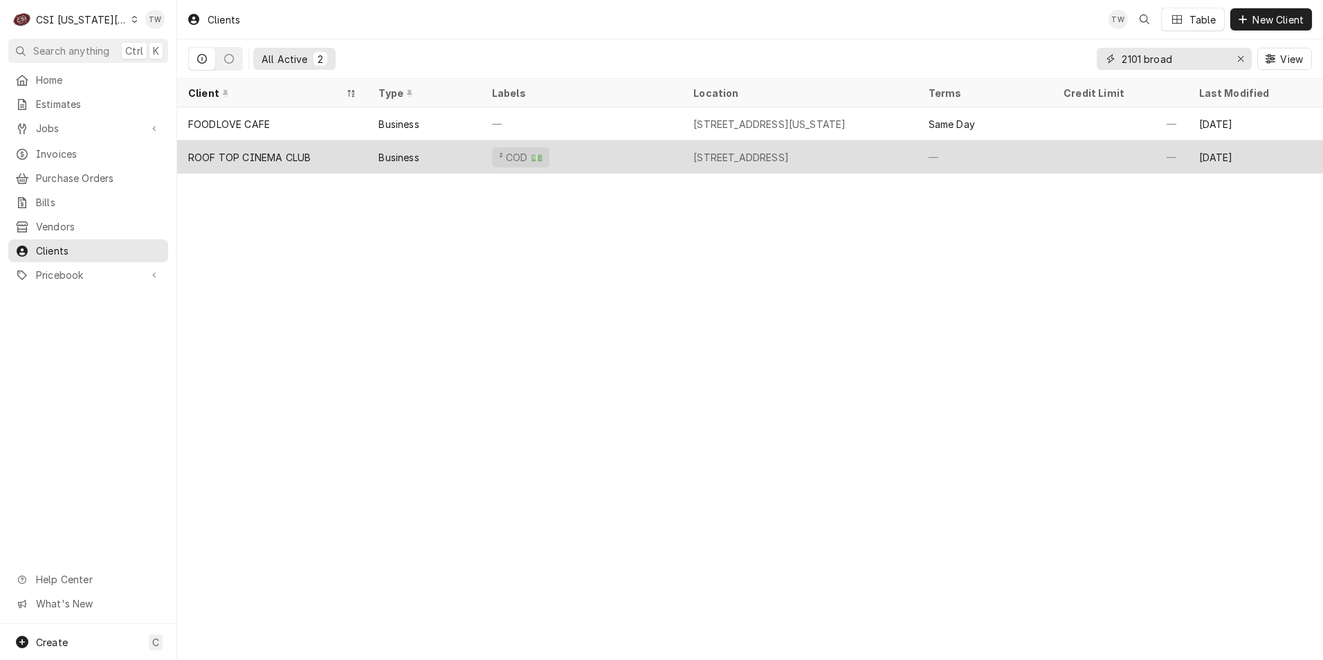
type input "2101 broad"
click at [632, 156] on div "² COD 💵" at bounding box center [581, 156] width 201 height 33
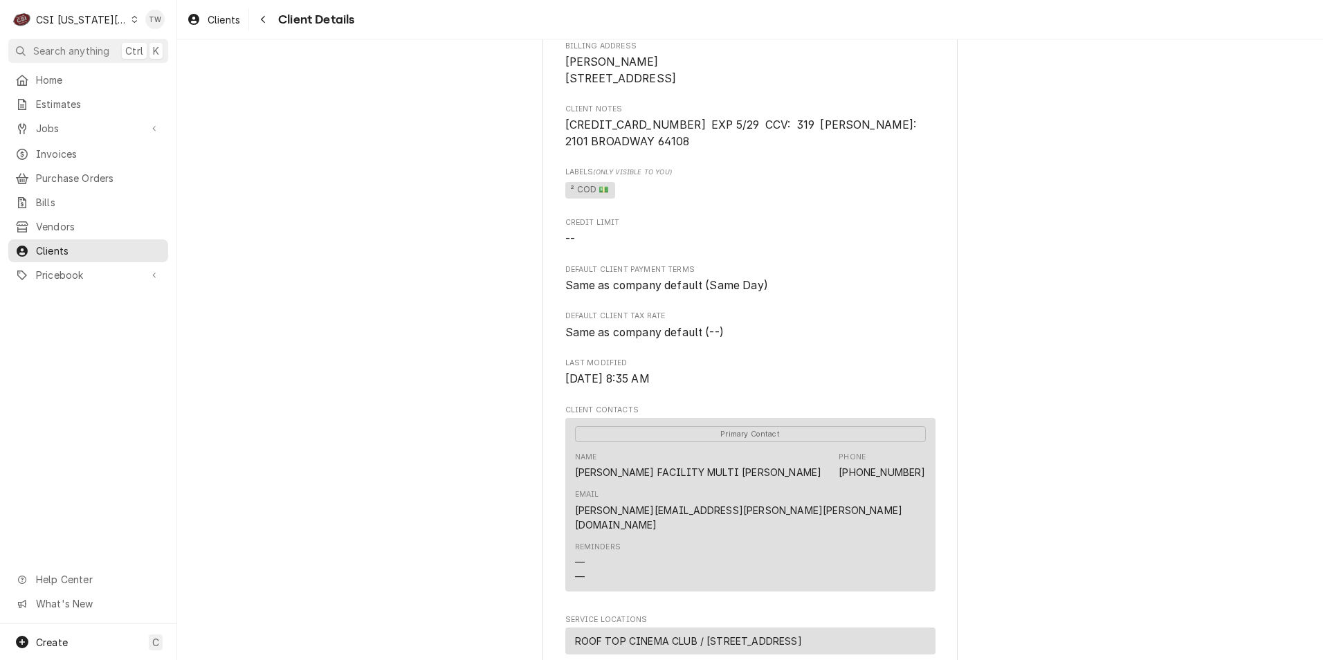
scroll to position [138, 0]
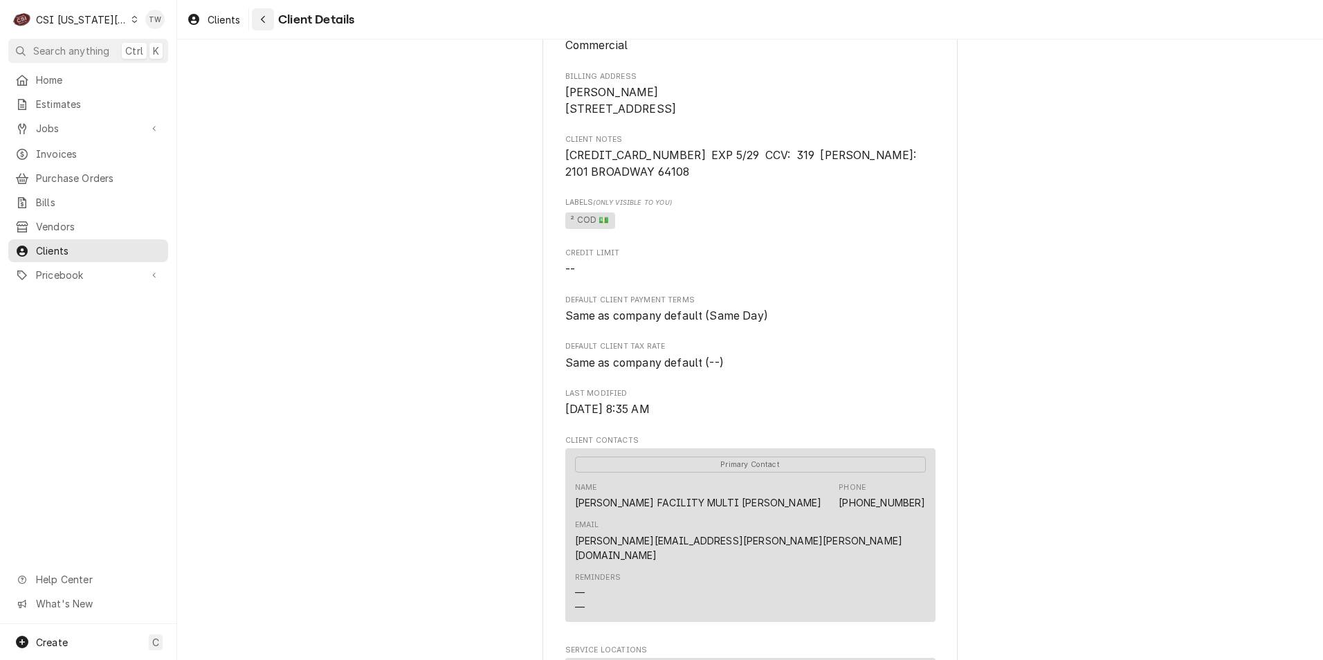
click at [263, 24] on icon "Navigate back" at bounding box center [263, 20] width 6 height 10
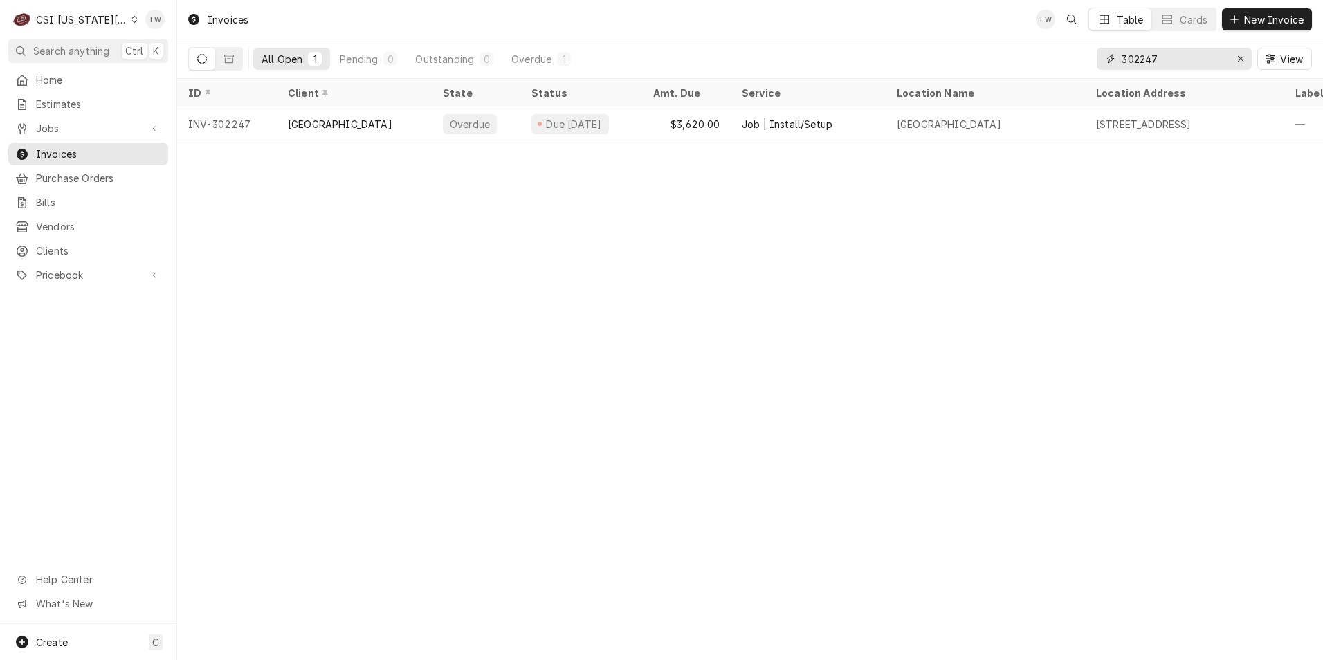
drag, startPoint x: 1180, startPoint y: 54, endPoint x: 1025, endPoint y: 42, distance: 154.8
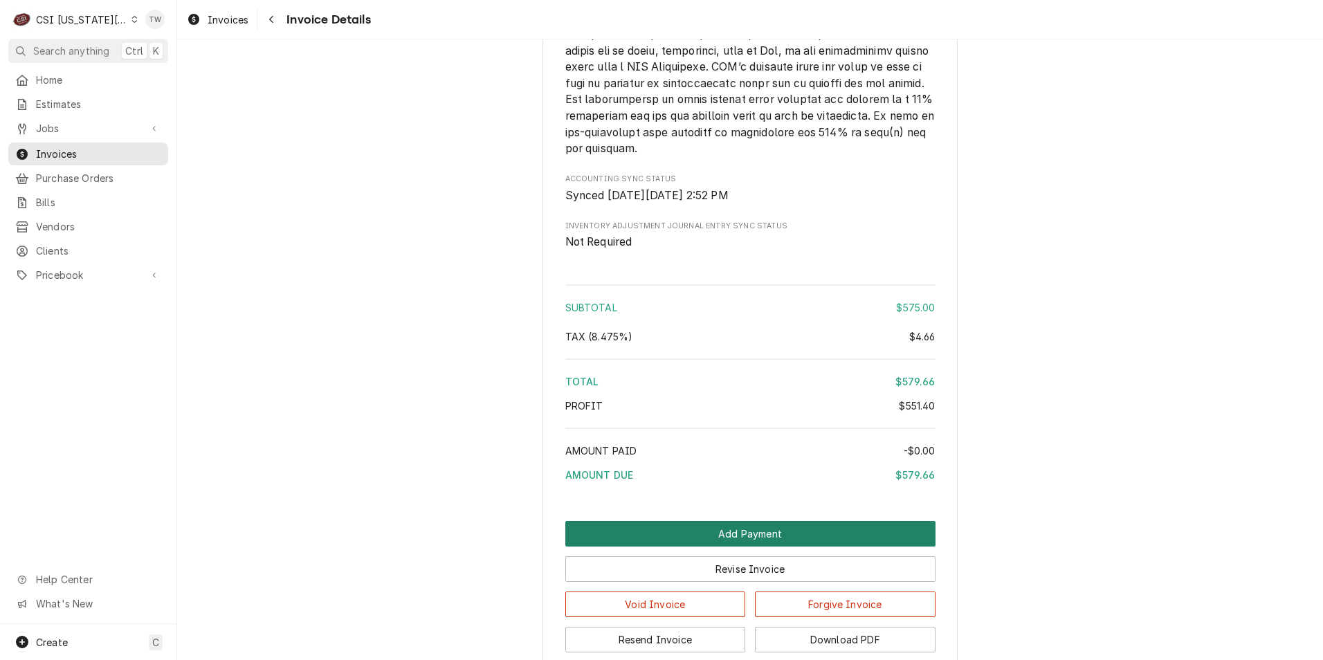
scroll to position [2235, 0]
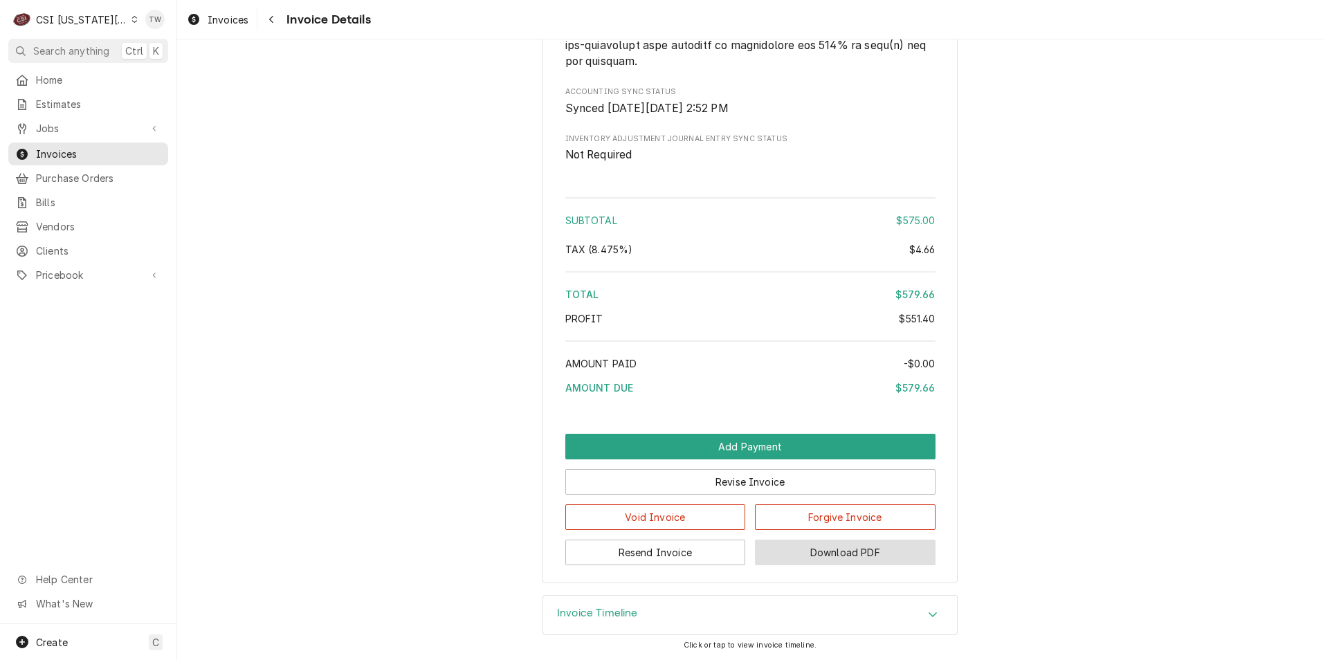
click at [856, 544] on button "Download PDF" at bounding box center [845, 553] width 181 height 26
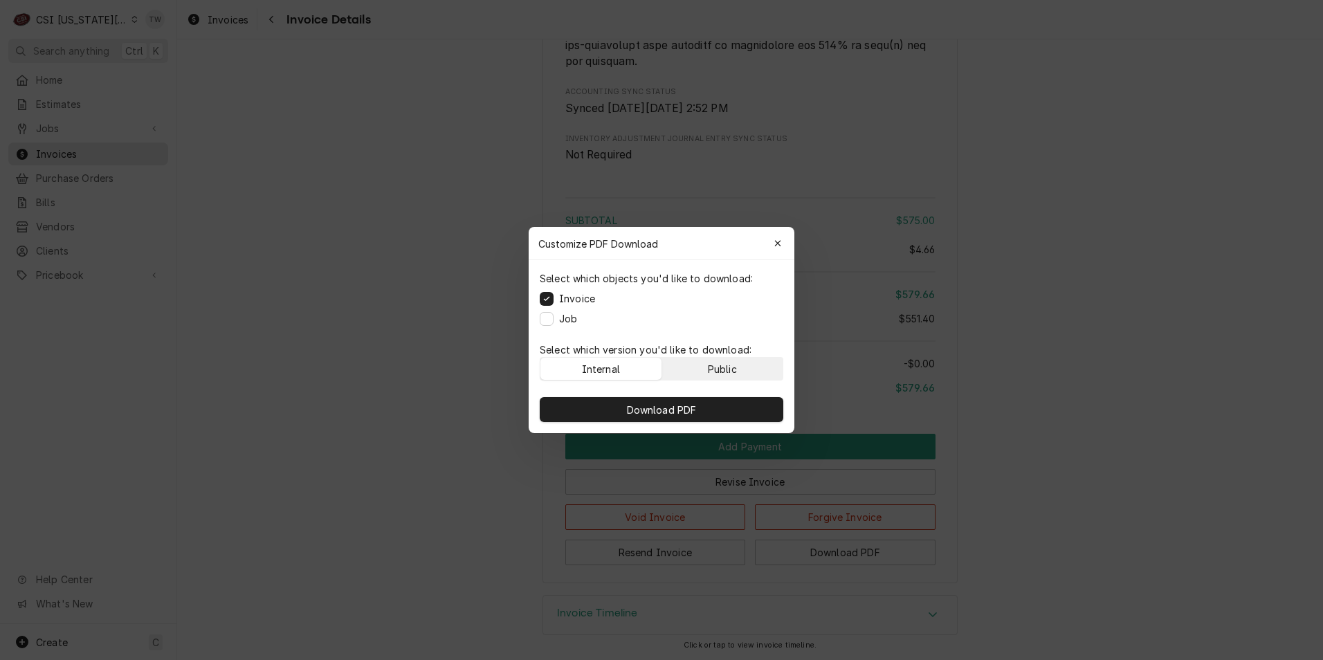
click at [713, 369] on div "Public" at bounding box center [722, 369] width 29 height 15
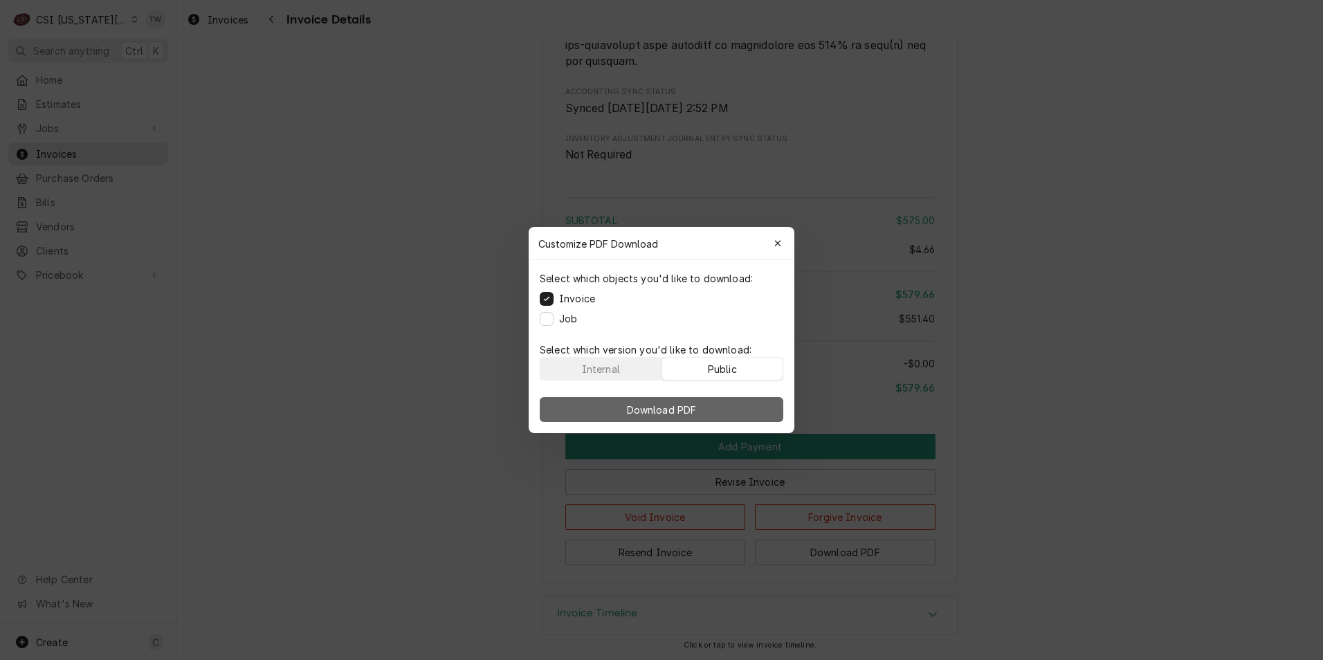
click at [689, 408] on span "Download PDF" at bounding box center [661, 410] width 75 height 15
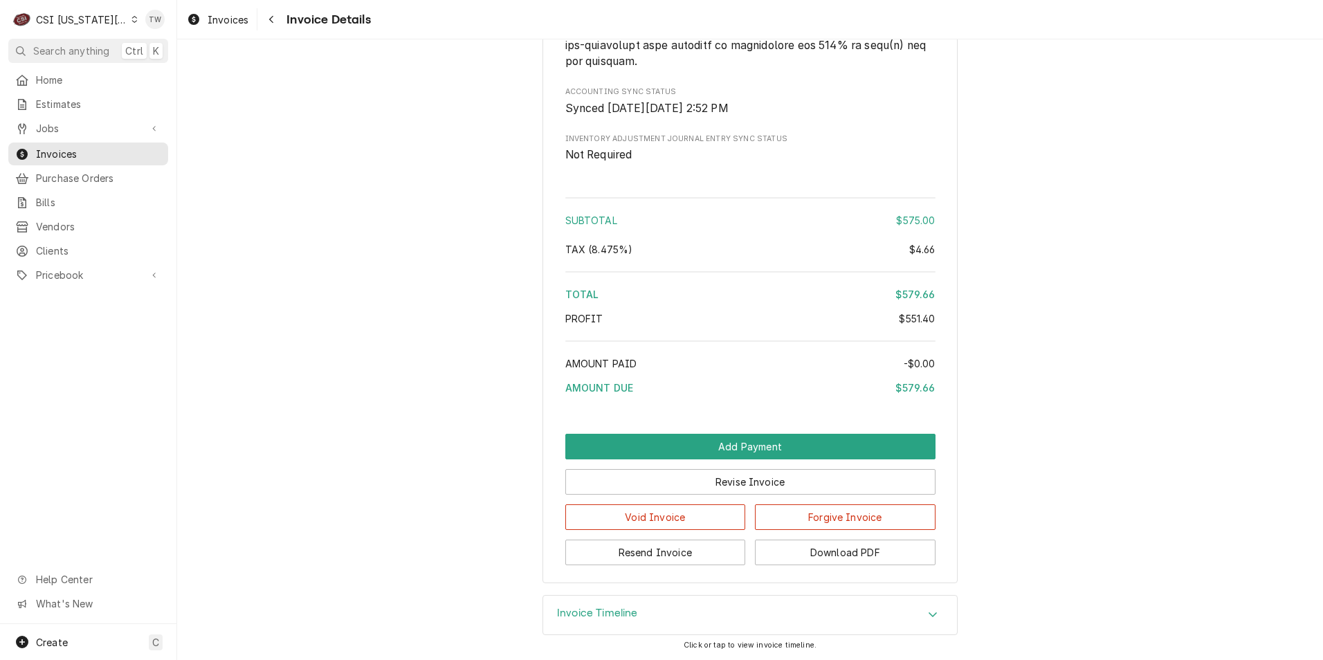
drag, startPoint x: 270, startPoint y: 10, endPoint x: 497, endPoint y: 44, distance: 229.4
click at [270, 11] on button "Navigate back" at bounding box center [271, 19] width 22 height 22
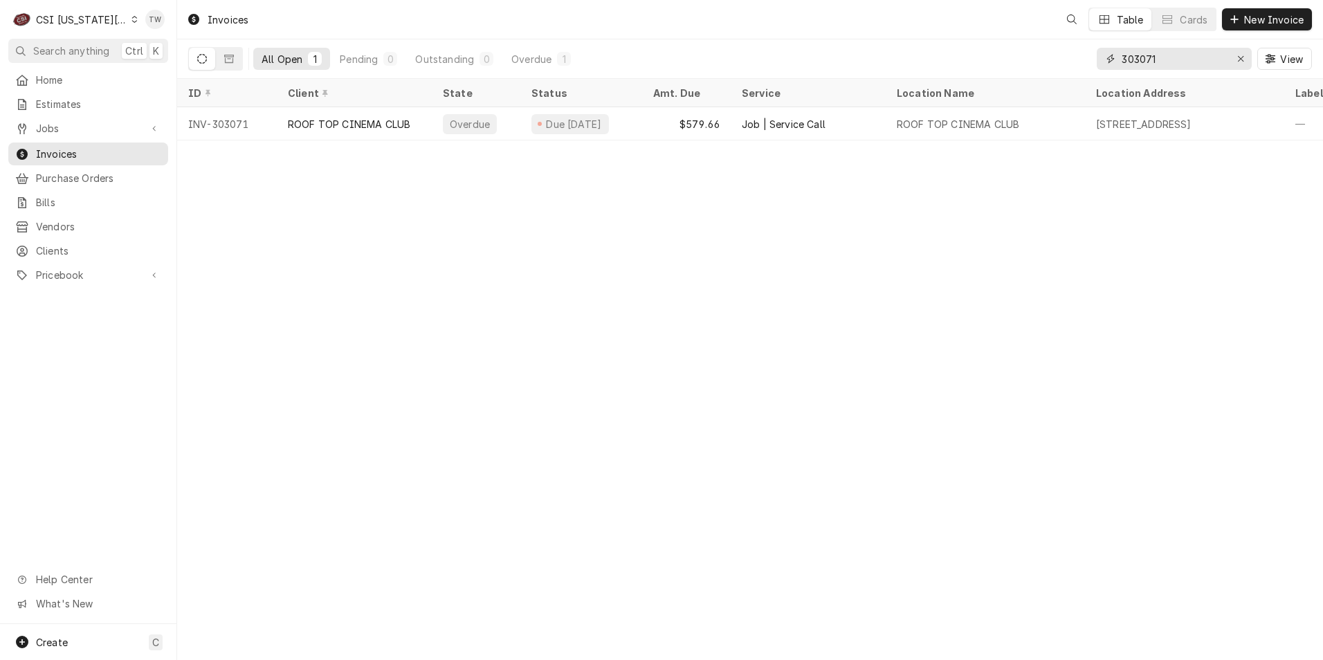
drag, startPoint x: 1133, startPoint y: 54, endPoint x: 1038, endPoint y: 50, distance: 94.9
click at [1067, 53] on div "All Open 1 Pending 0 Outstanding 0 Overdue 1 303071 View" at bounding box center [750, 58] width 1124 height 39
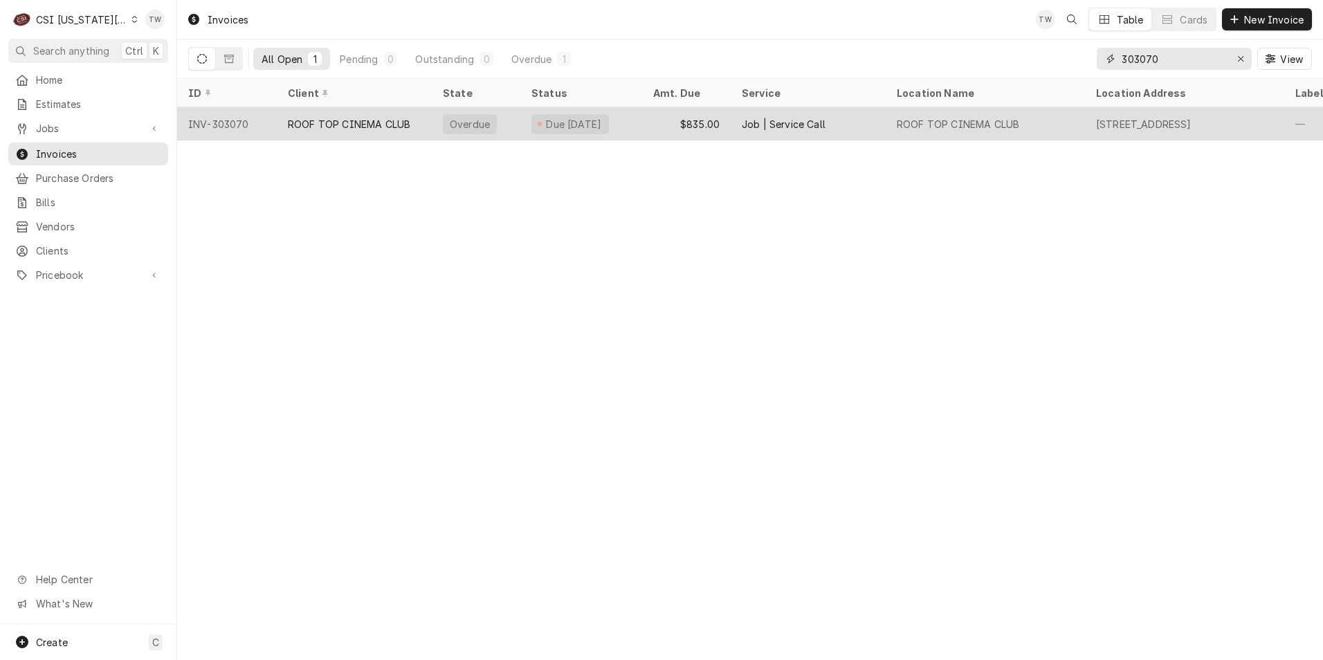
type input "303070"
click at [364, 130] on div "ROOF TOP CINEMA CLUB" at bounding box center [354, 123] width 155 height 33
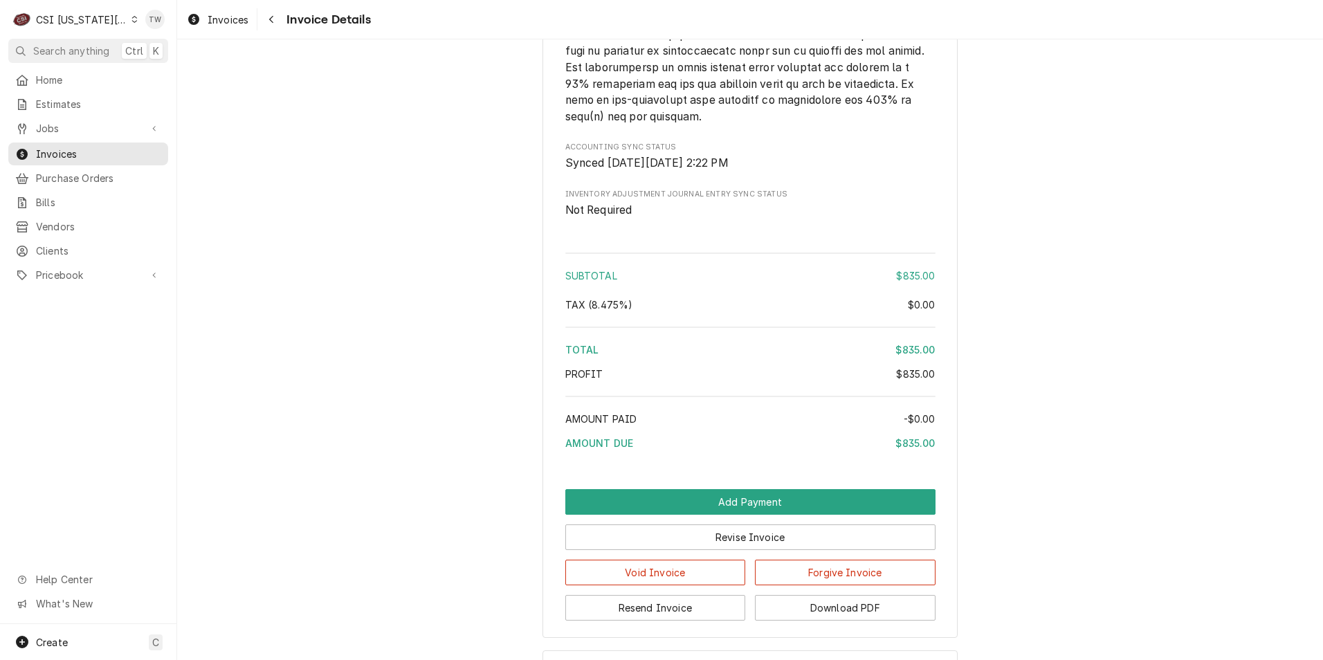
scroll to position [2125, 0]
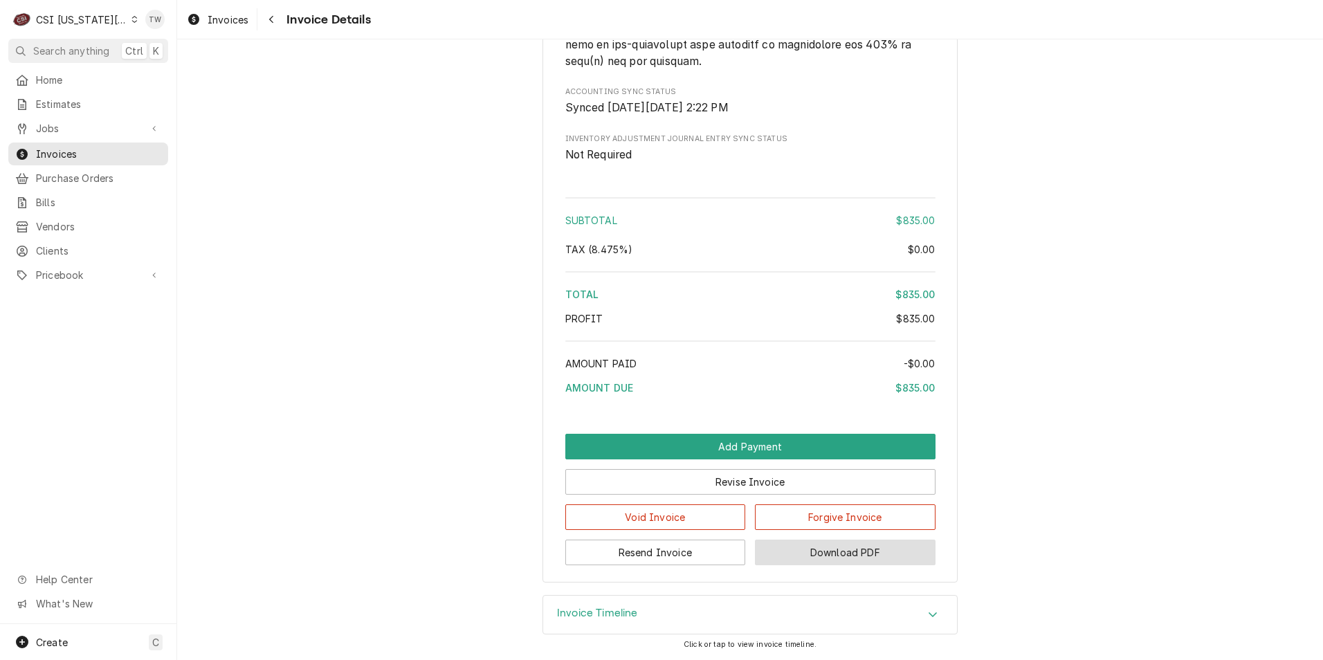
click at [797, 554] on button "Download PDF" at bounding box center [845, 553] width 181 height 26
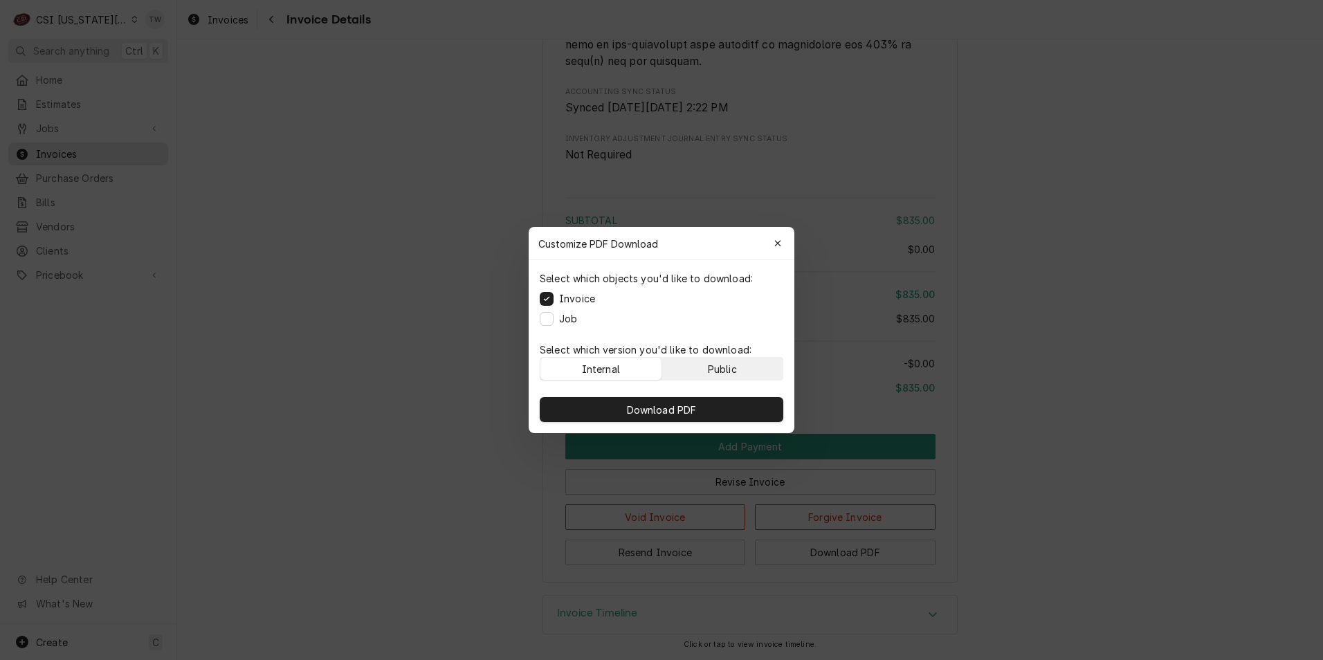
click at [724, 363] on div "Public" at bounding box center [722, 369] width 29 height 15
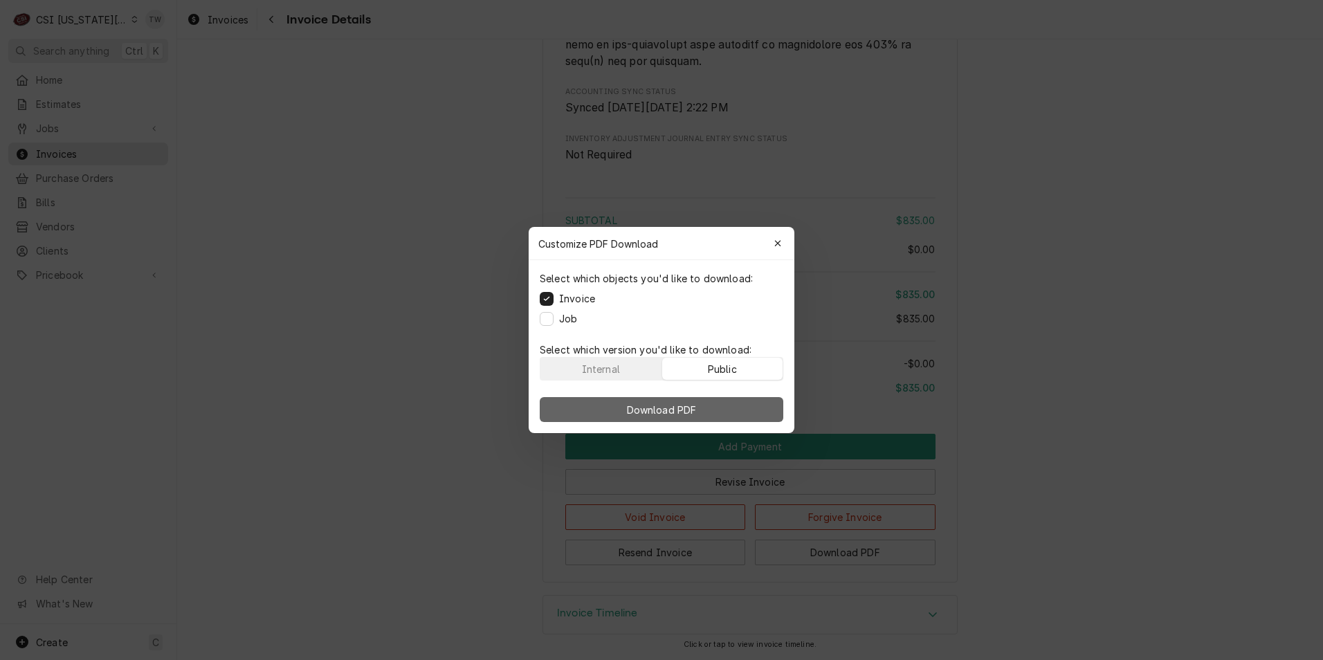
click at [720, 416] on button "Download PDF" at bounding box center [662, 409] width 244 height 25
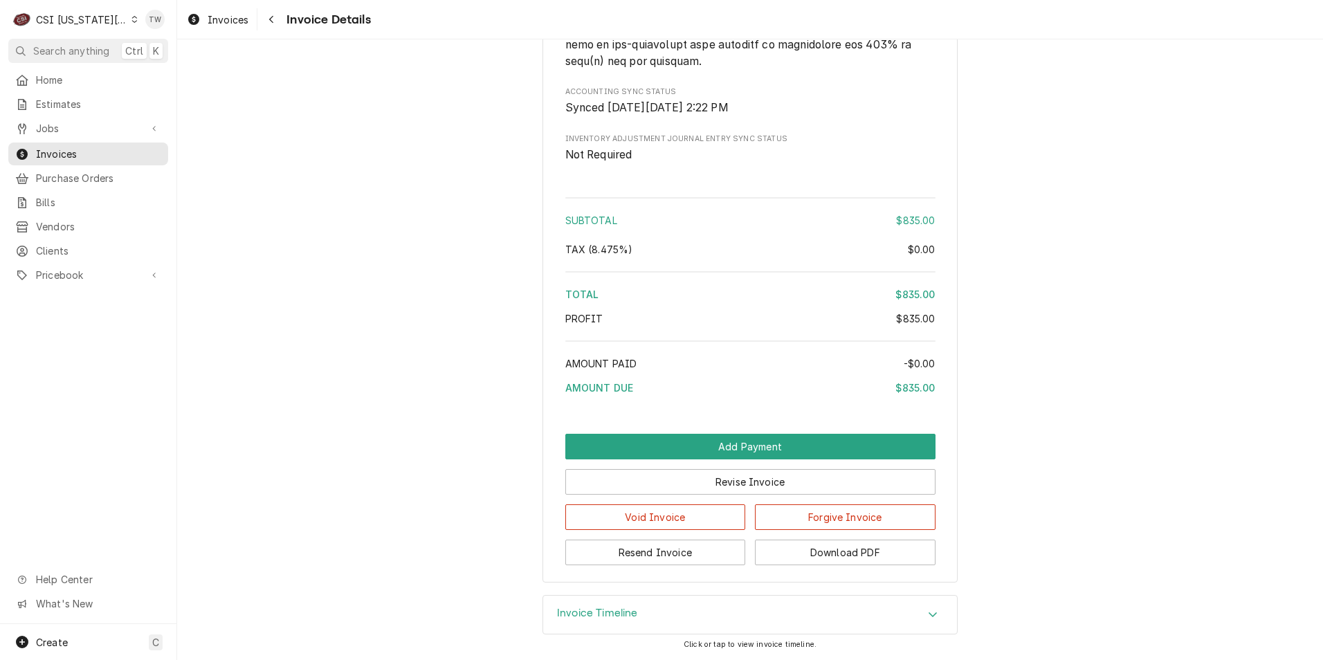
click at [272, 31] on div "Invoices Invoice Details" at bounding box center [750, 19] width 1146 height 39
click at [273, 19] on icon "Navigate back" at bounding box center [271, 20] width 6 height 10
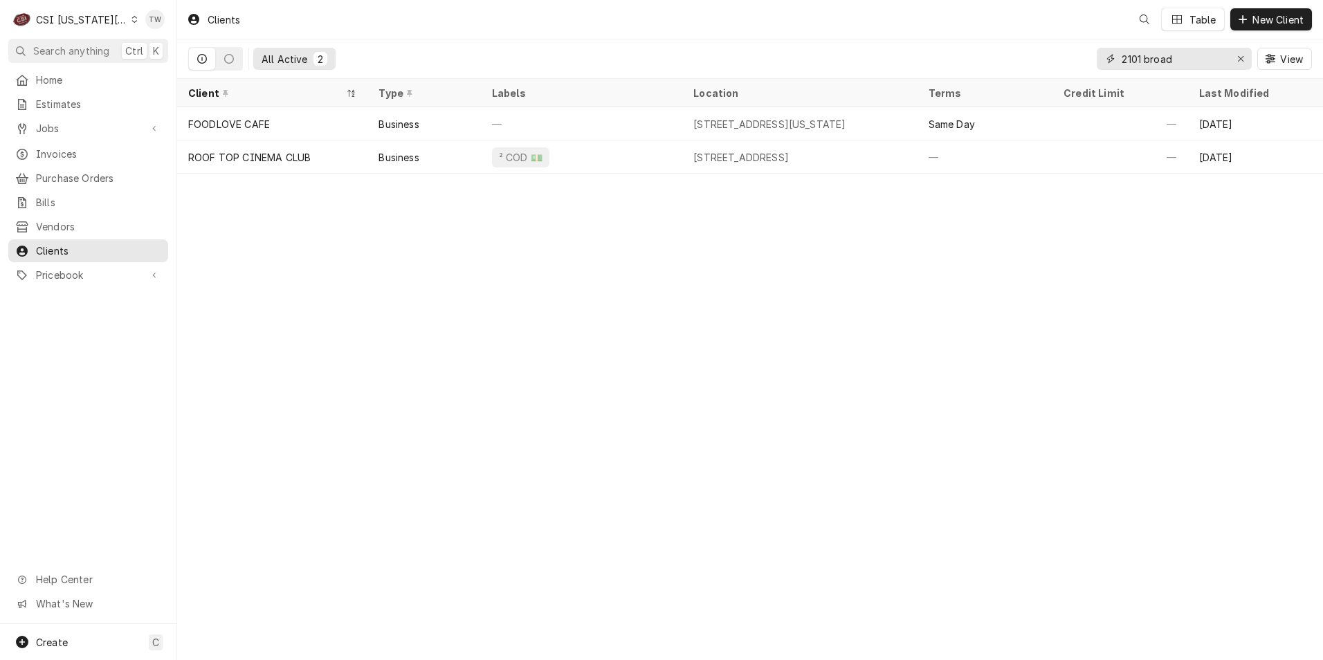
drag, startPoint x: 1175, startPoint y: 57, endPoint x: 1009, endPoint y: 68, distance: 166.4
click at [1009, 68] on div "All Active 2 [STREET_ADDRESS]" at bounding box center [750, 58] width 1124 height 39
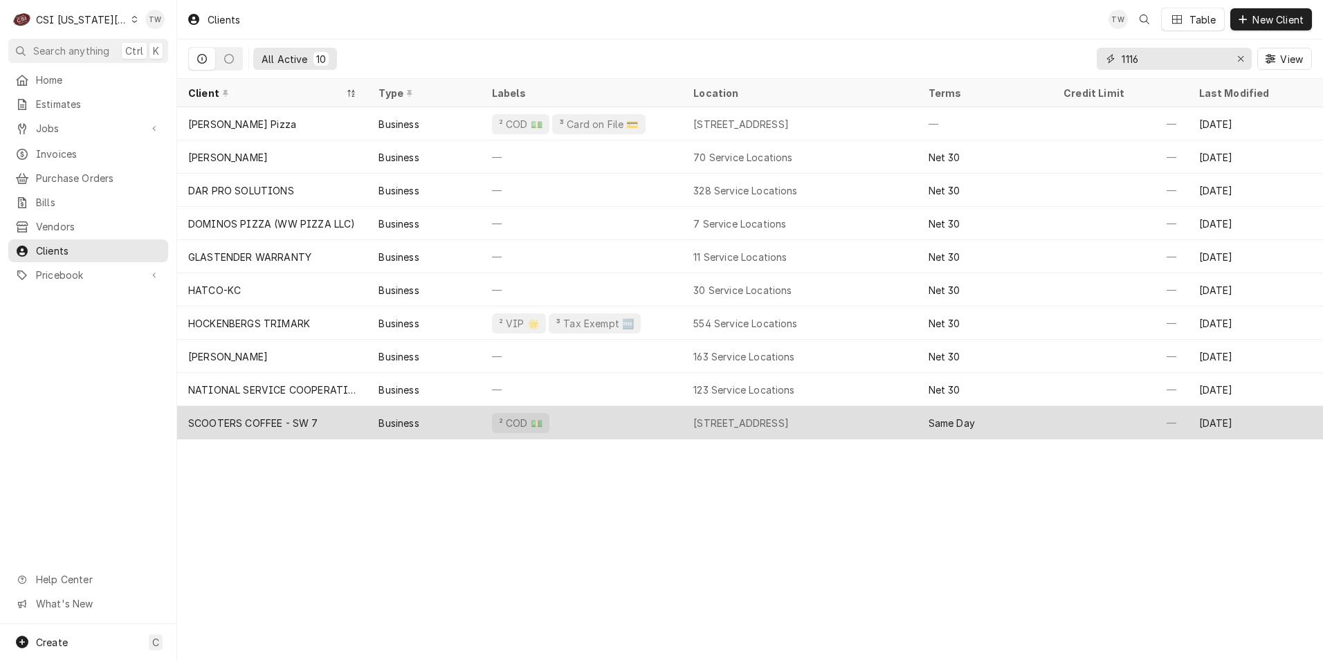
type input "1116"
click at [598, 430] on div "² COD 💵" at bounding box center [581, 422] width 201 height 33
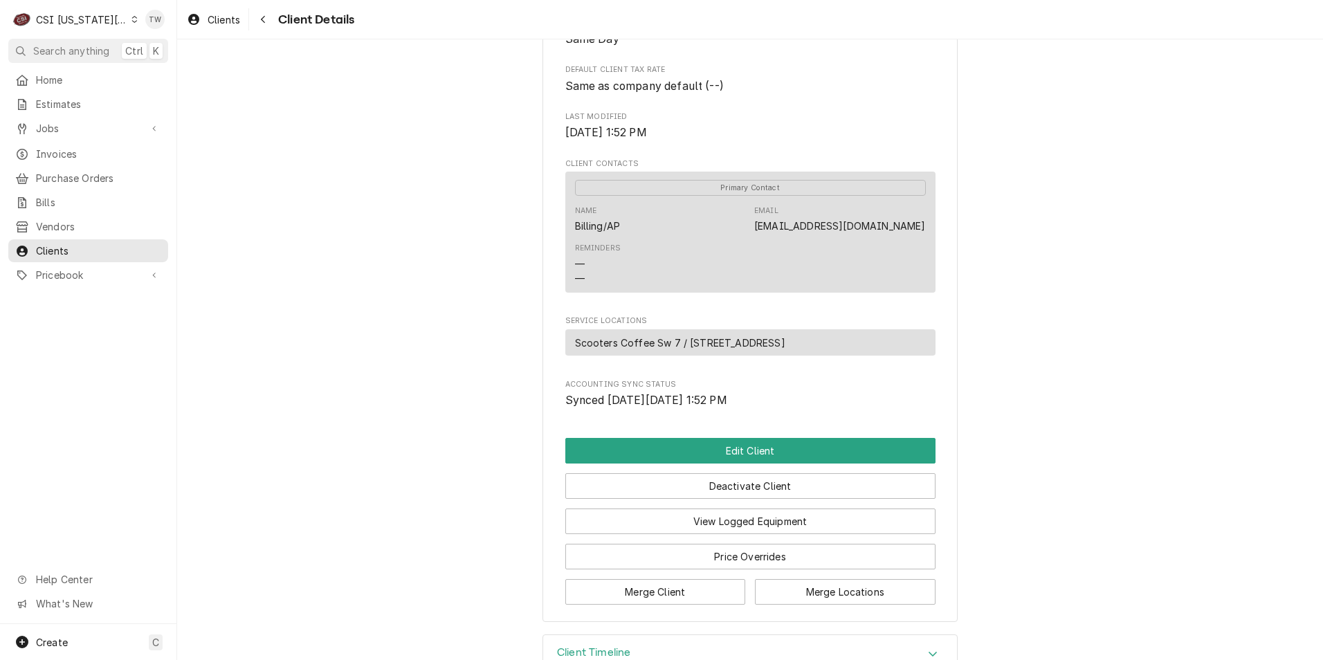
scroll to position [471, 0]
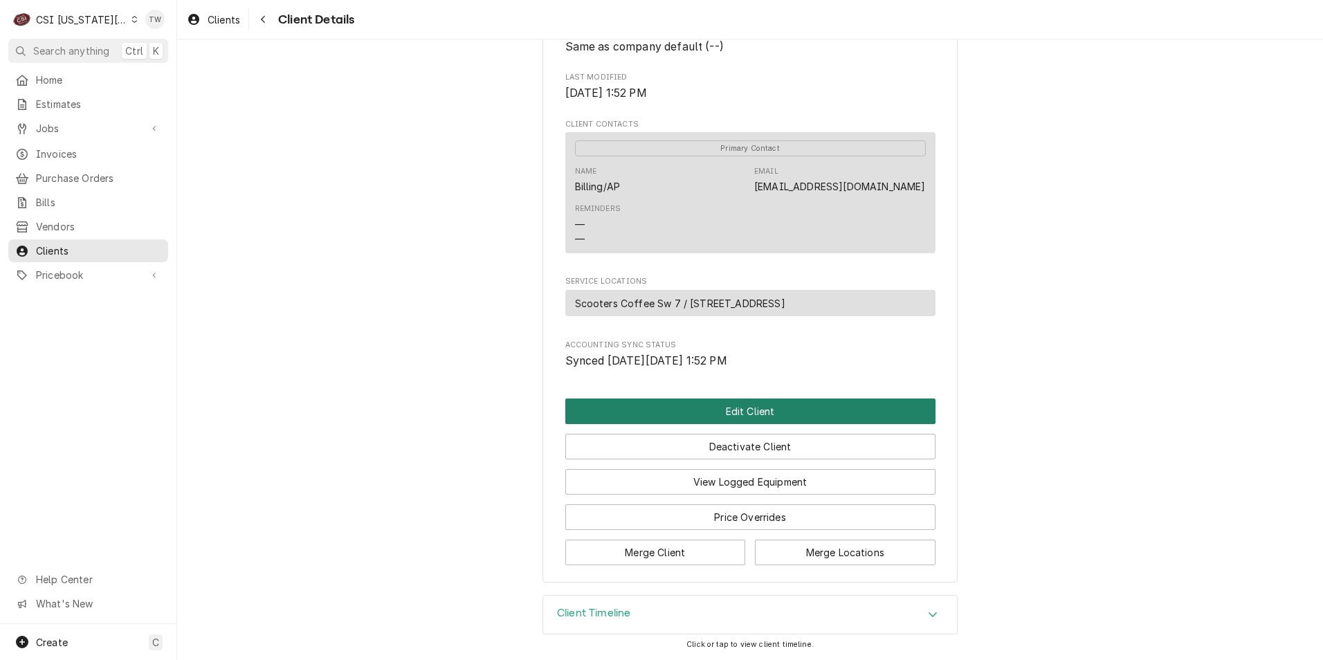
click at [730, 414] on button "Edit Client" at bounding box center [750, 411] width 370 height 26
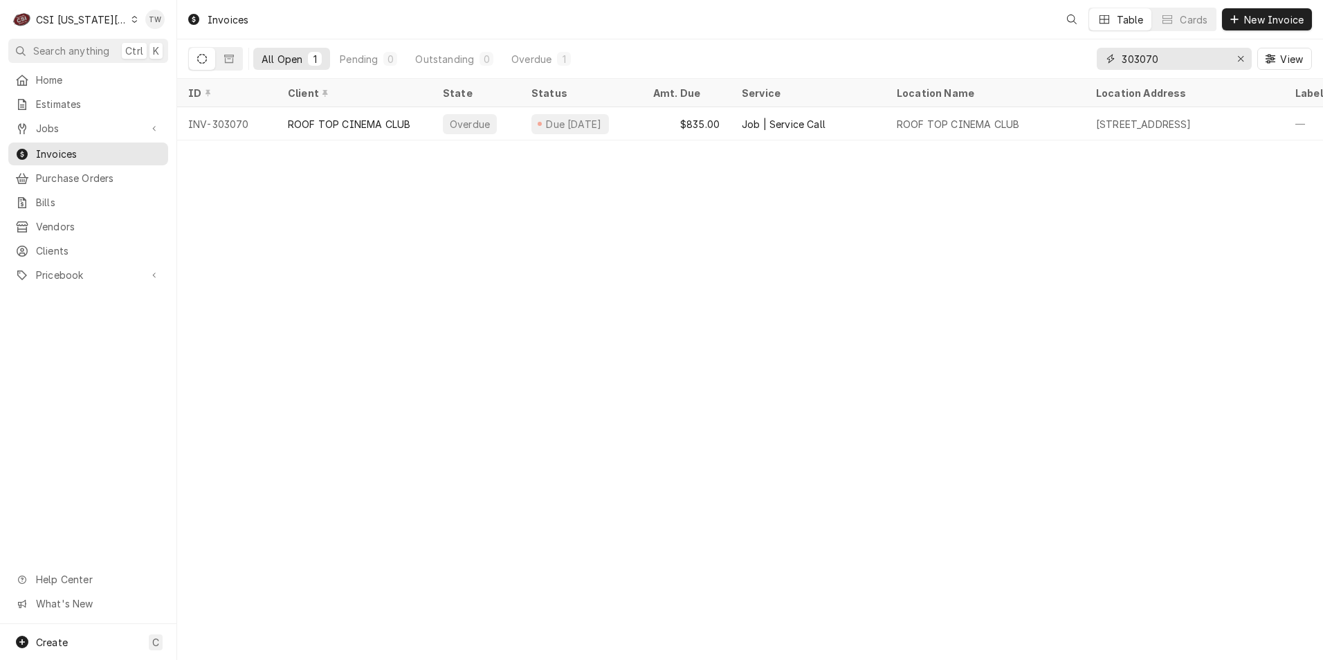
drag, startPoint x: 1174, startPoint y: 53, endPoint x: 810, endPoint y: 36, distance: 364.3
click at [814, 38] on div "Invoices Table Cards New Invoice All Open 1 Pending 0 Outstanding 0 Overdue 1 3…" at bounding box center [750, 39] width 1146 height 79
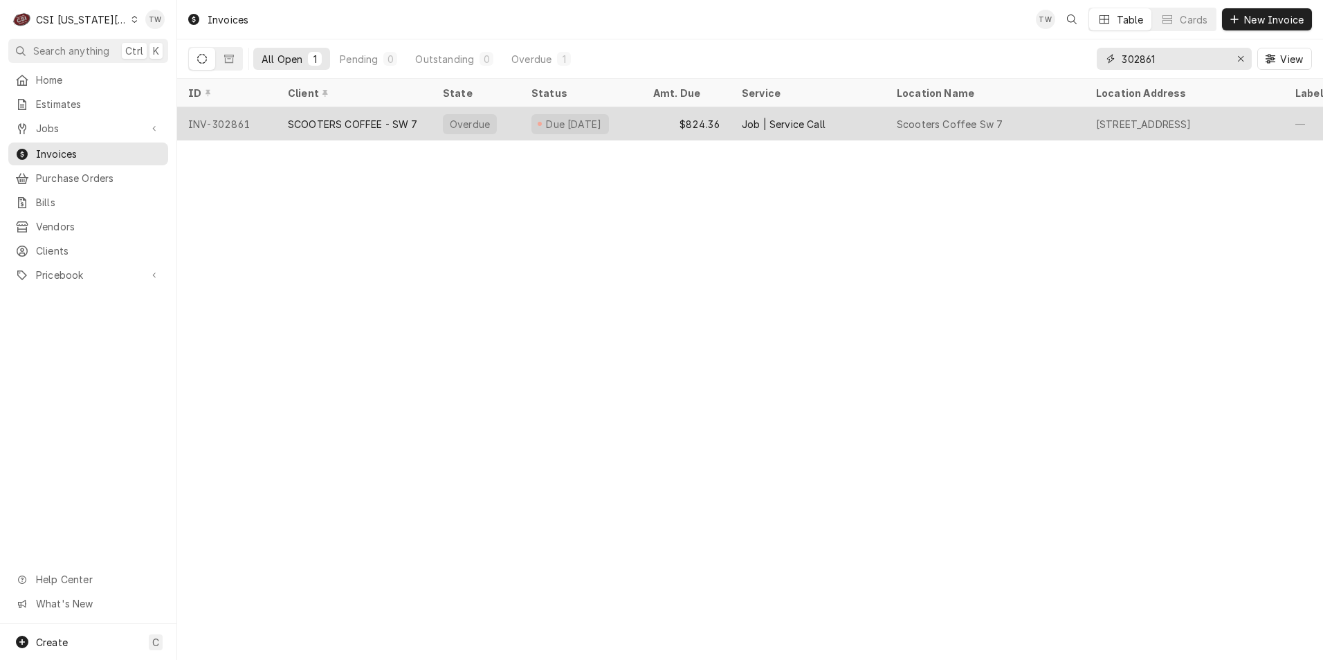
type input "302861"
click at [379, 129] on div "SCOOTERS COFFEE - SW 7" at bounding box center [354, 123] width 155 height 33
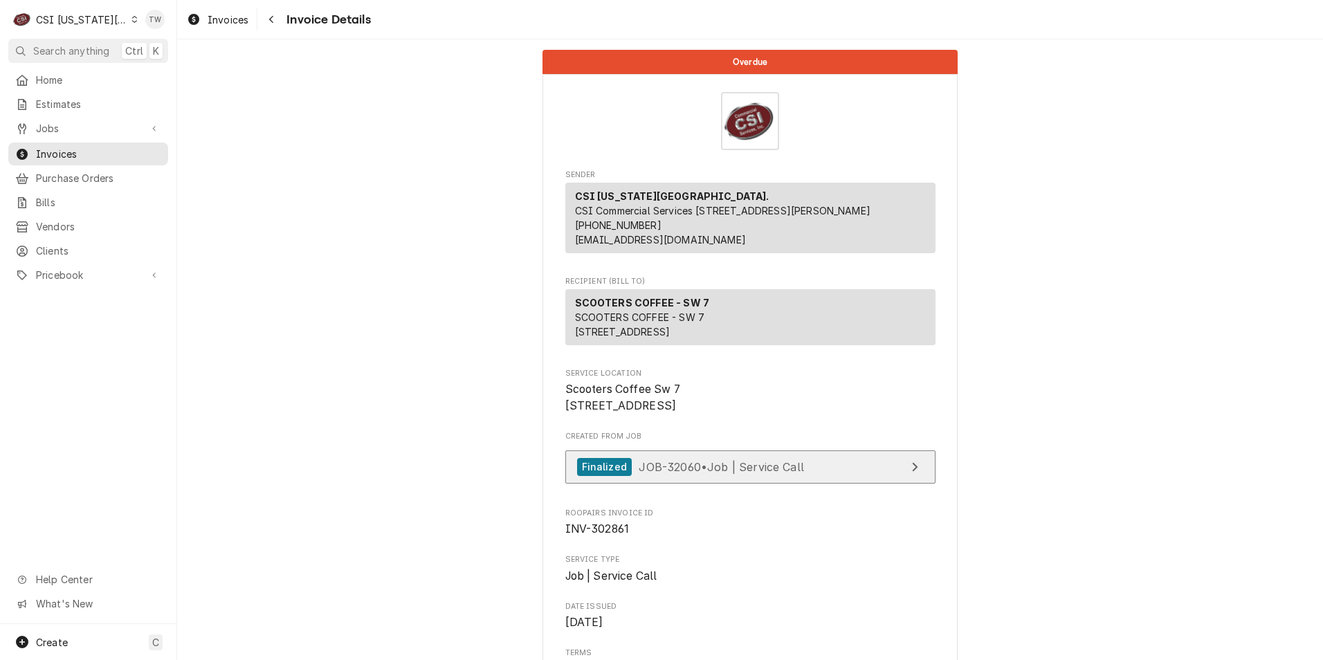
click at [674, 473] on span "JOB-32060 • Job | Service Call" at bounding box center [721, 466] width 165 height 14
click at [276, 19] on div "Navigate back" at bounding box center [271, 19] width 14 height 14
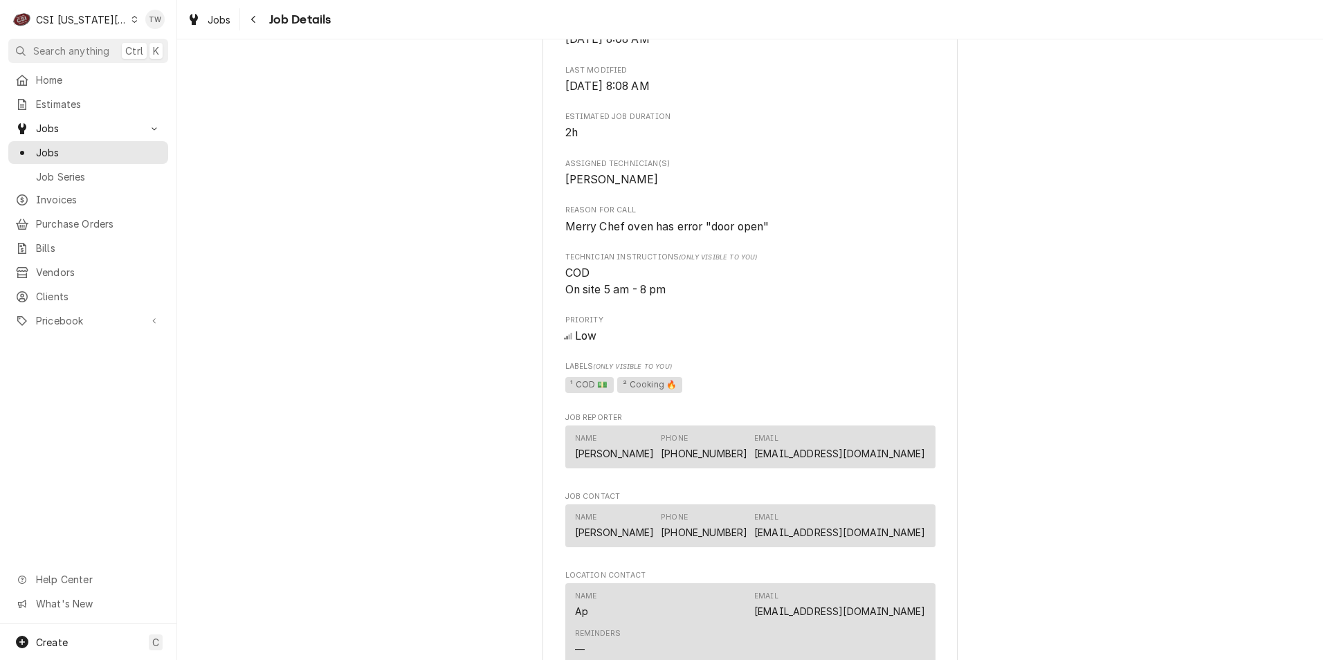
scroll to position [553, 0]
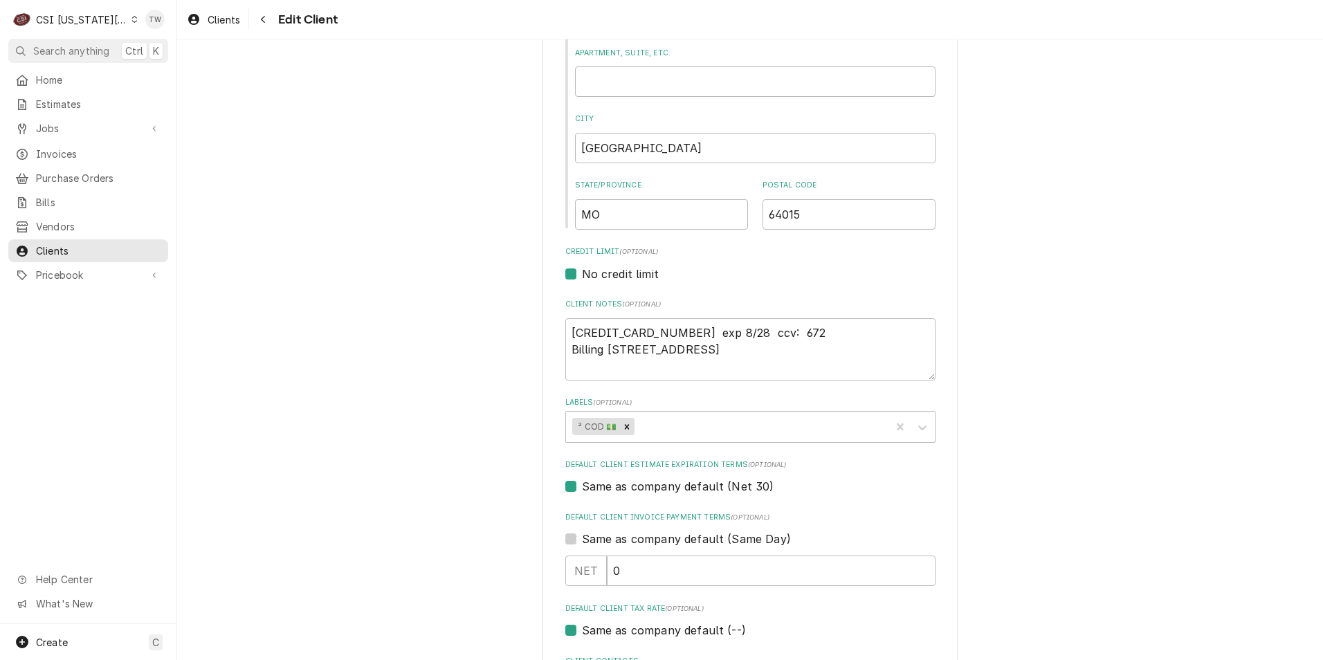
scroll to position [484, 0]
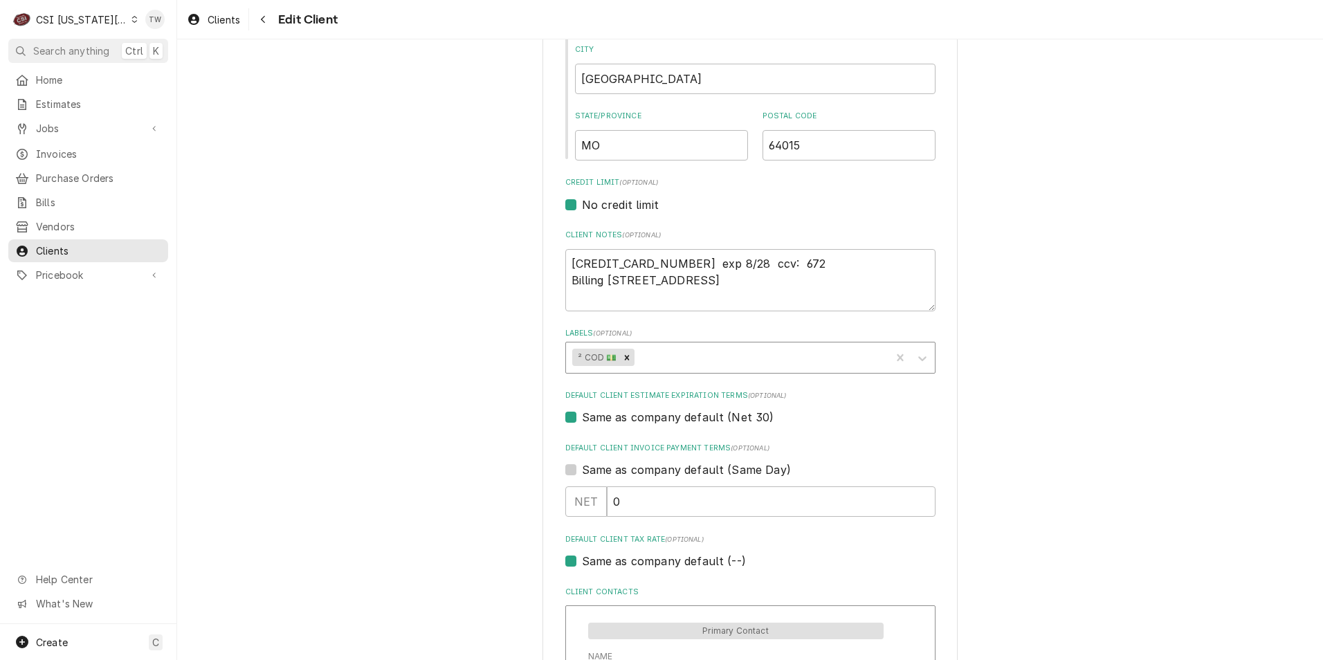
click at [801, 365] on div "Labels" at bounding box center [760, 357] width 246 height 25
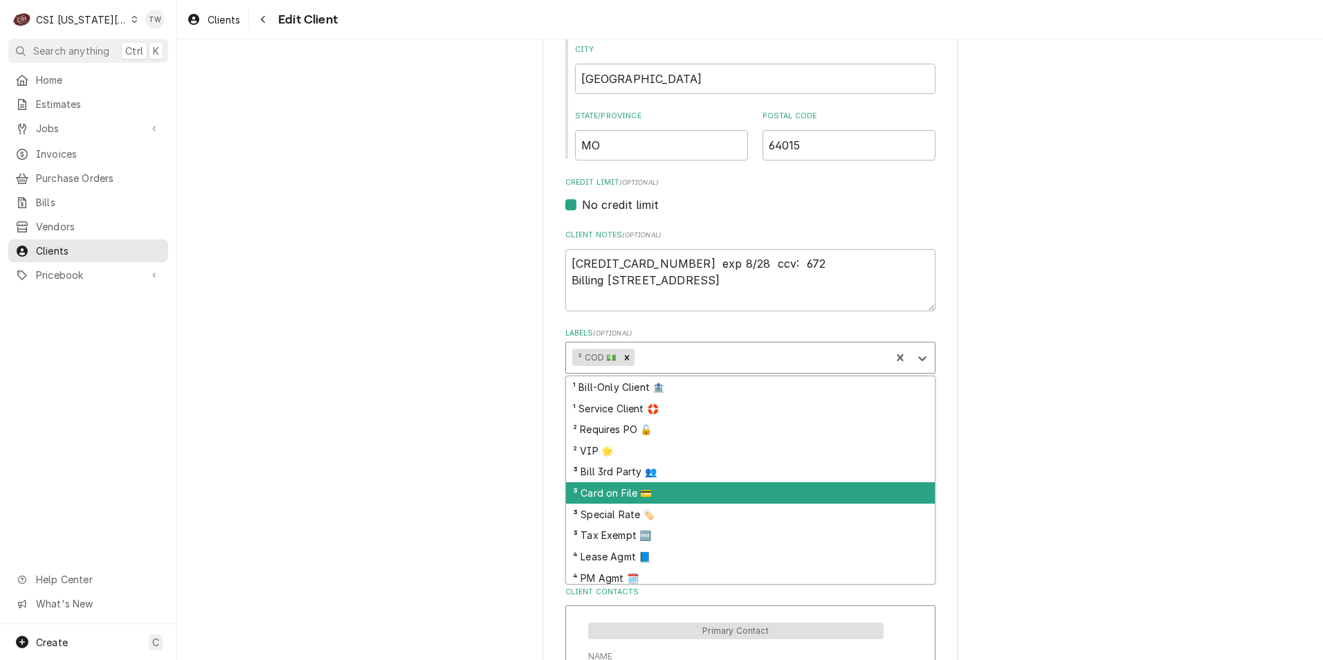
scroll to position [26, 0]
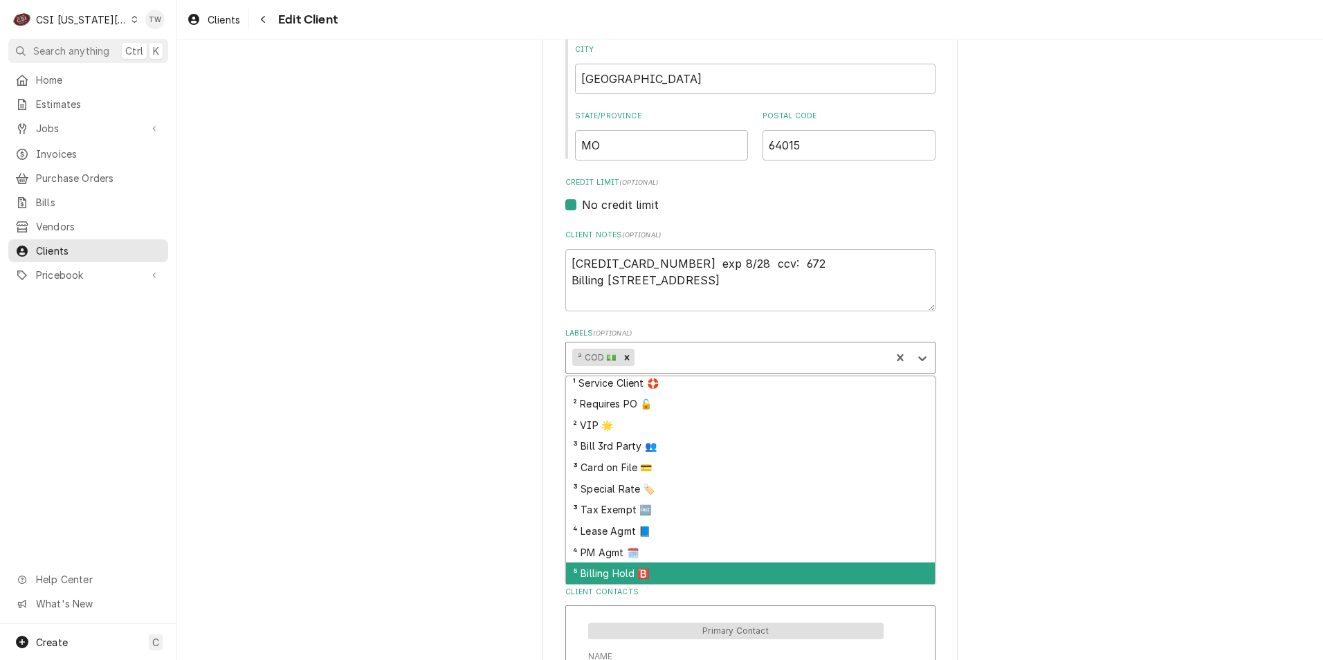
click at [624, 569] on div "⁵ Billing Hold 🅱️" at bounding box center [750, 572] width 369 height 21
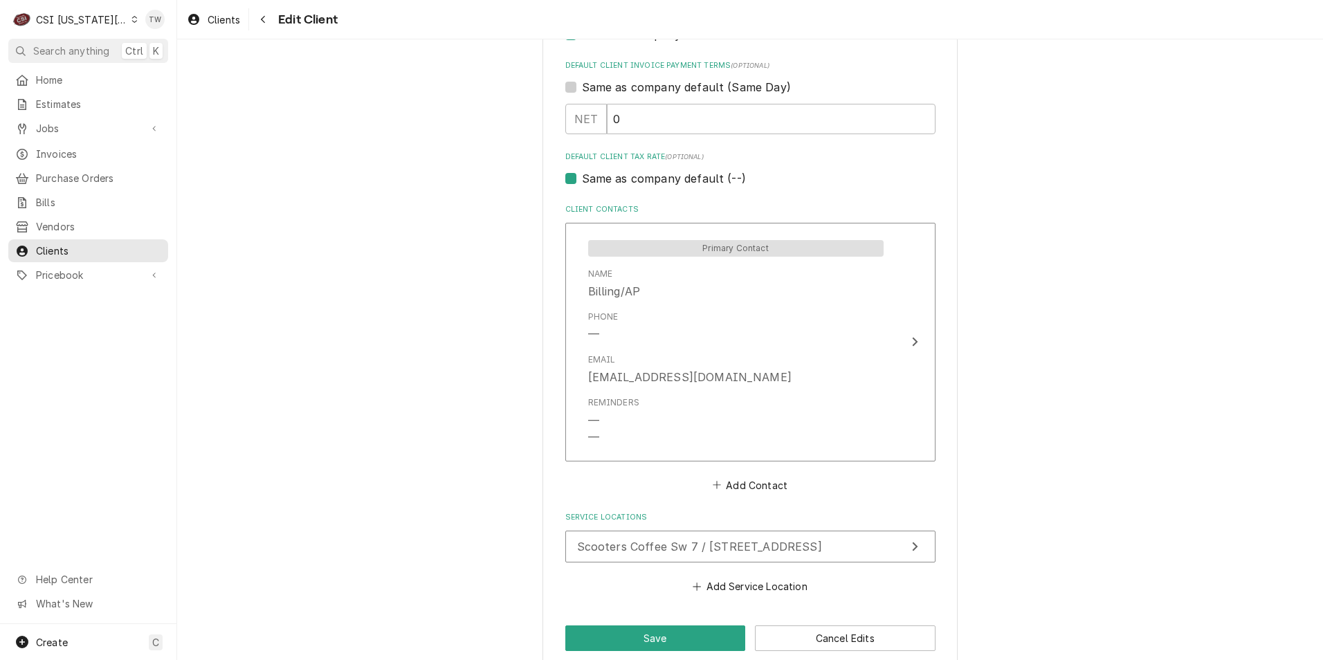
scroll to position [888, 0]
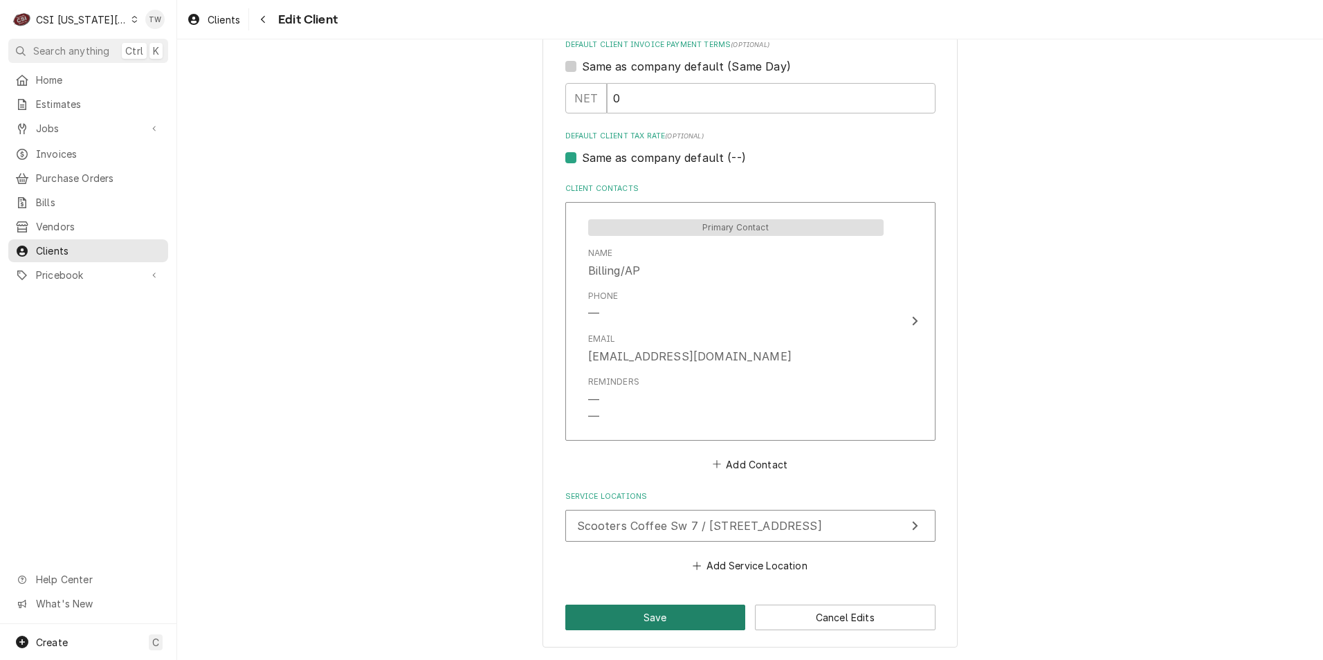
click at [677, 618] on button "Save" at bounding box center [655, 618] width 181 height 26
type textarea "x"
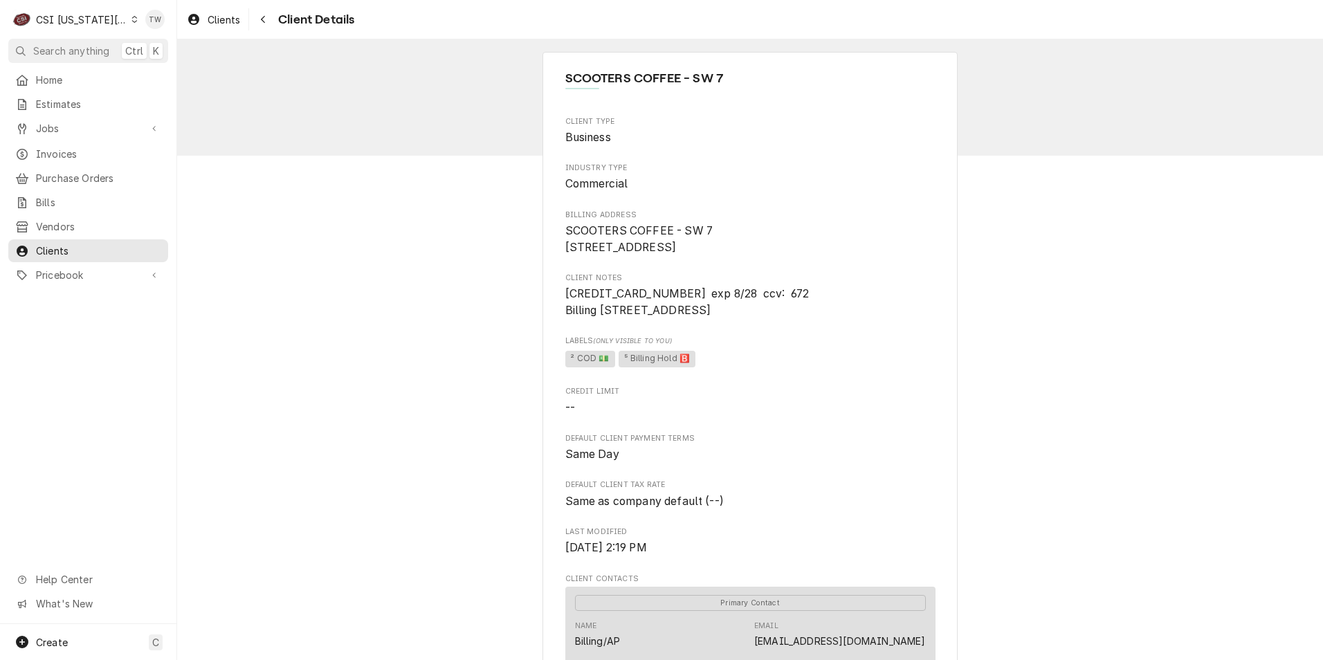
drag, startPoint x: 266, startPoint y: 21, endPoint x: 378, endPoint y: 45, distance: 115.3
click at [266, 21] on icon "Navigate back" at bounding box center [263, 20] width 6 height 10
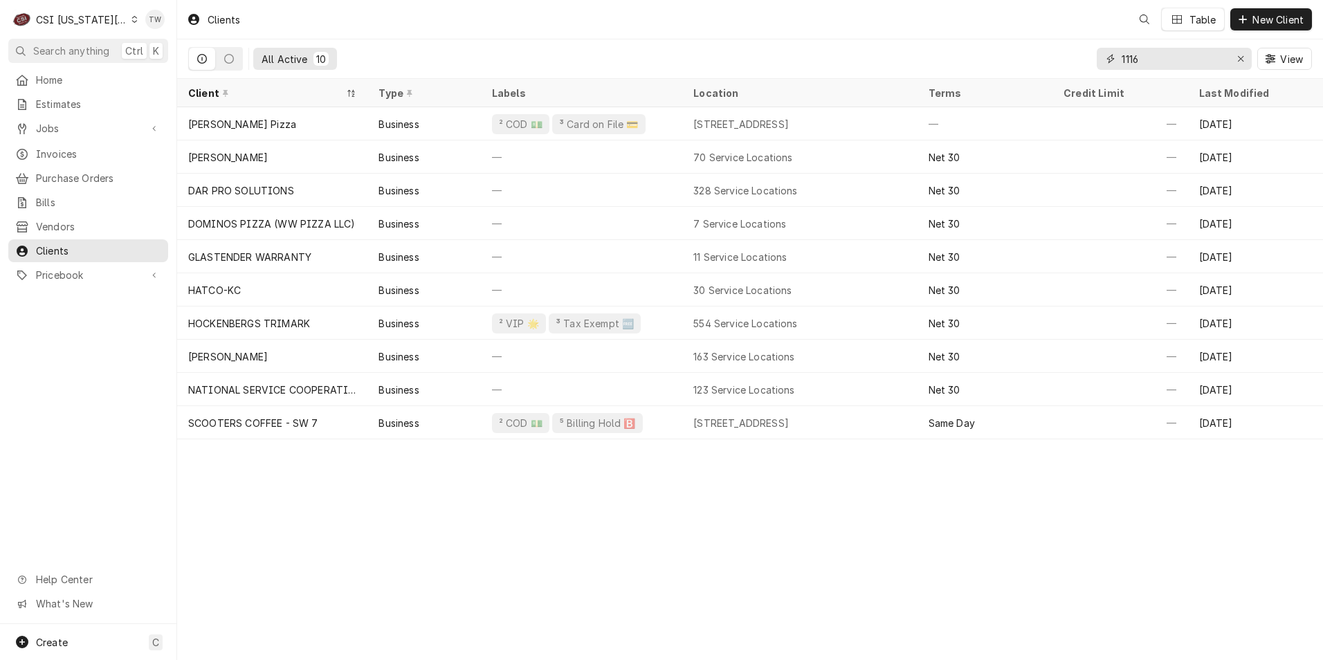
drag, startPoint x: 1189, startPoint y: 59, endPoint x: 899, endPoint y: 46, distance: 290.2
click at [900, 46] on div "All Active 10 1116 View" at bounding box center [750, 58] width 1124 height 39
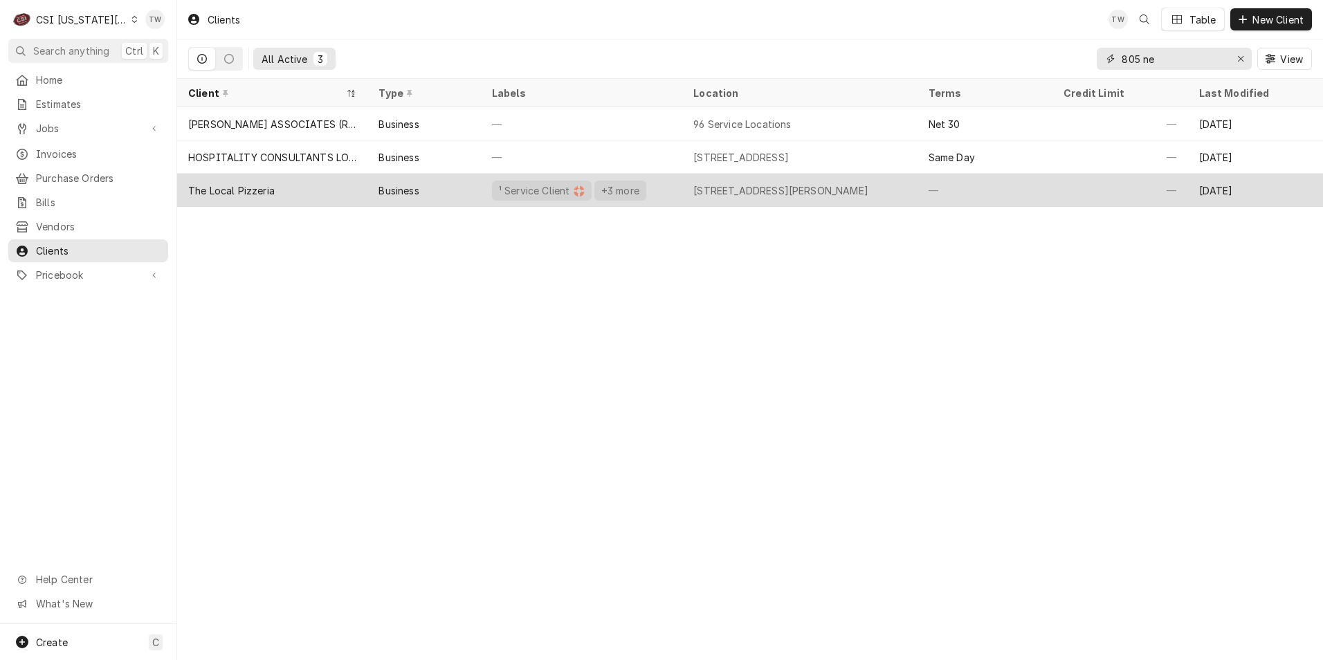
type input "805 ne"
click at [419, 187] on div "Business" at bounding box center [398, 190] width 40 height 15
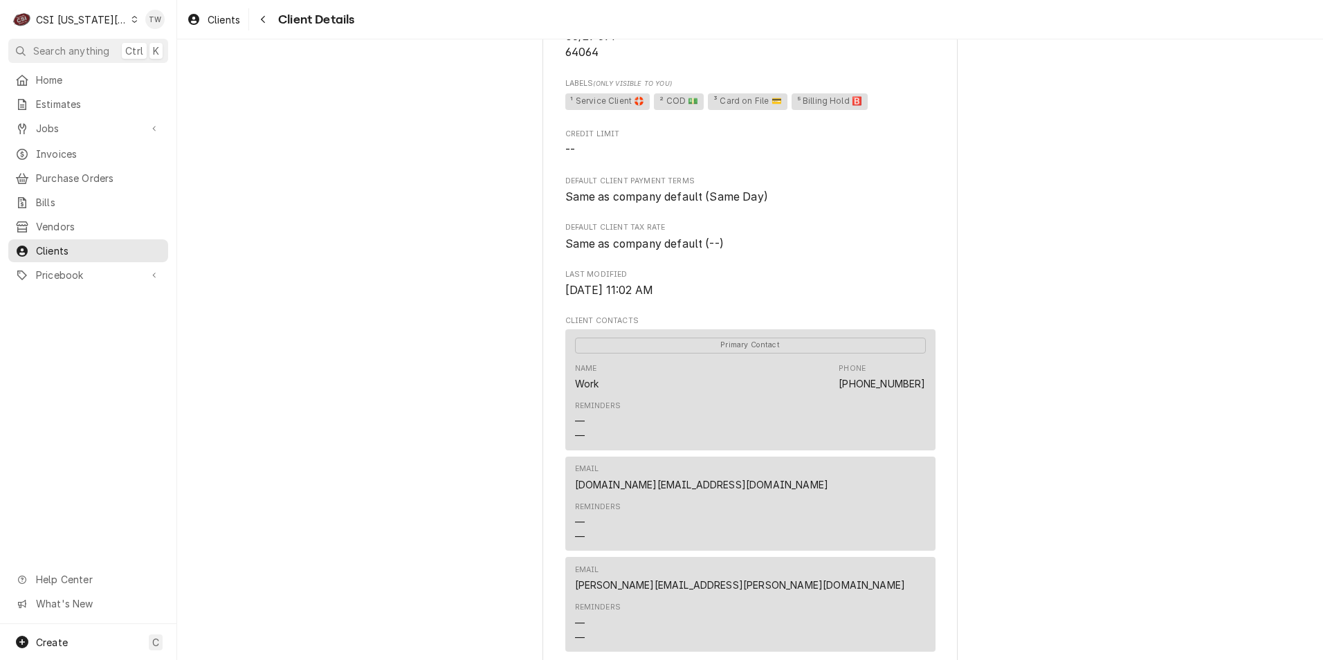
scroll to position [66, 0]
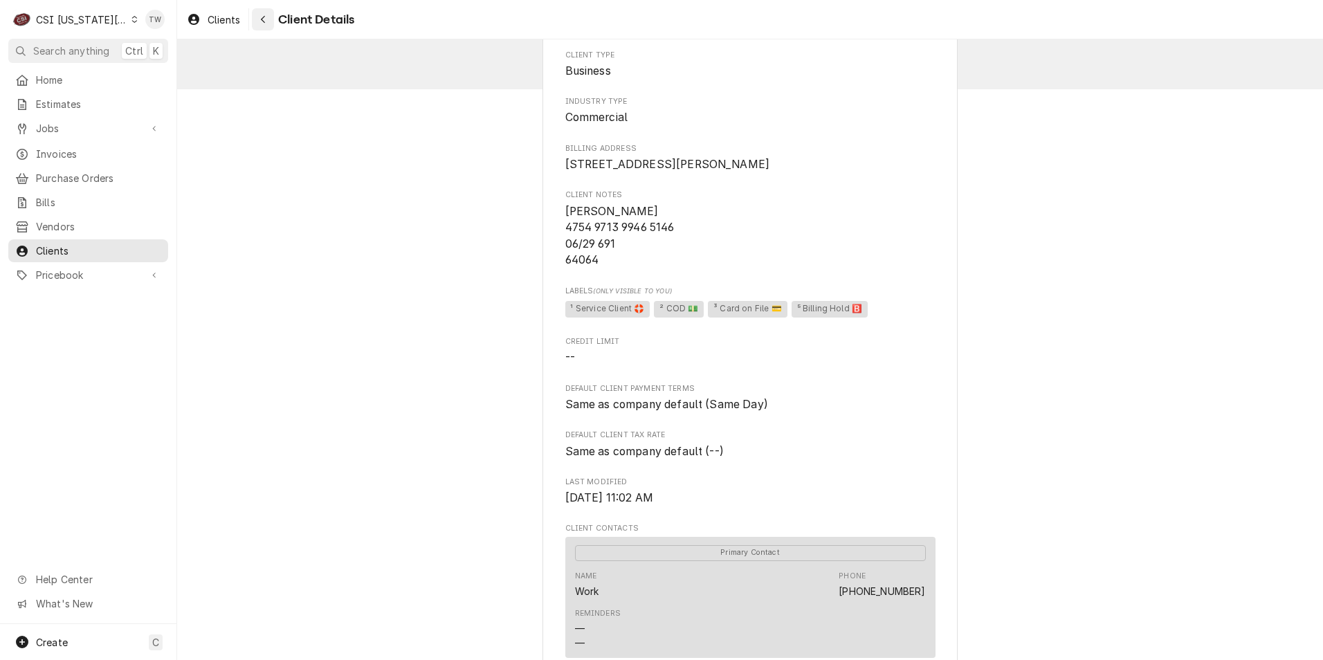
click at [256, 18] on div "Navigate back" at bounding box center [263, 19] width 14 height 14
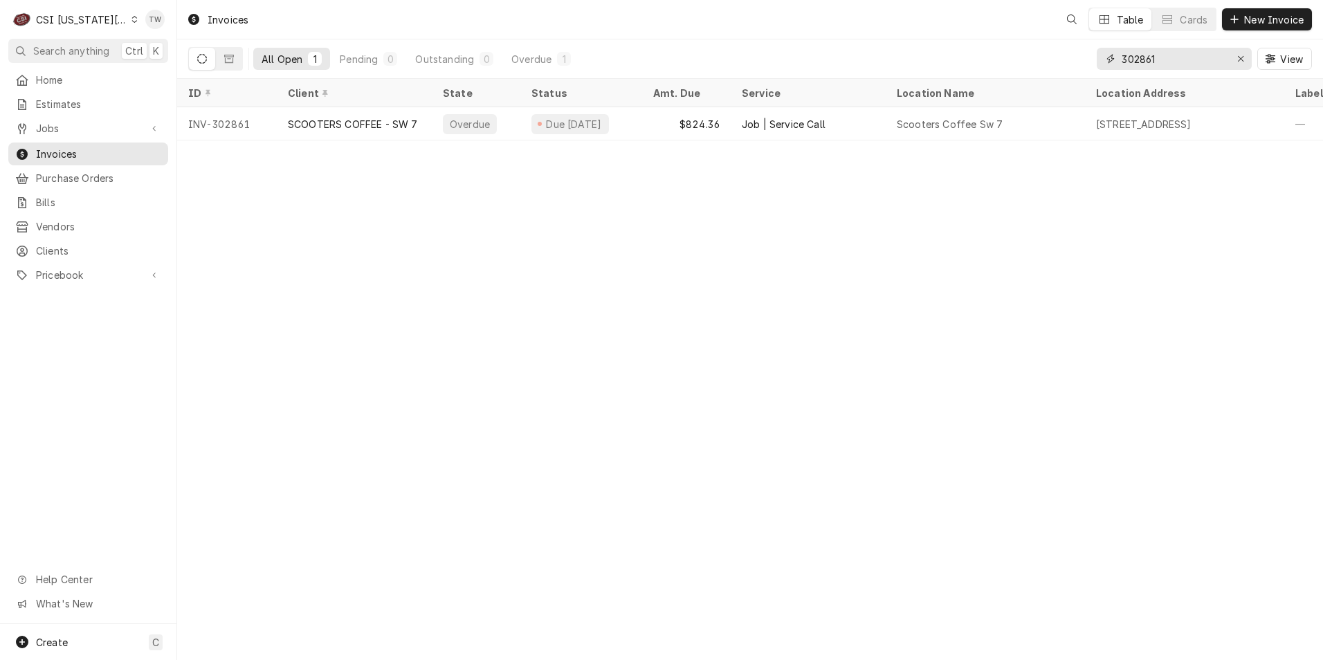
drag, startPoint x: 1178, startPoint y: 66, endPoint x: 859, endPoint y: 45, distance: 319.7
click at [859, 45] on div "All Open 1 Pending 0 Outstanding 0 Overdue 1 302861 View" at bounding box center [750, 58] width 1124 height 39
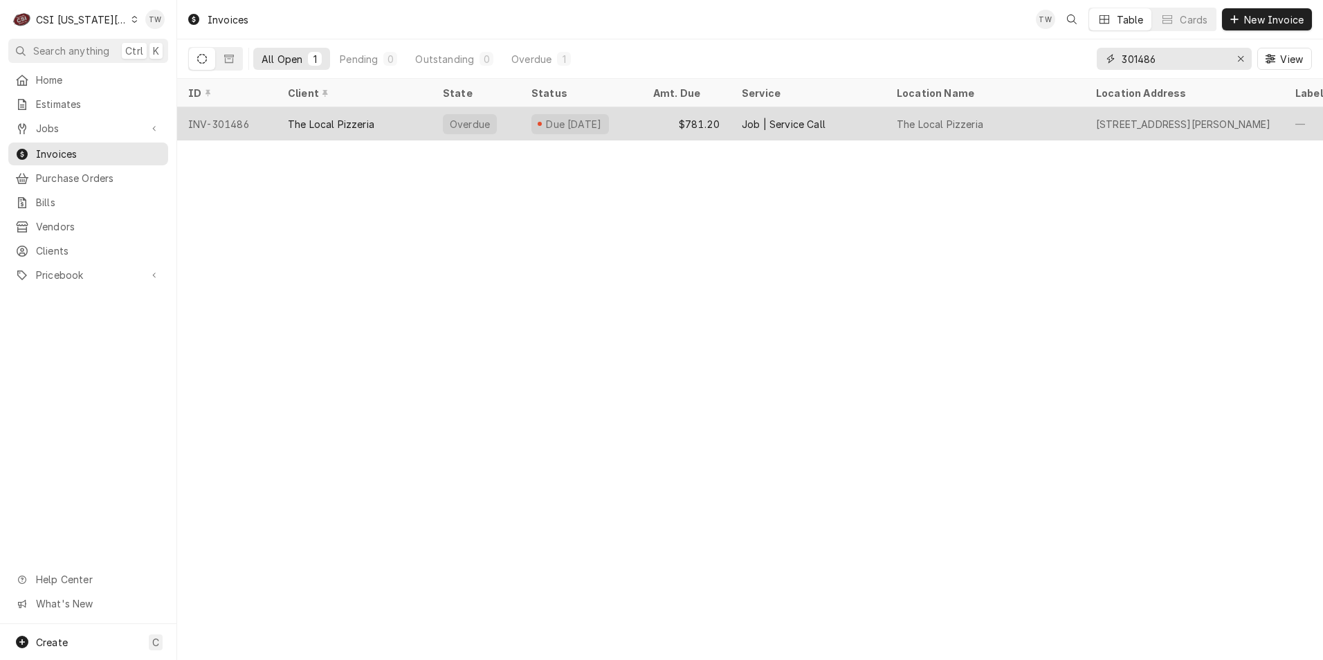
type input "301486"
click at [390, 122] on div "The Local Pizzeria" at bounding box center [354, 123] width 155 height 33
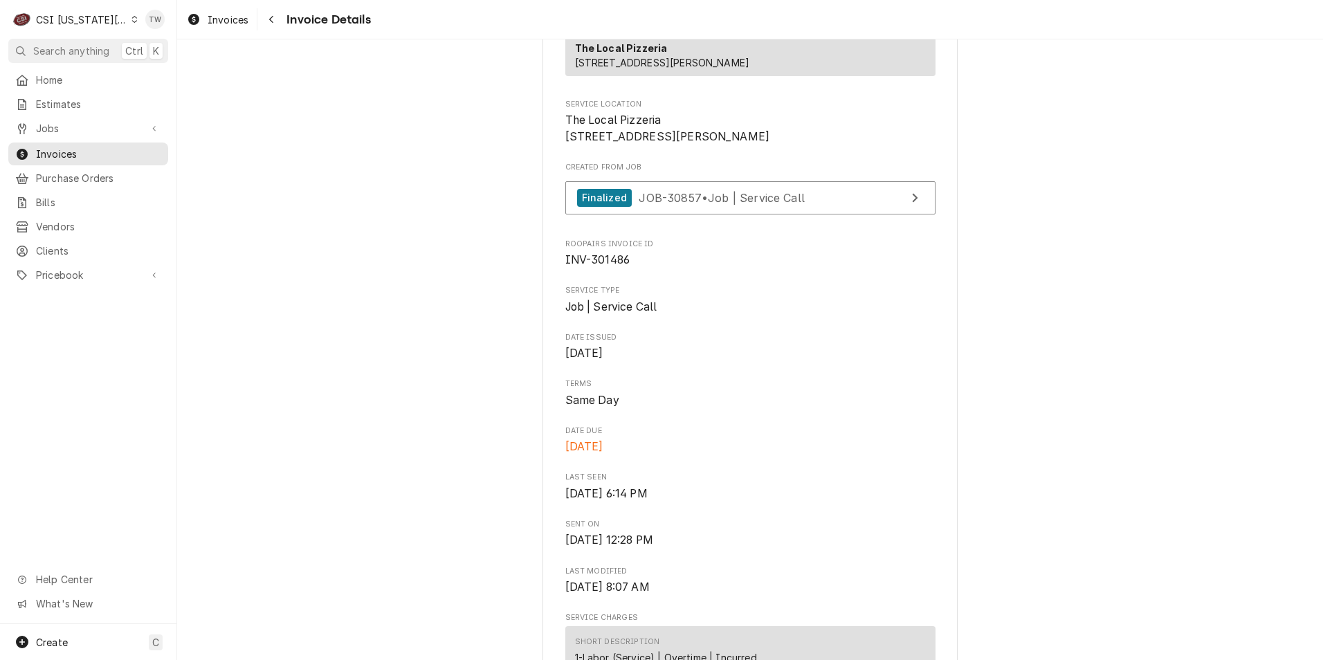
scroll to position [277, 0]
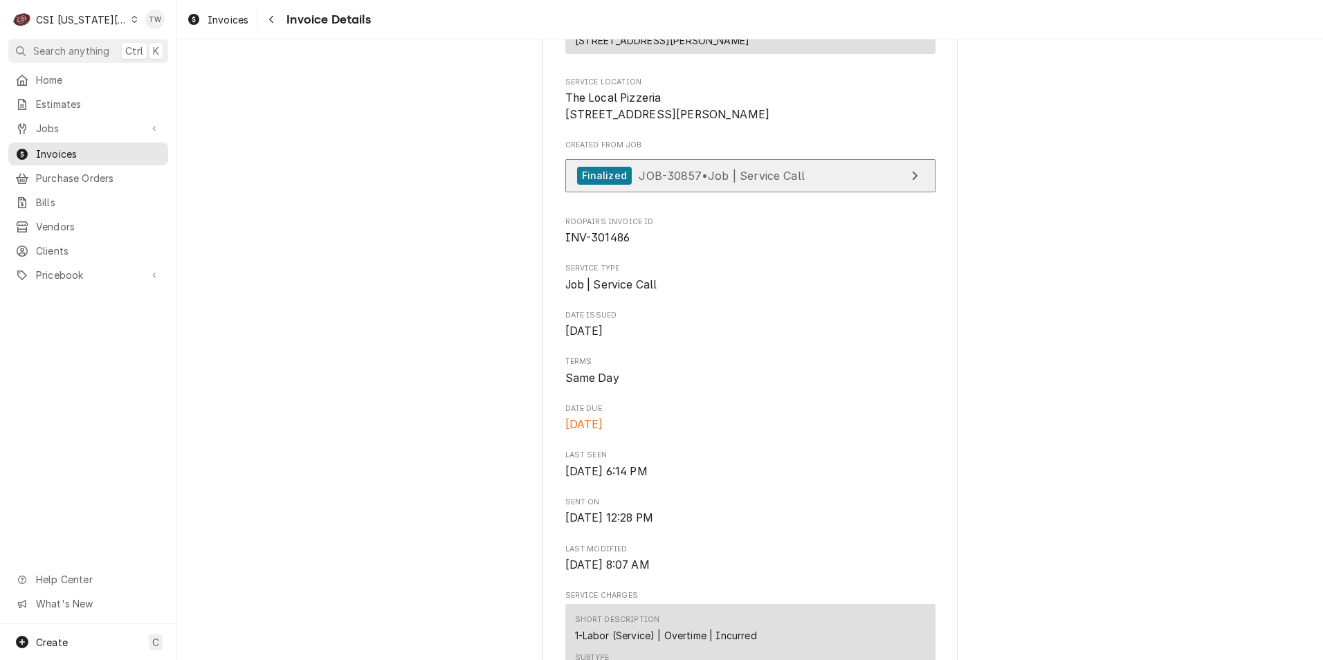
click at [800, 193] on link "Finalized JOB-30857 • Job | Service Call" at bounding box center [750, 176] width 370 height 34
click at [271, 17] on icon "Navigate back" at bounding box center [271, 20] width 6 height 10
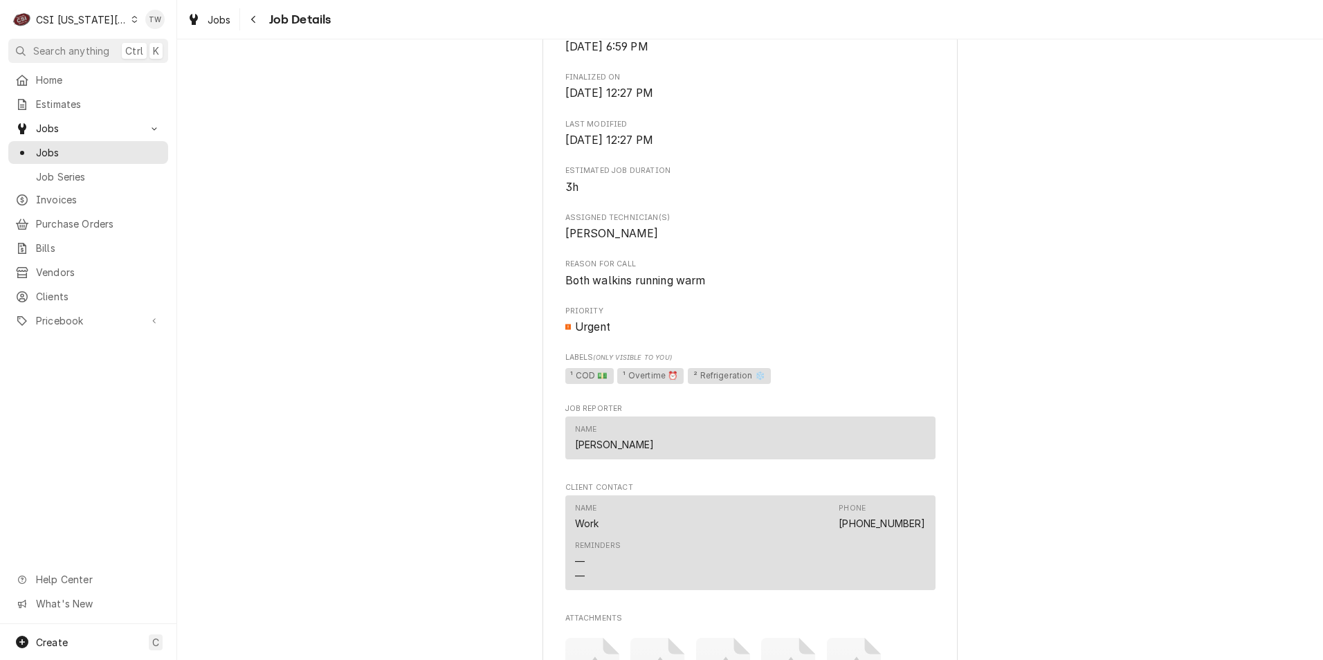
scroll to position [830, 0]
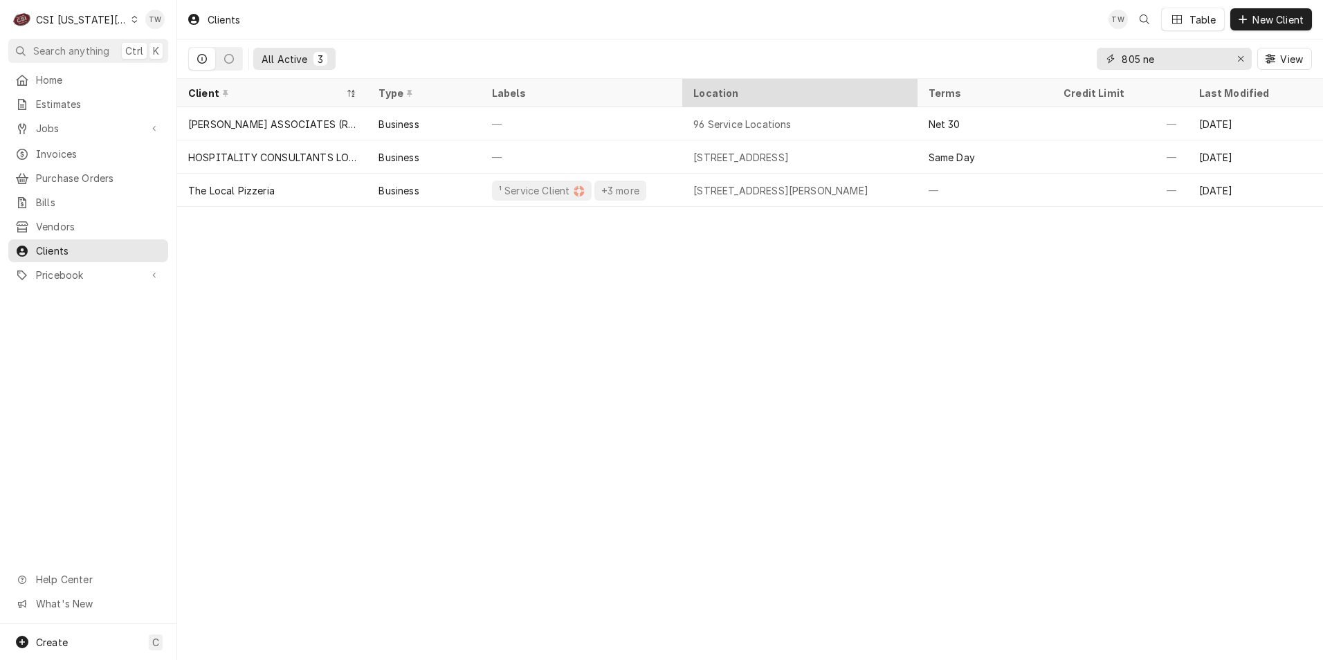
drag, startPoint x: 1173, startPoint y: 57, endPoint x: 854, endPoint y: 91, distance: 320.0
click at [855, 91] on div "Clients TW Table New Client All Active 3 805 ne View Client Type Labels Locatio…" at bounding box center [750, 330] width 1146 height 660
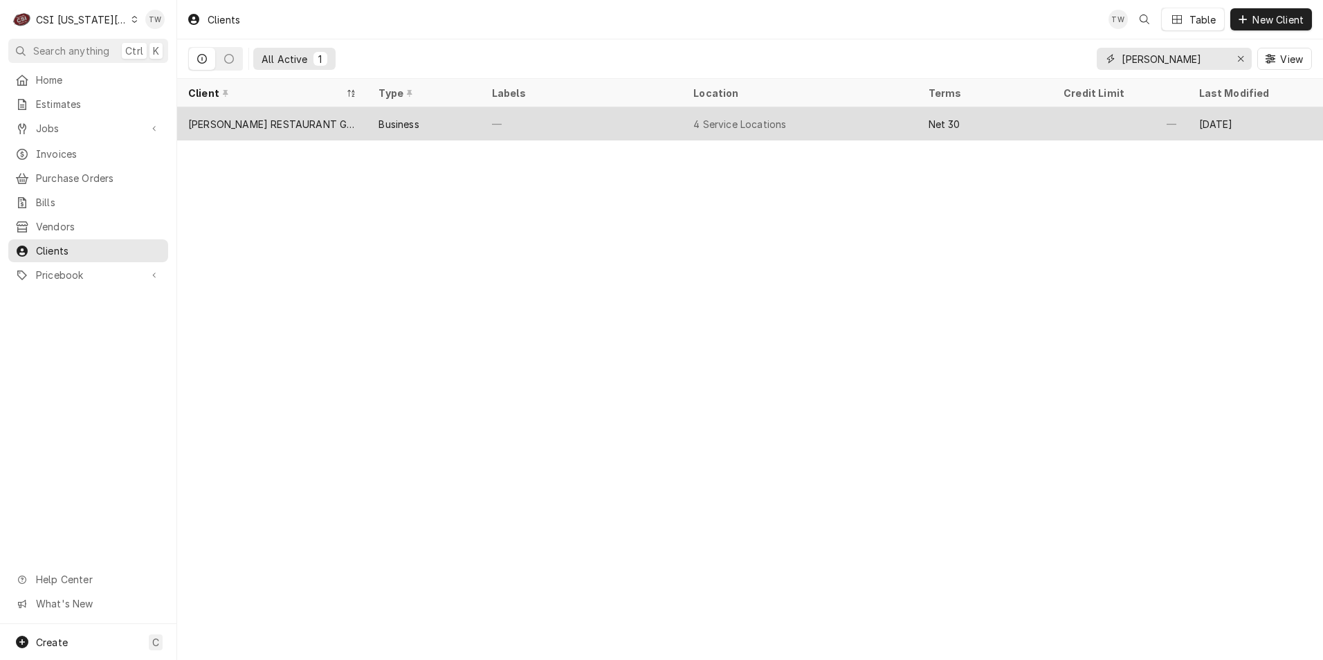
type input "[PERSON_NAME]"
click at [331, 130] on div "[PERSON_NAME] RESTAURANT GROUP" at bounding box center [272, 123] width 190 height 33
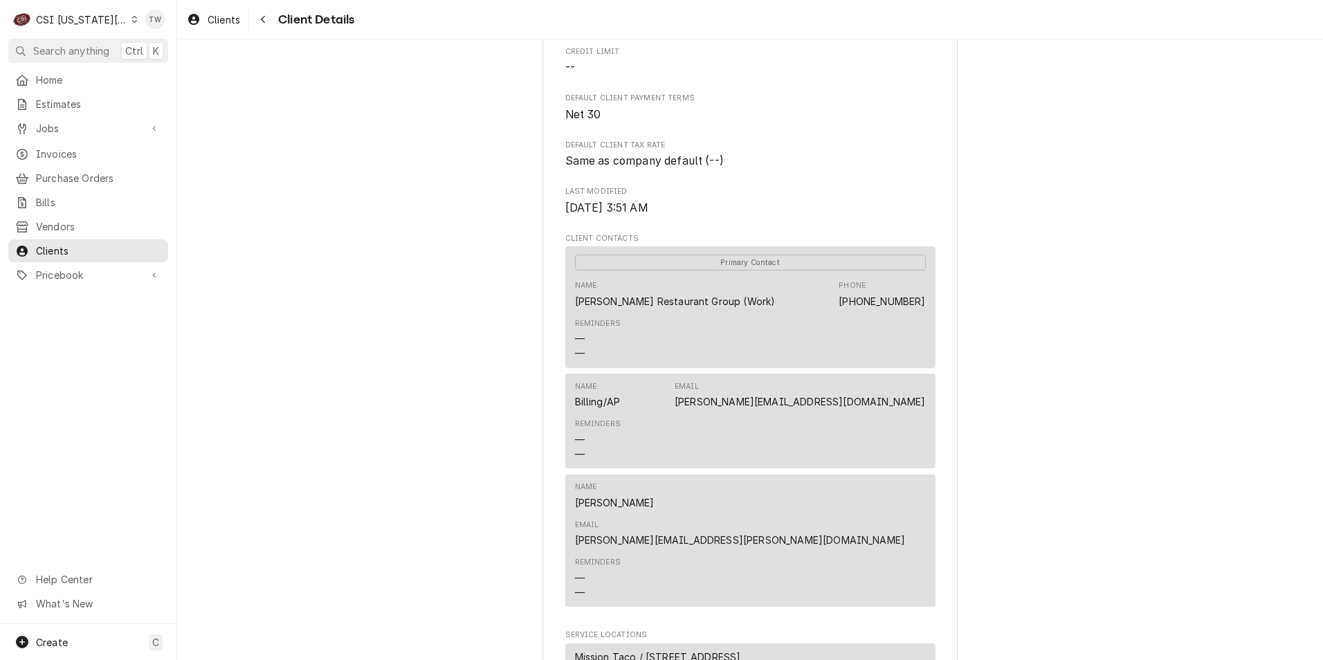
scroll to position [277, 0]
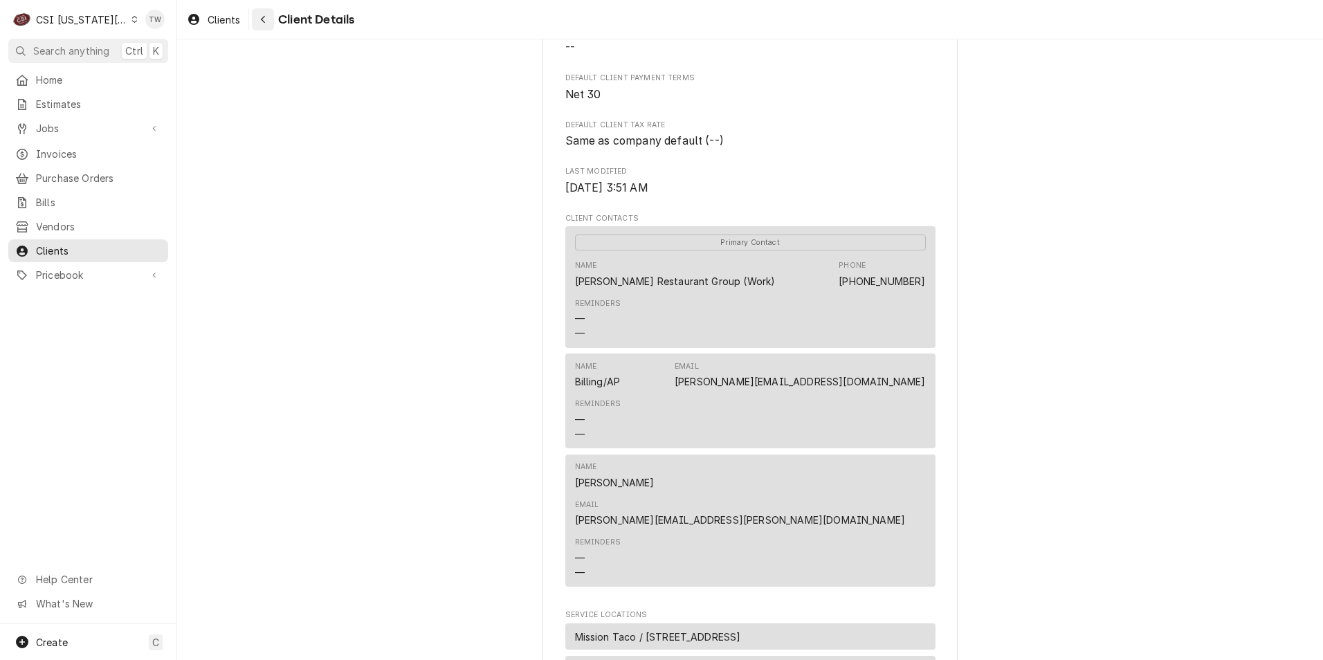
click at [272, 20] on button "Navigate back" at bounding box center [263, 19] width 22 height 22
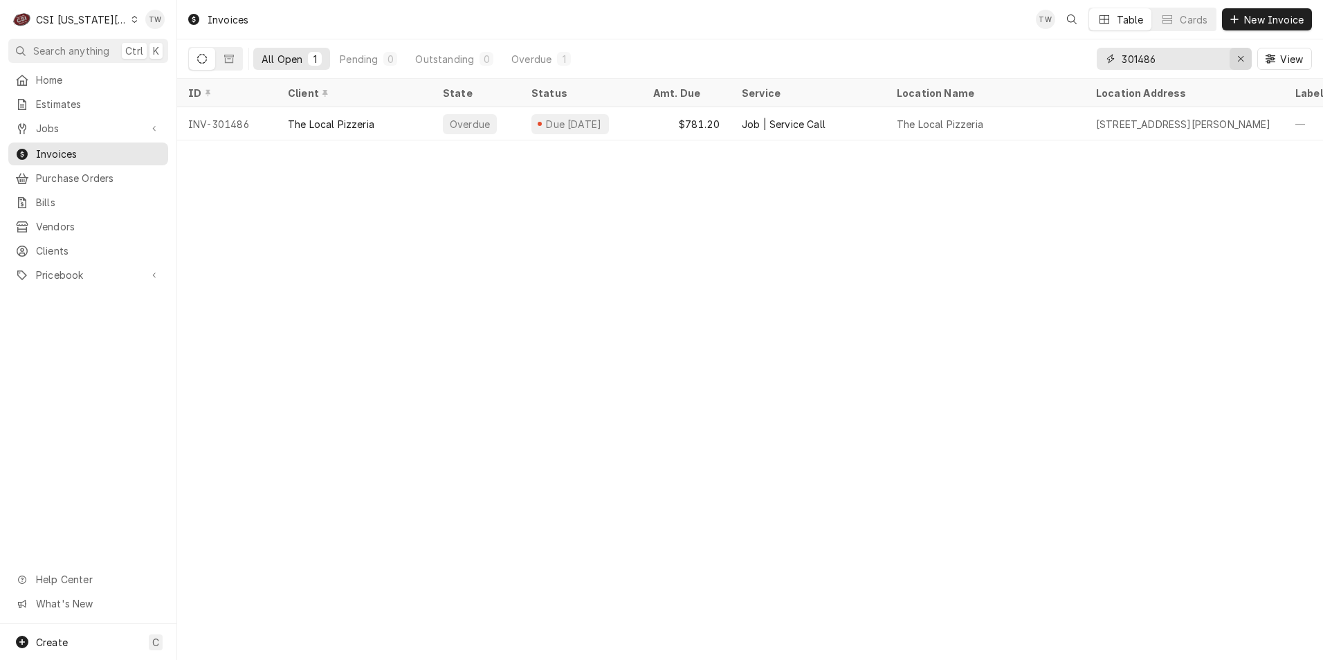
click at [1240, 58] on icon "Erase input" at bounding box center [1241, 59] width 6 height 6
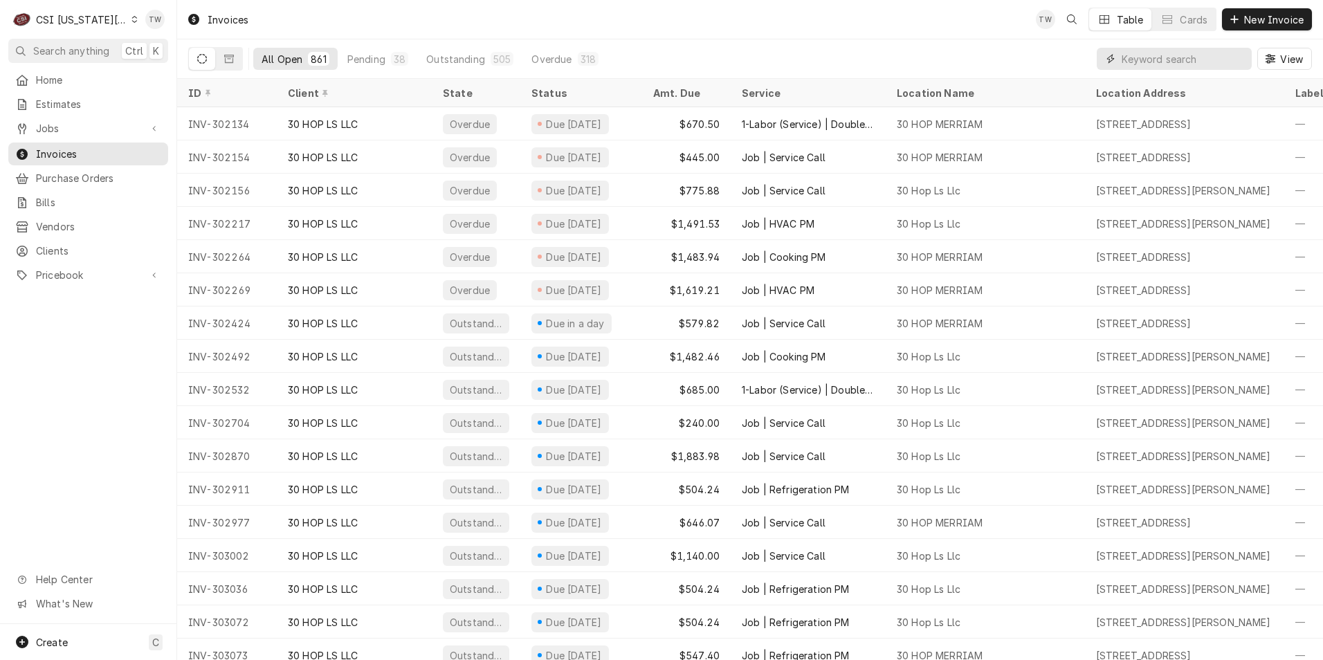
click at [1159, 59] on input "Dynamic Content Wrapper" at bounding box center [1182, 59] width 123 height 22
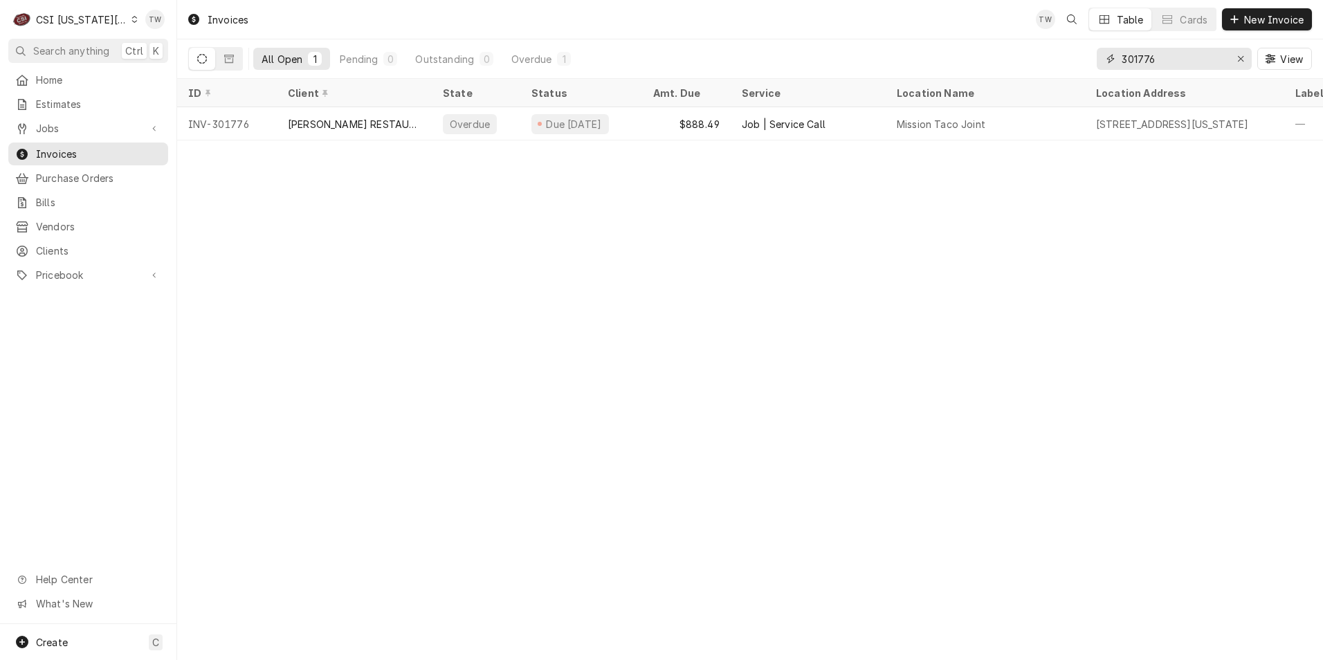
type input "301776"
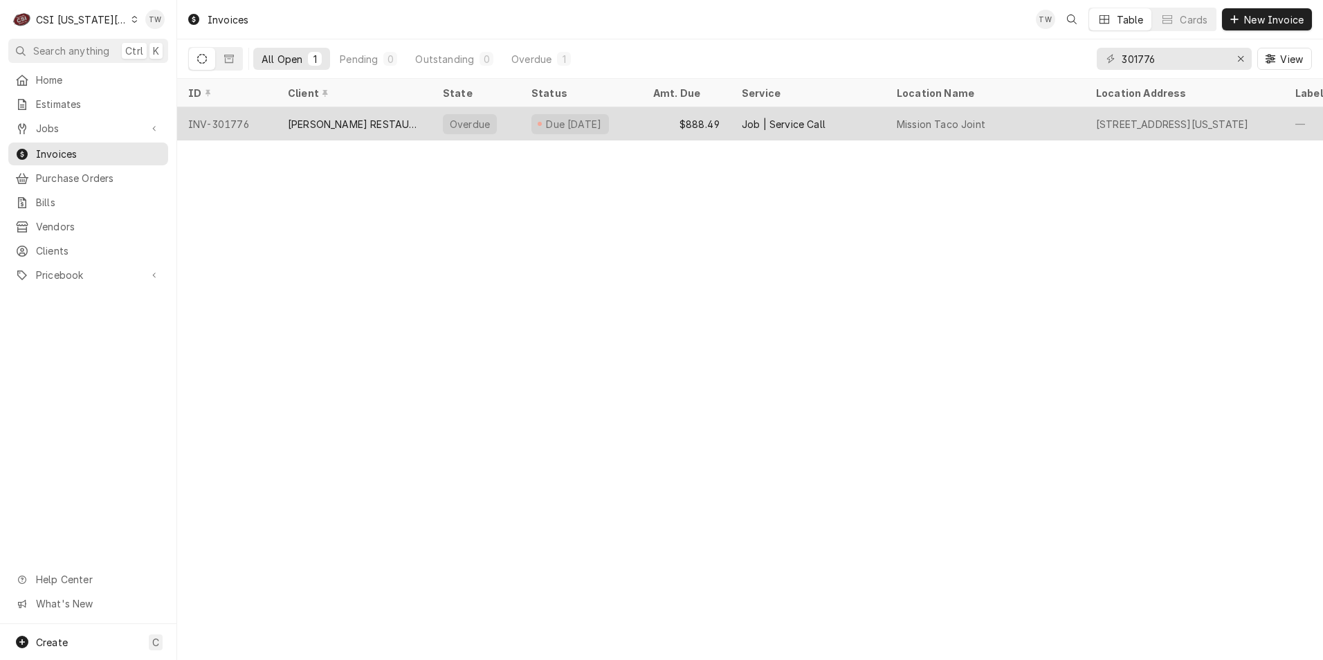
click at [828, 112] on div "Job | Service Call" at bounding box center [808, 123] width 155 height 33
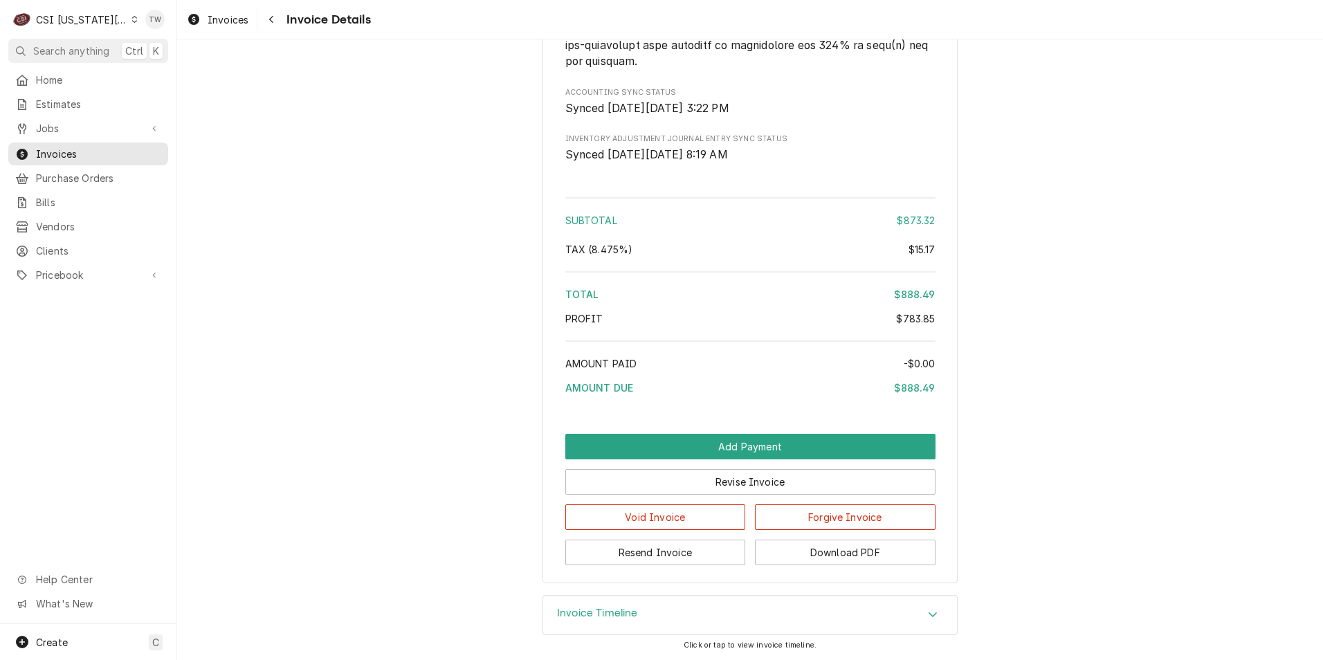
scroll to position [2643, 0]
click at [841, 554] on button "Download PDF" at bounding box center [845, 553] width 181 height 26
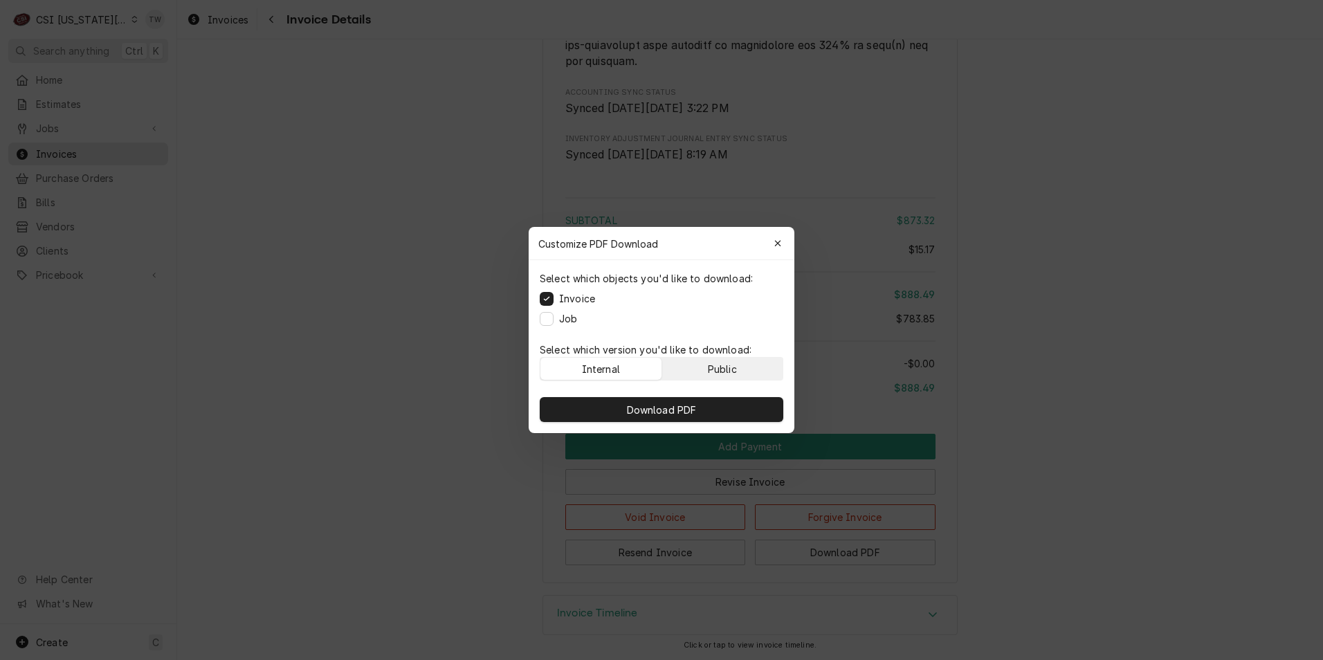
click at [737, 378] on button "Public" at bounding box center [722, 369] width 121 height 22
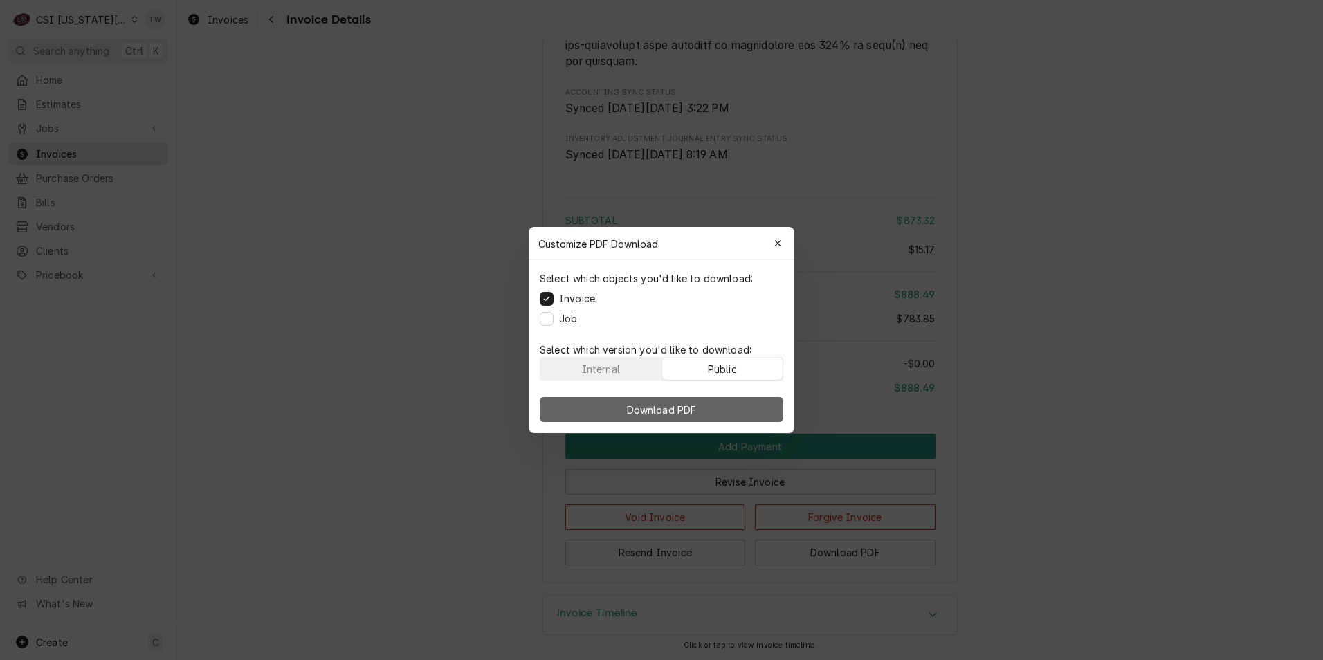
click at [724, 400] on button "Download PDF" at bounding box center [662, 409] width 244 height 25
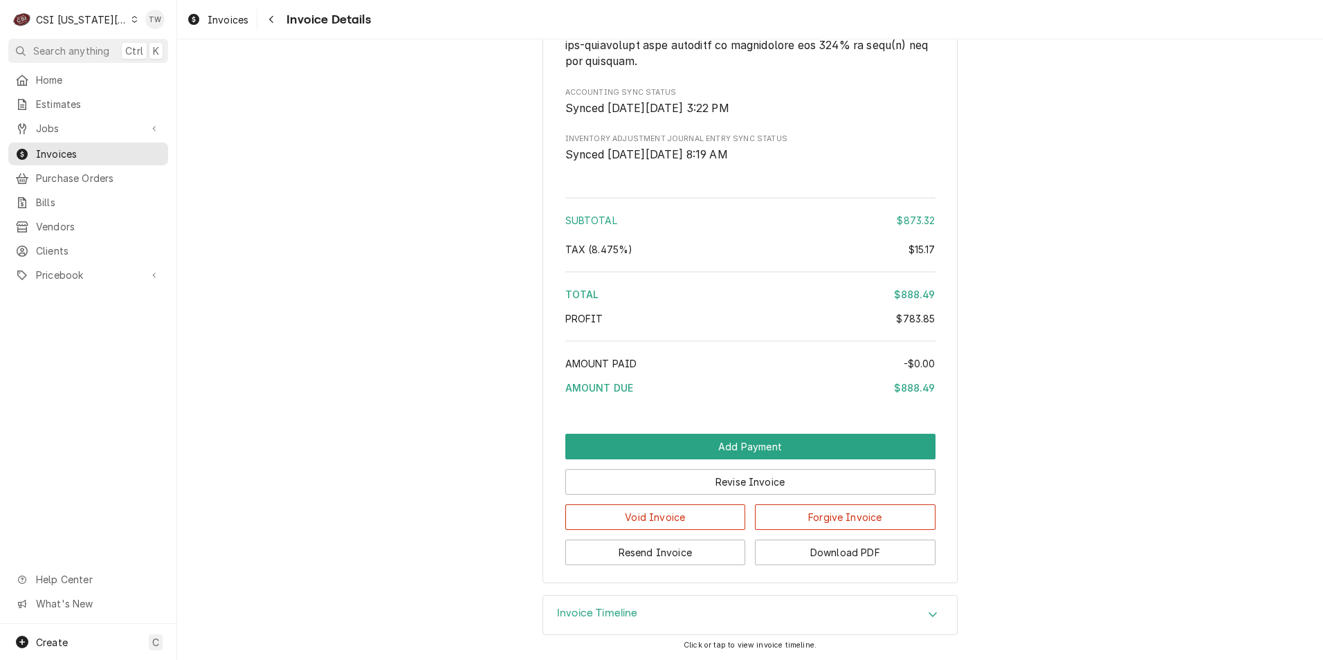
click at [288, 17] on span "Invoice Details" at bounding box center [326, 19] width 88 height 19
click at [276, 18] on div "Navigate back" at bounding box center [271, 19] width 14 height 14
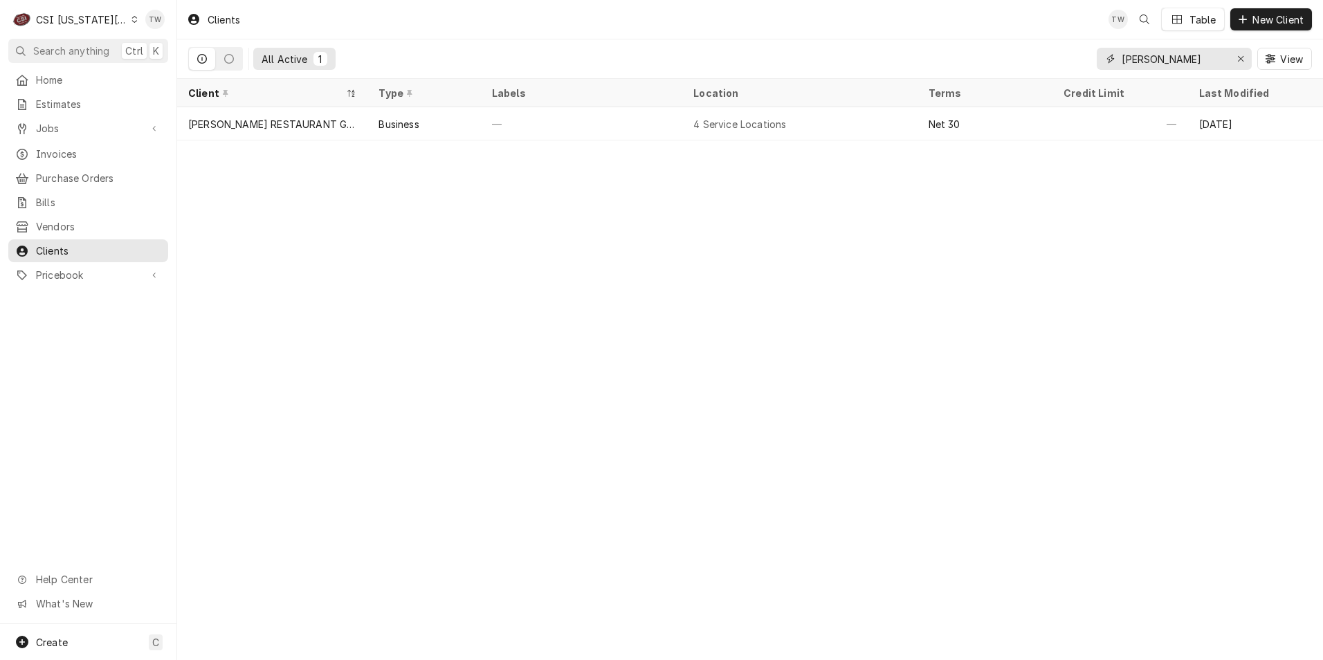
drag, startPoint x: 1160, startPoint y: 55, endPoint x: 1022, endPoint y: 53, distance: 138.4
click at [1025, 53] on div "All Active 1 tilford View" at bounding box center [750, 58] width 1124 height 39
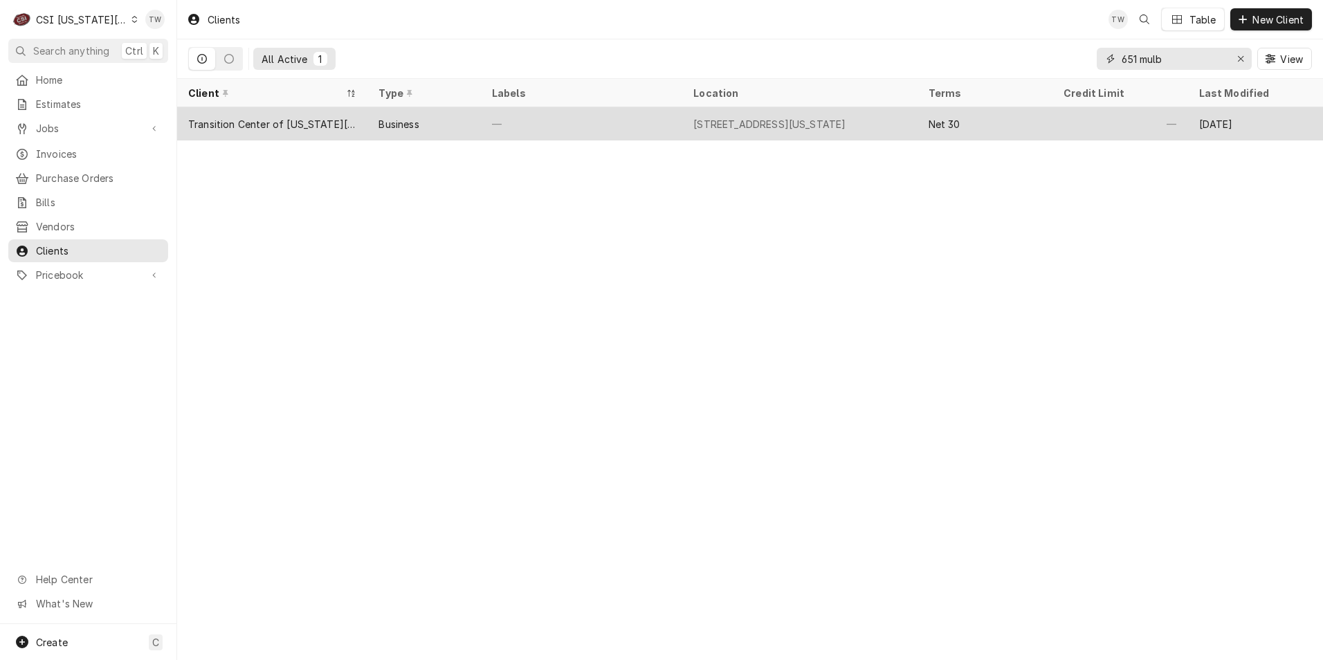
type input "651 mulb"
click at [467, 120] on div "Business" at bounding box center [423, 123] width 113 height 33
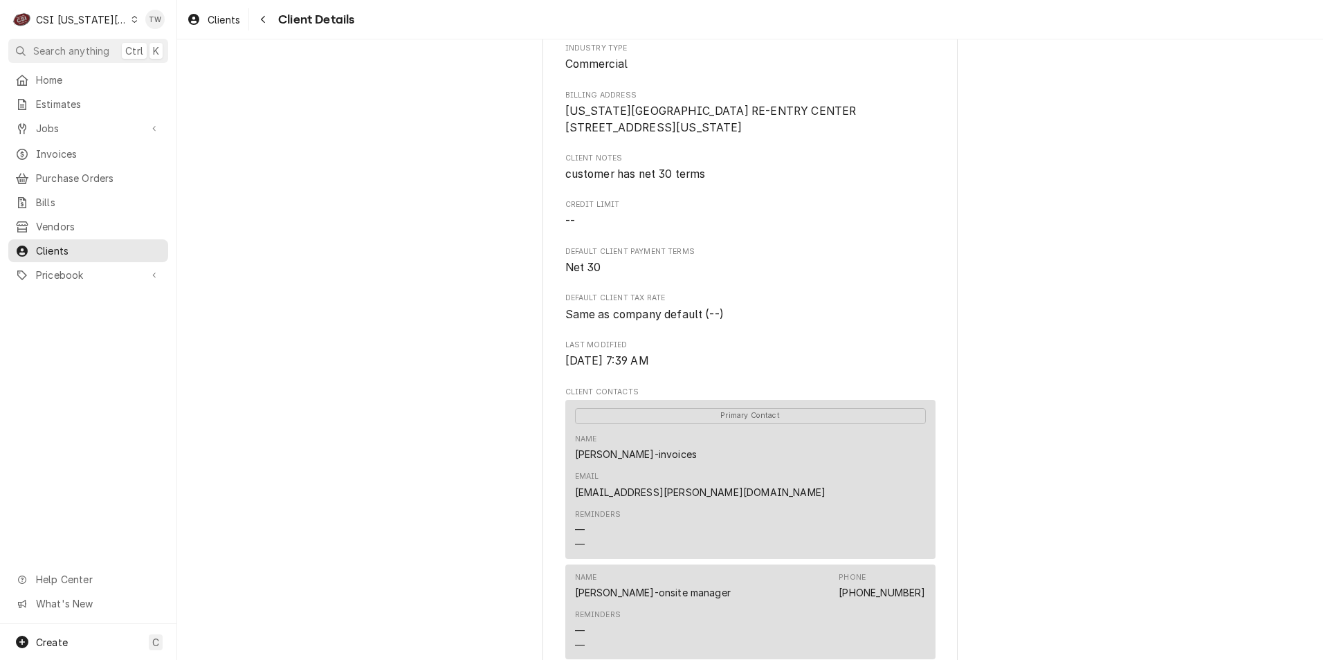
scroll to position [277, 0]
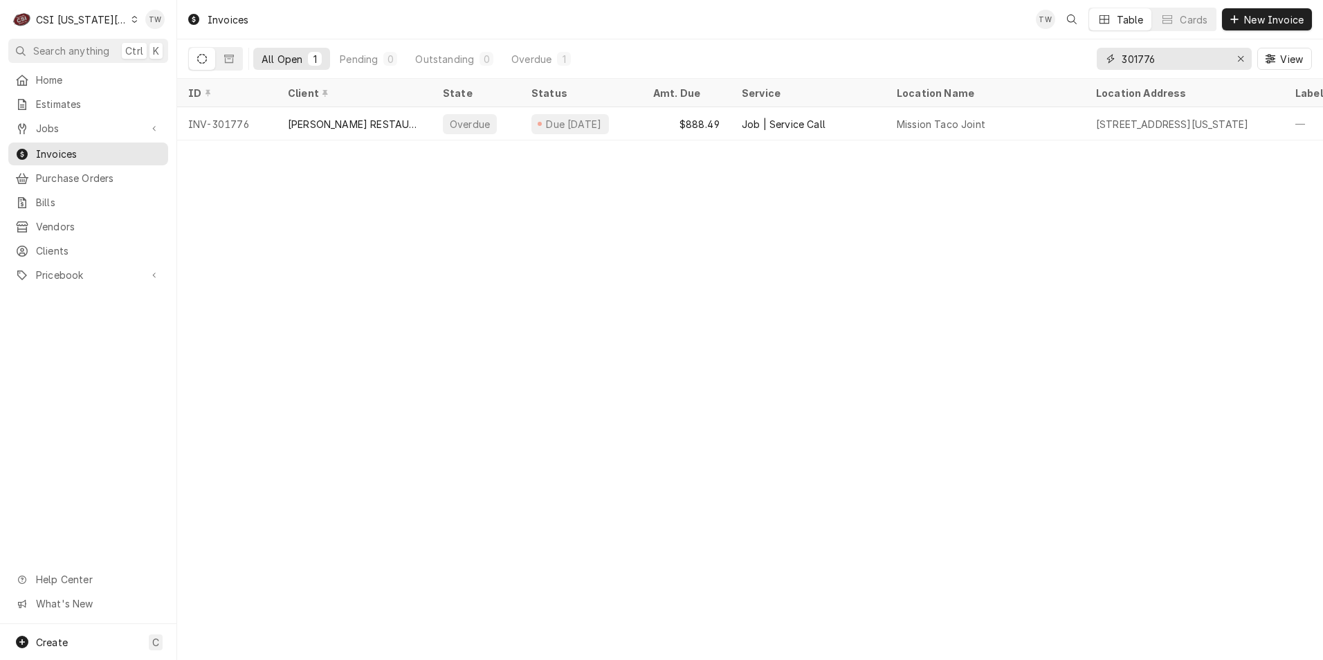
drag, startPoint x: 1189, startPoint y: 65, endPoint x: 966, endPoint y: 21, distance: 226.4
click at [966, 26] on div "Invoices TW Table Cards New Invoice All Open 1 Pending 0 Outstanding 0 Overdue …" at bounding box center [750, 39] width 1146 height 79
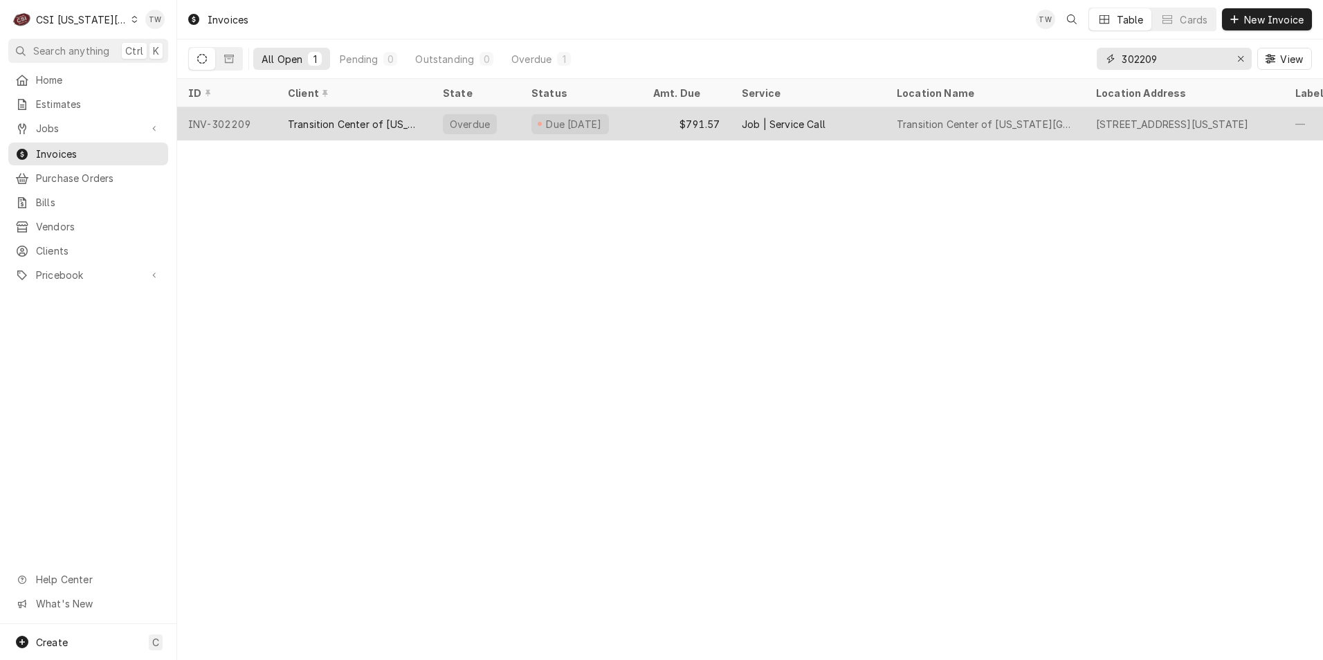
type input "302209"
click at [346, 130] on div "Transition Center of [US_STATE][GEOGRAPHIC_DATA]-[GEOGRAPHIC_DATA]" at bounding box center [354, 123] width 155 height 33
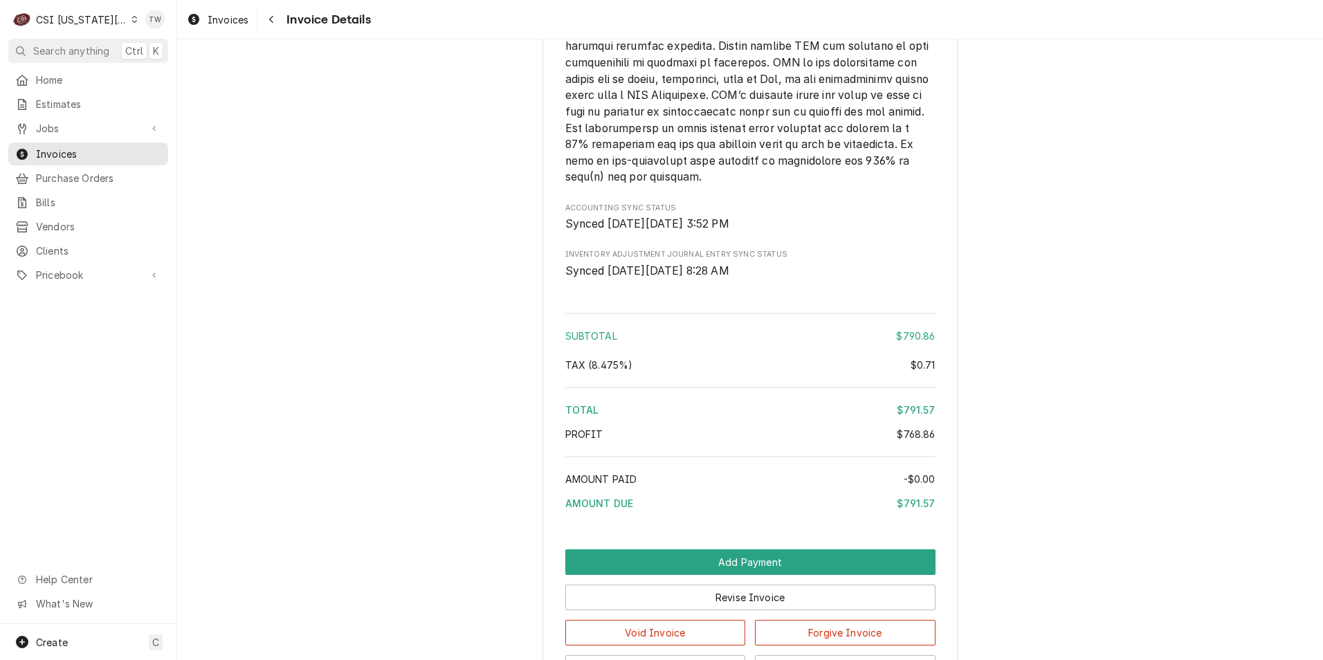
scroll to position [2740, 0]
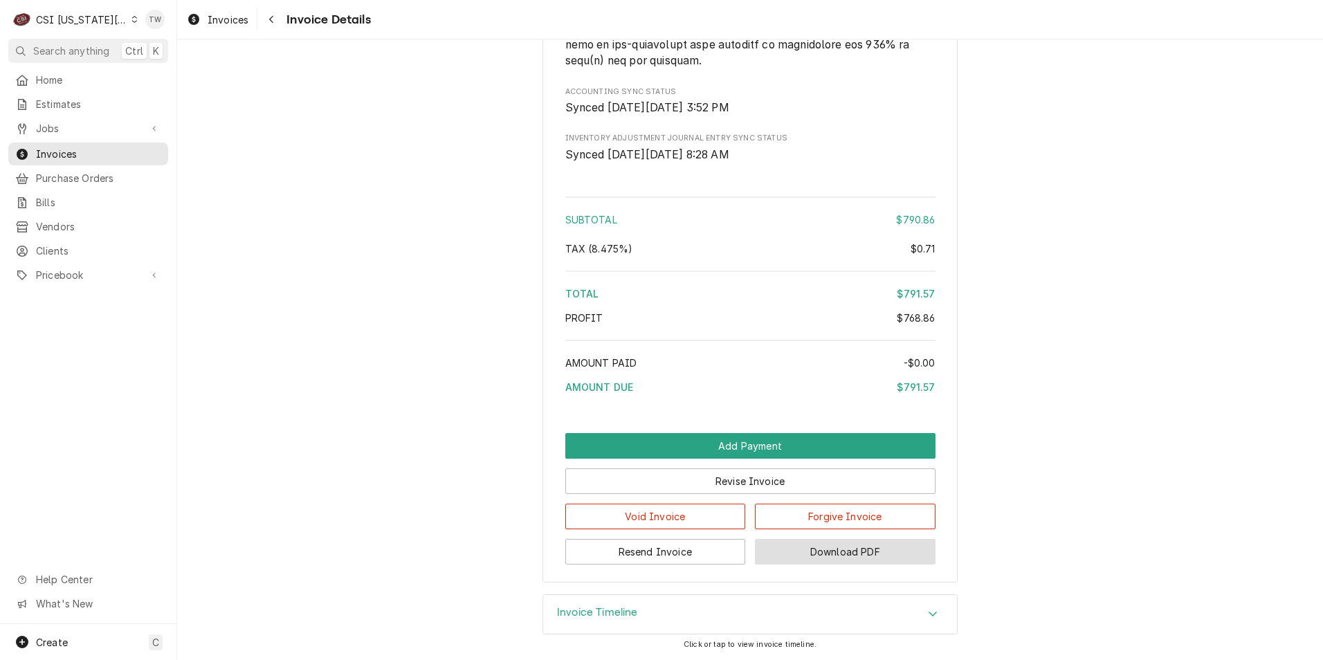
click at [852, 553] on button "Download PDF" at bounding box center [845, 552] width 181 height 26
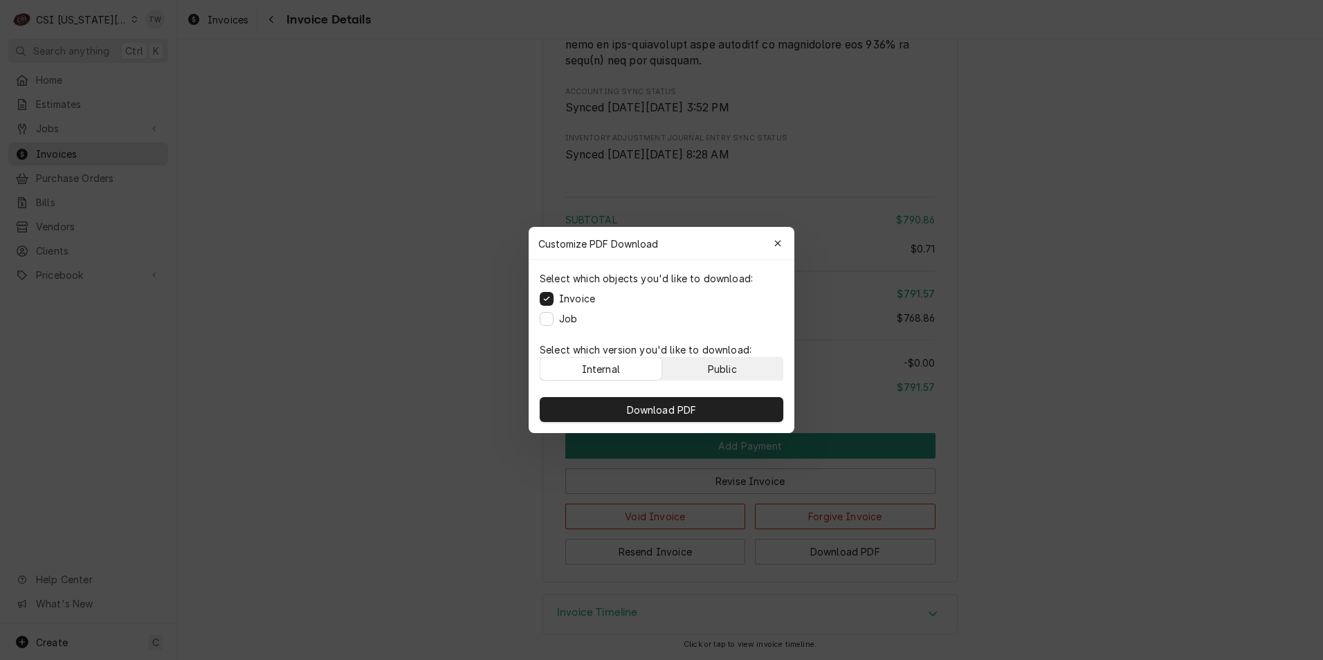
click at [755, 362] on button "Public" at bounding box center [722, 369] width 121 height 22
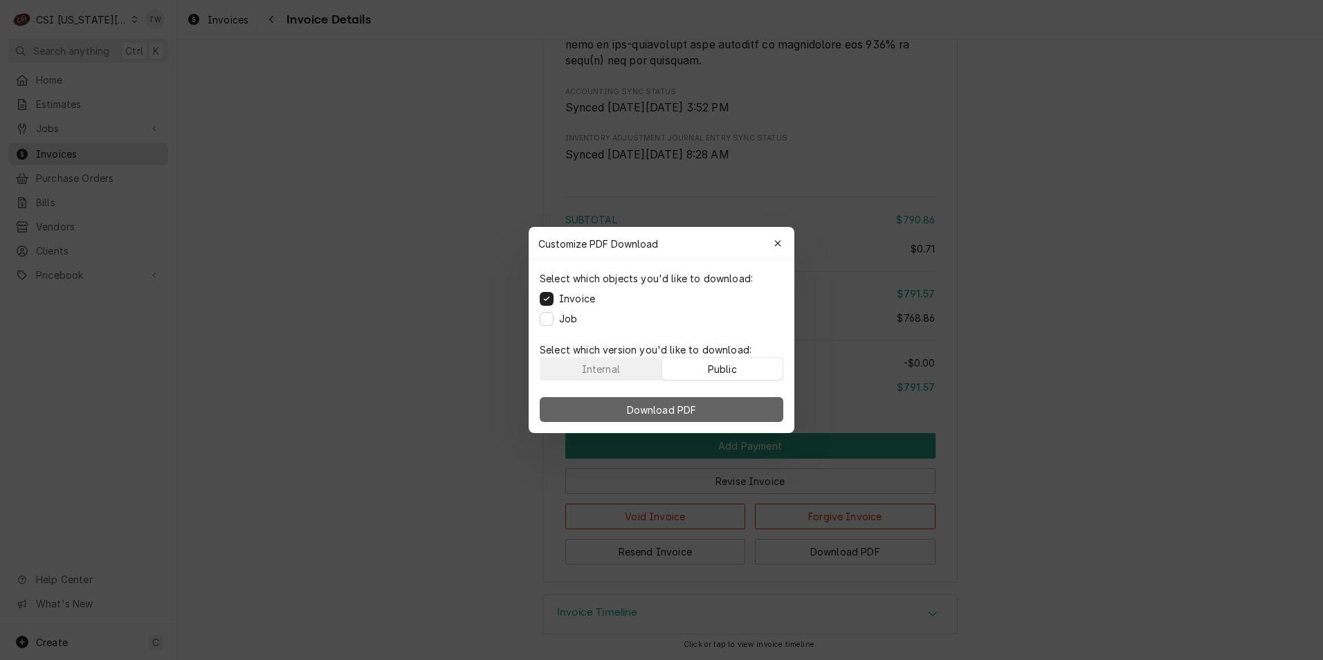
click at [735, 412] on button "Download PDF" at bounding box center [662, 409] width 244 height 25
